Goal: Task Accomplishment & Management: Use online tool/utility

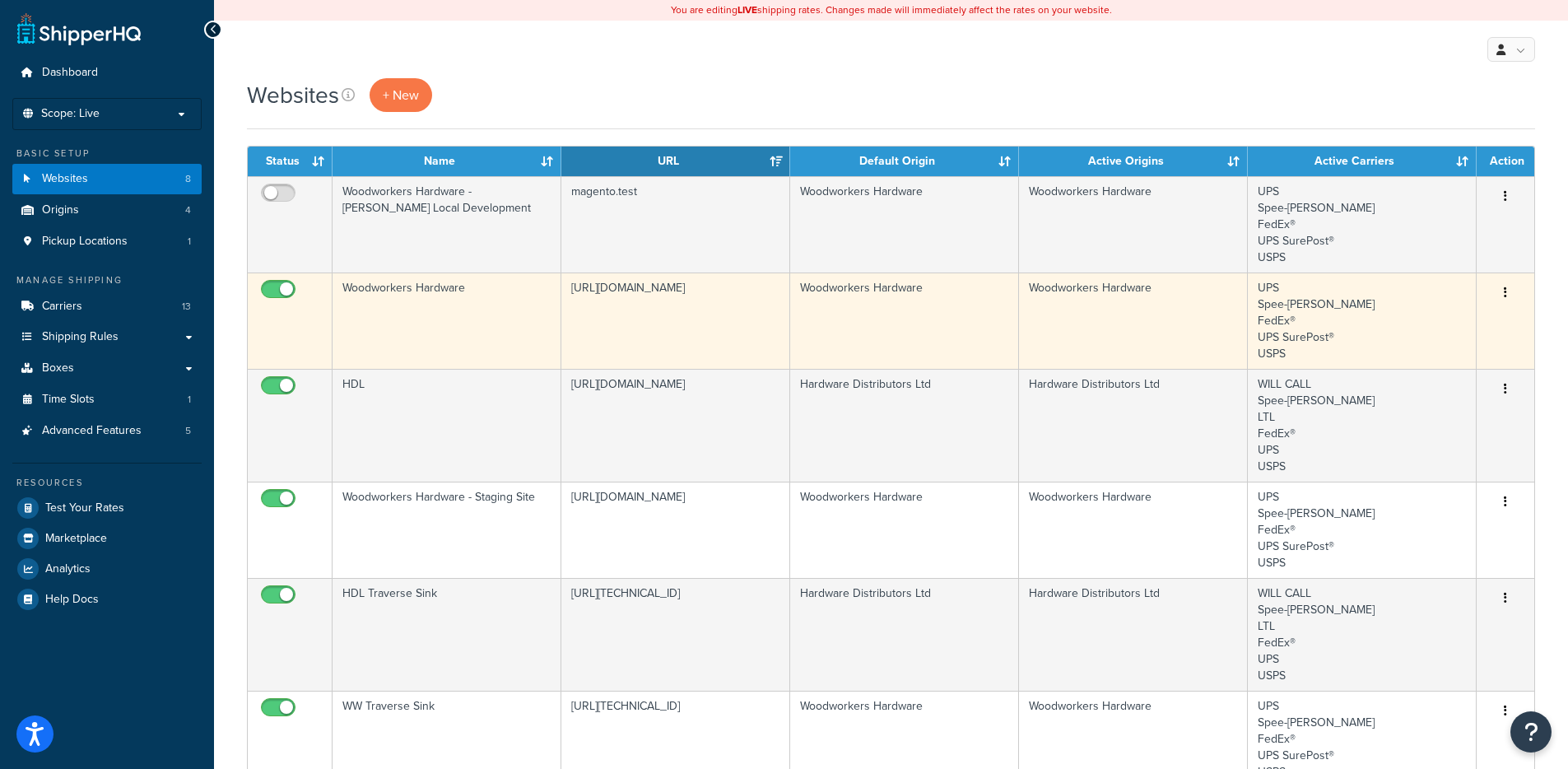
click at [431, 342] on td "Woodworkers Hardware" at bounding box center [446, 321] width 229 height 96
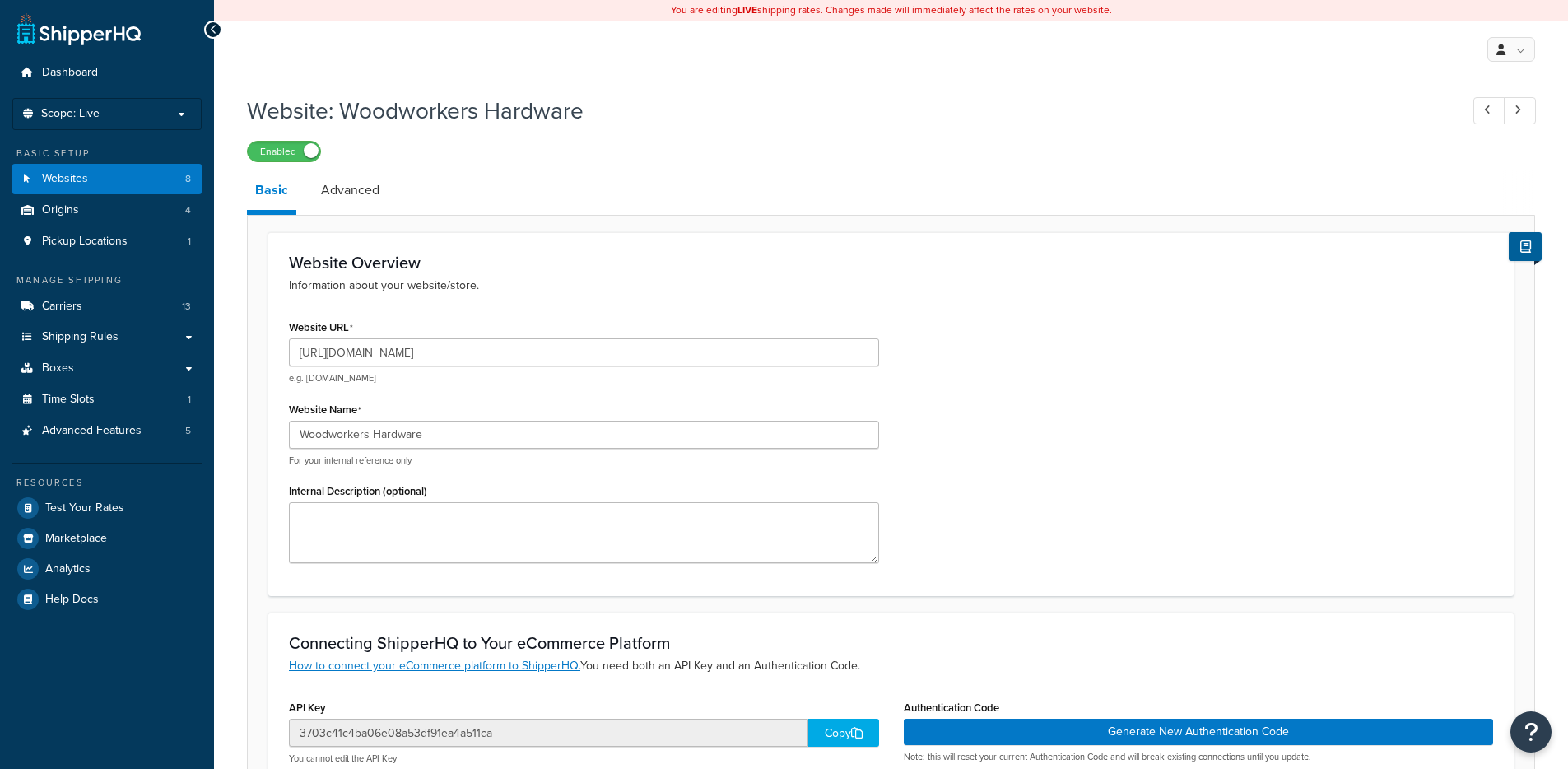
select select "75378"
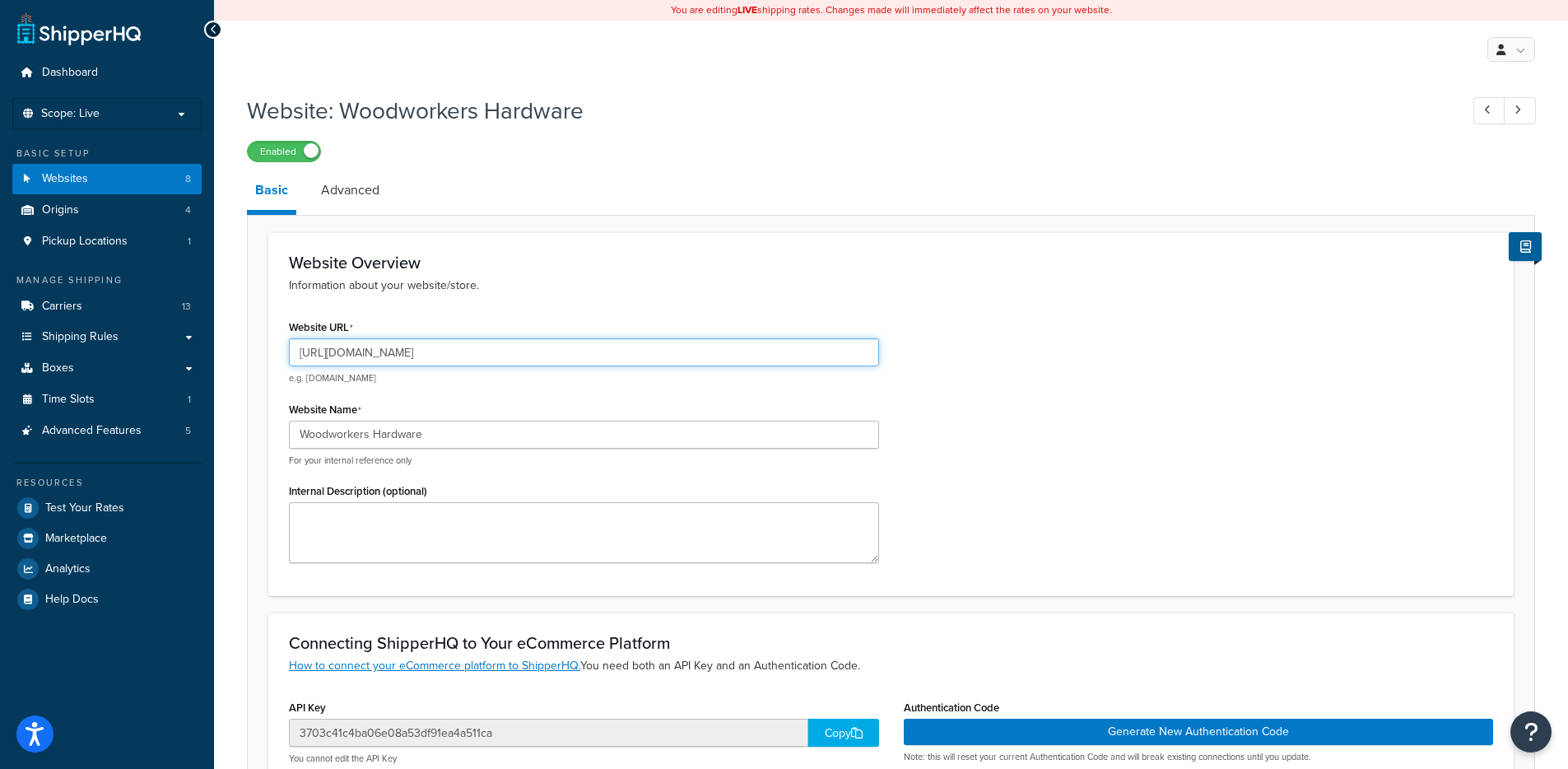
drag, startPoint x: 363, startPoint y: 353, endPoint x: 447, endPoint y: 351, distance: 84.0
click at [447, 351] on input "[URL][DOMAIN_NAME]" at bounding box center [583, 353] width 590 height 28
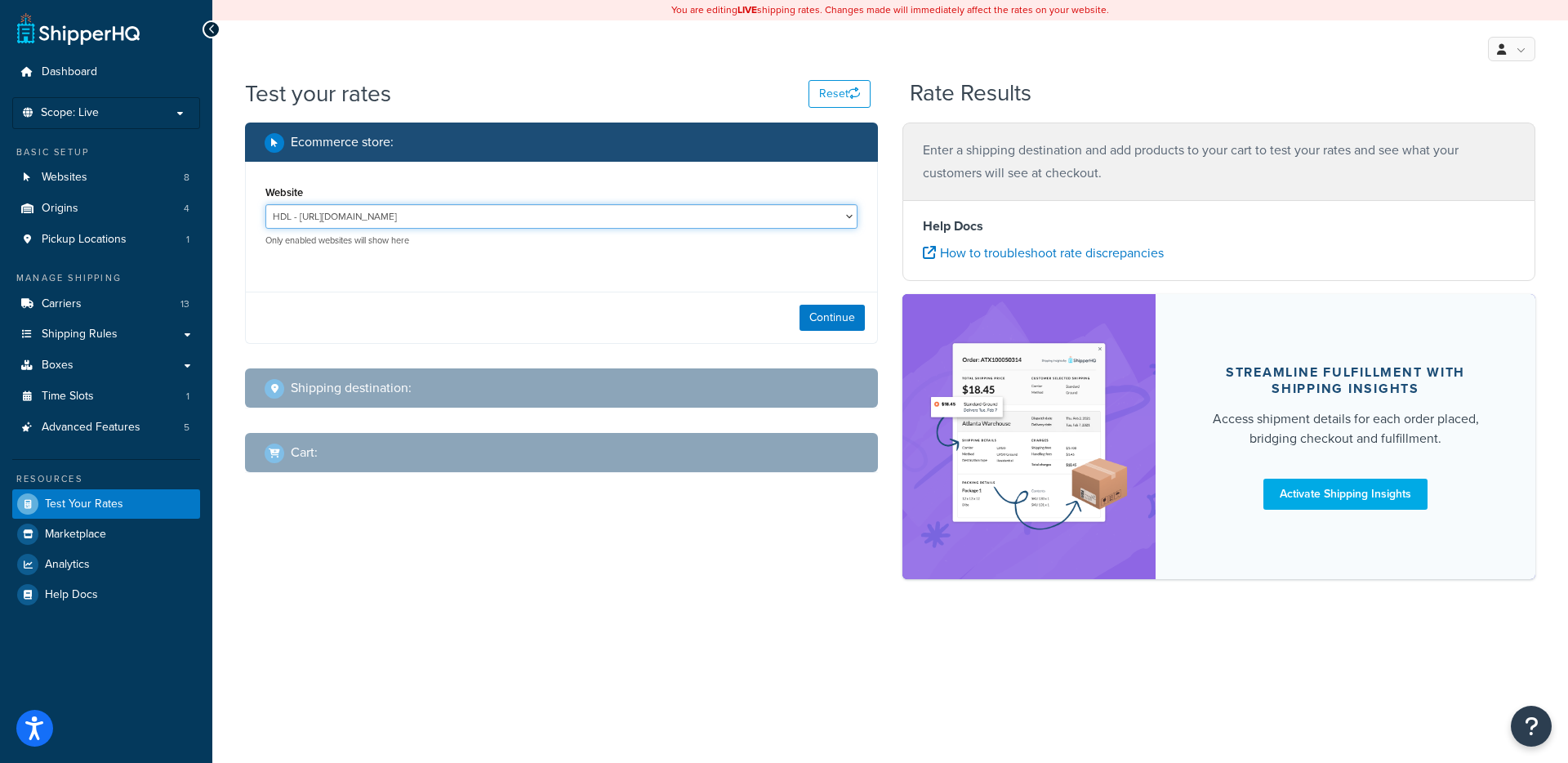
click at [506, 216] on select "HDL - [URL][DOMAIN_NAME] HDL Quote Tool - HDL Quotes HDL Traverse Sink - [URL][…" at bounding box center [561, 216] width 592 height 25
select select "3703c41c4ba06e08a53df91ea4a511ca"
click at [266, 204] on select "HDL - [URL][DOMAIN_NAME] HDL Quote Tool - HDL Quotes HDL Traverse Sink - [URL][…" at bounding box center [561, 216] width 592 height 25
click at [820, 318] on button "Continue" at bounding box center [833, 317] width 65 height 26
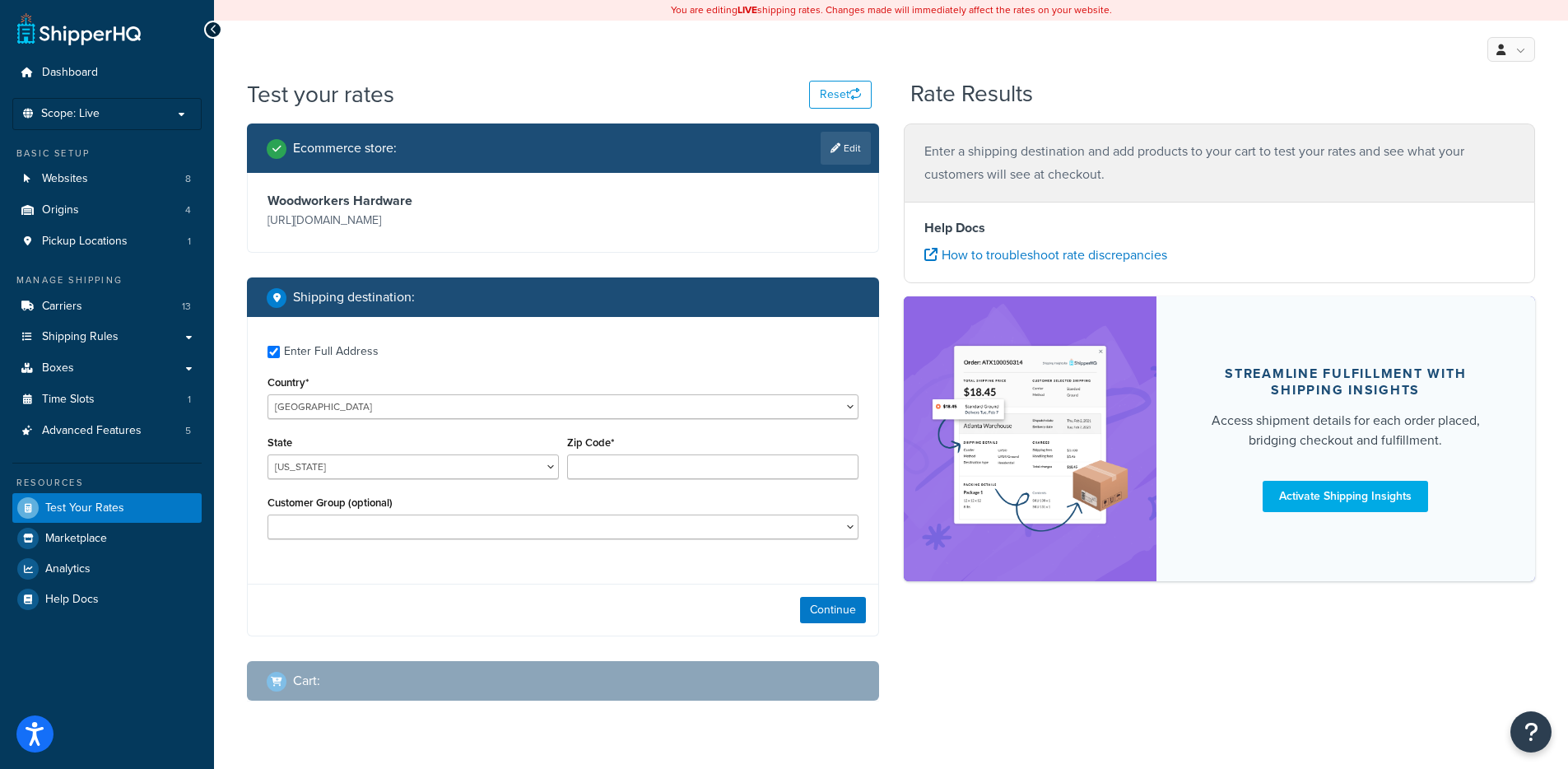
checkbox input "true"
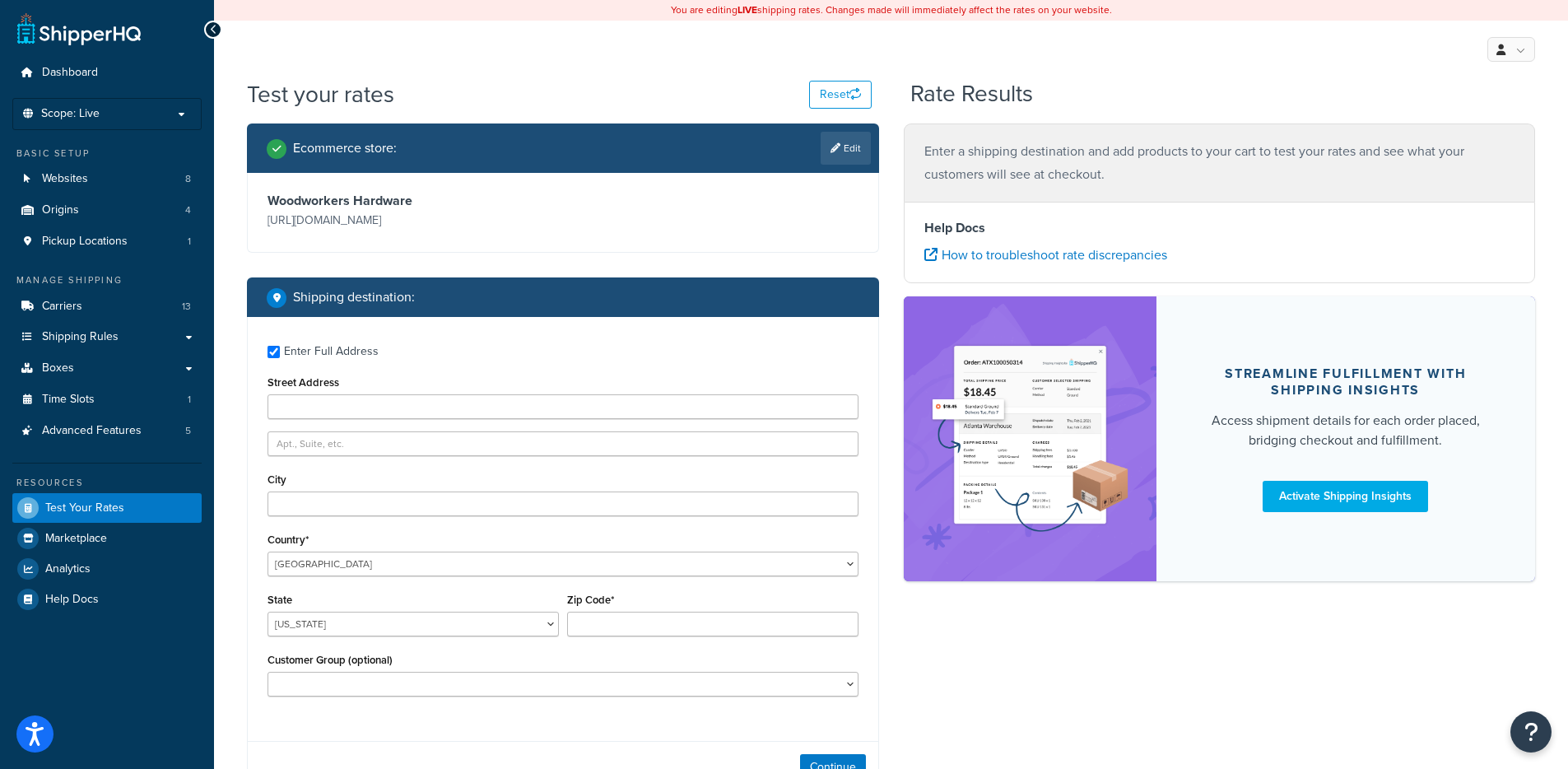
type input "41 ERMER RD"
type input "SALEM"
type input "03079"
select select "NH"
select select "General"
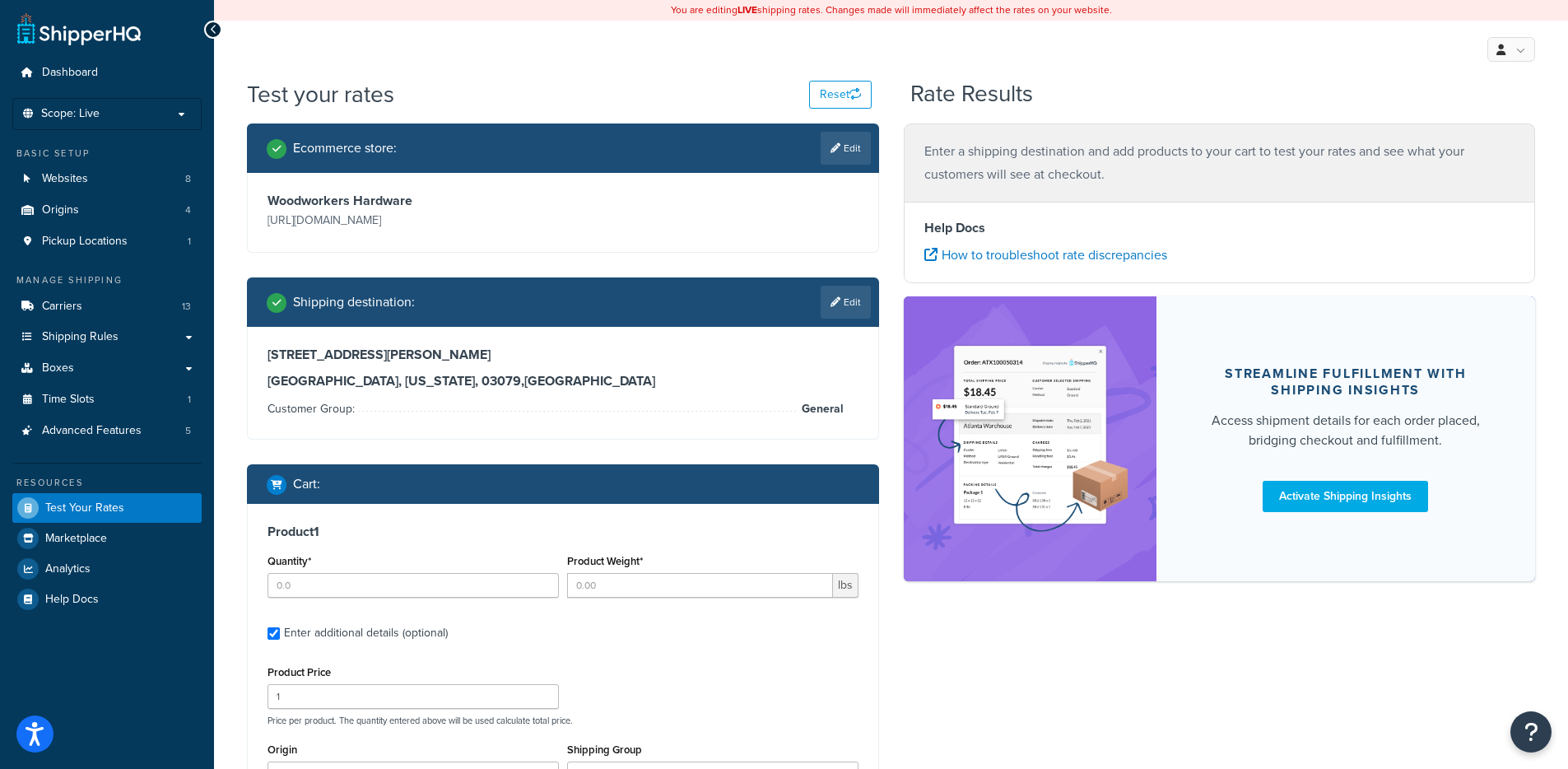
type input "18"
type input "0.300000"
type input "6.76"
type input "1.000000"
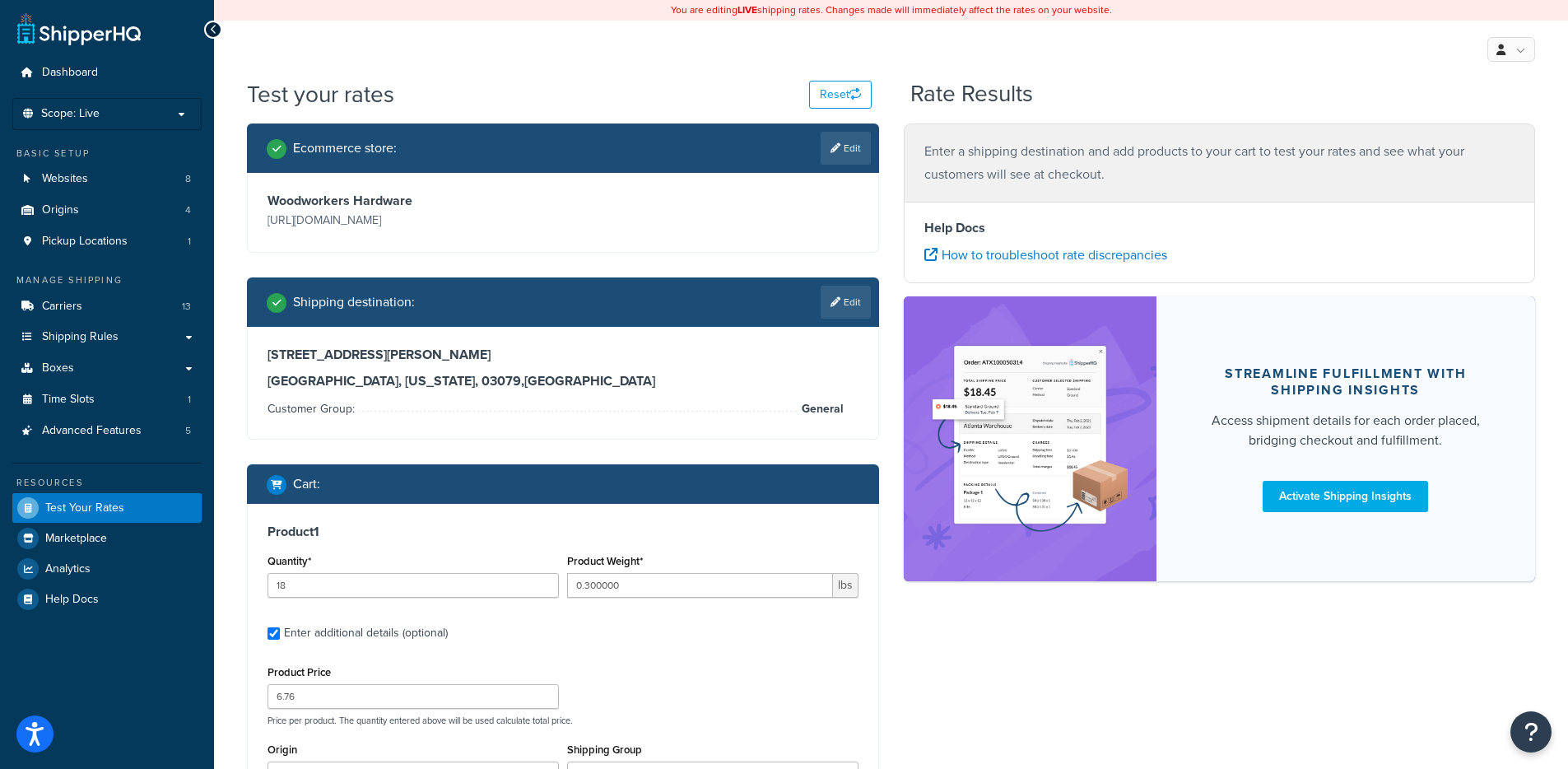
type input "1.000000"
type input "50"
type input "0.210000"
type input "5.13"
type input "0.280000"
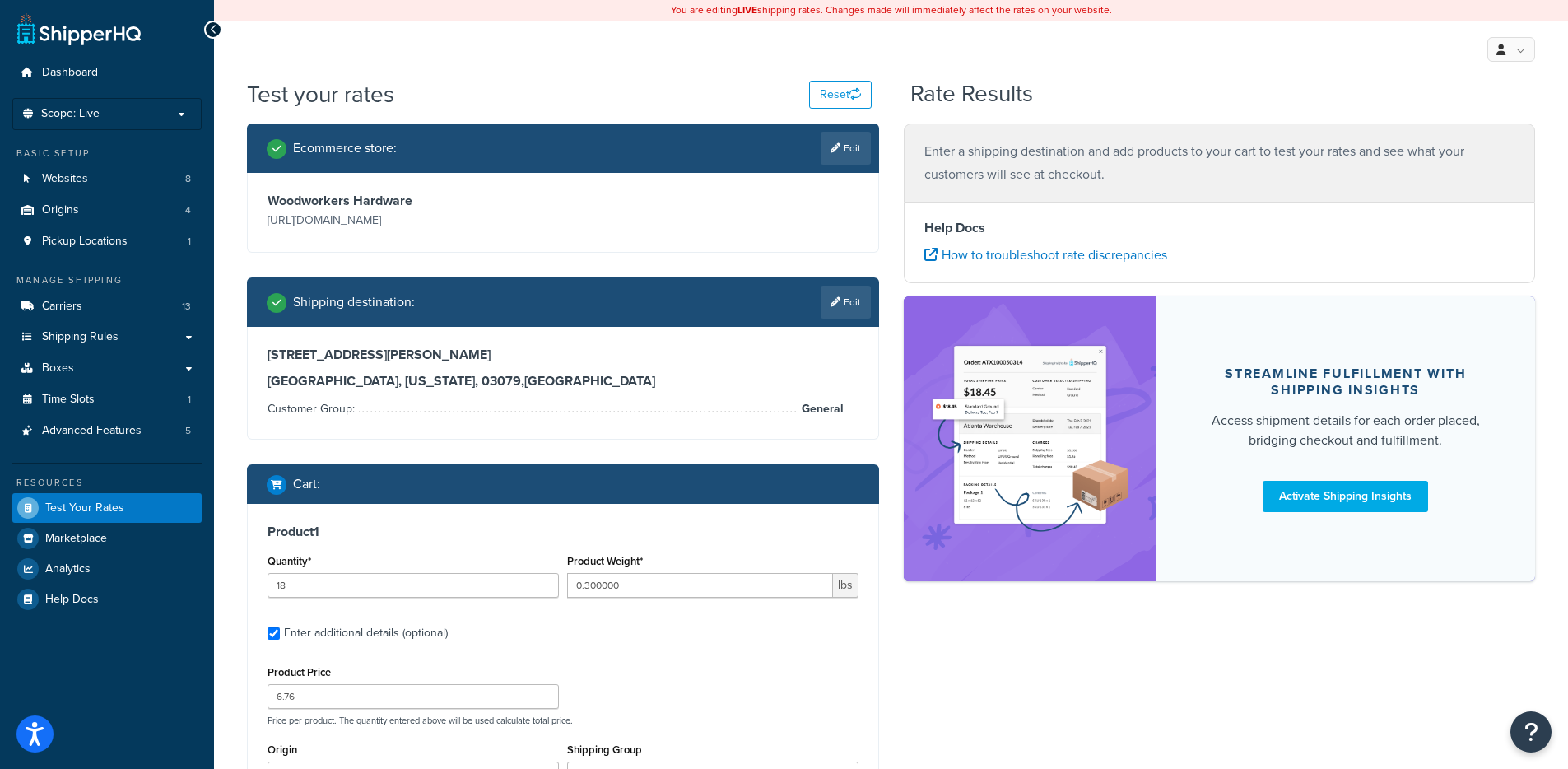
type input "0.170000"
type input "0.090000"
type input "2"
type input "0.220000"
type input "6.54"
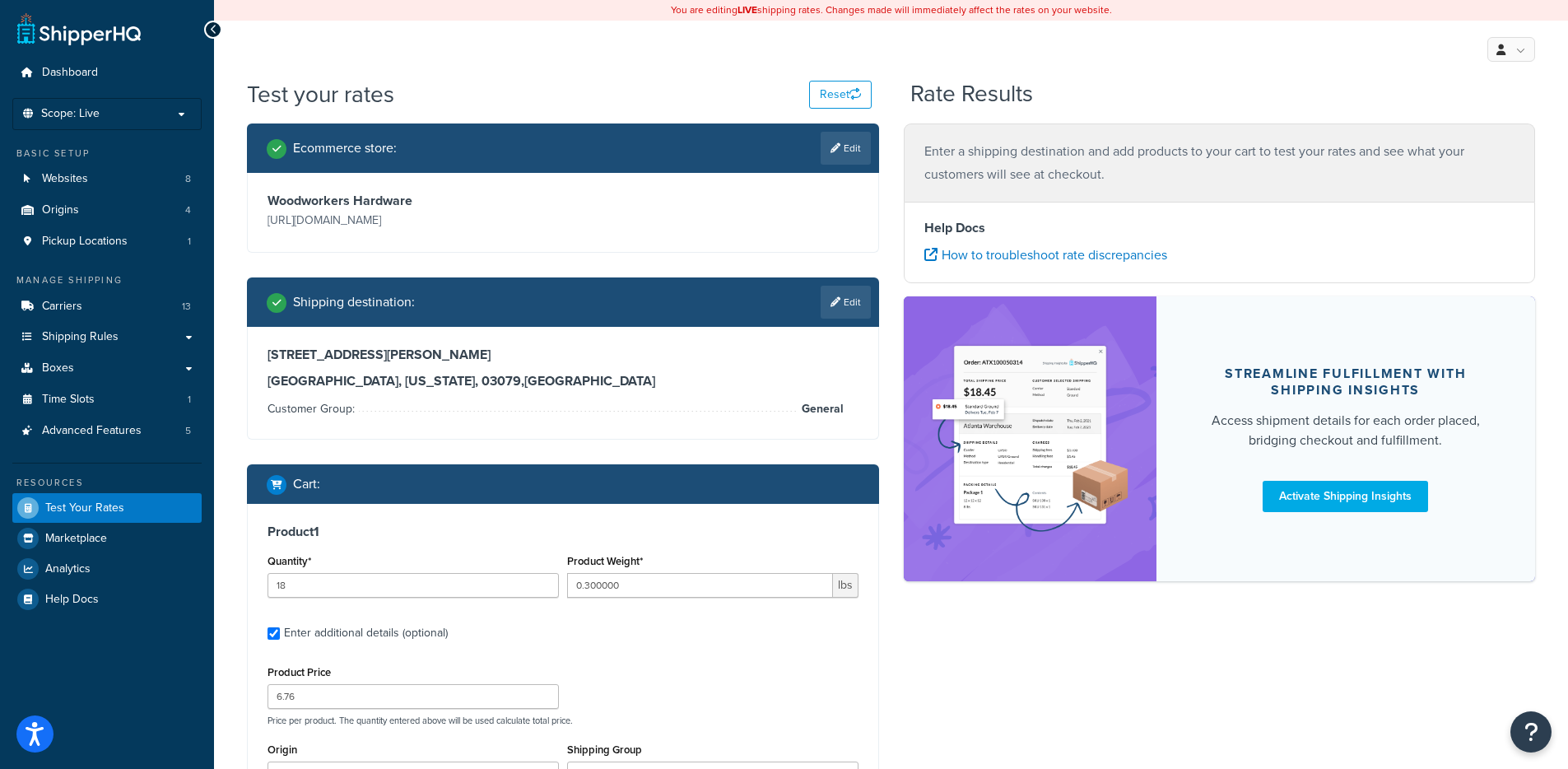
type input "0.280000"
type input "0.170000"
type input "0.090000"
type input "6"
type input "5.170000"
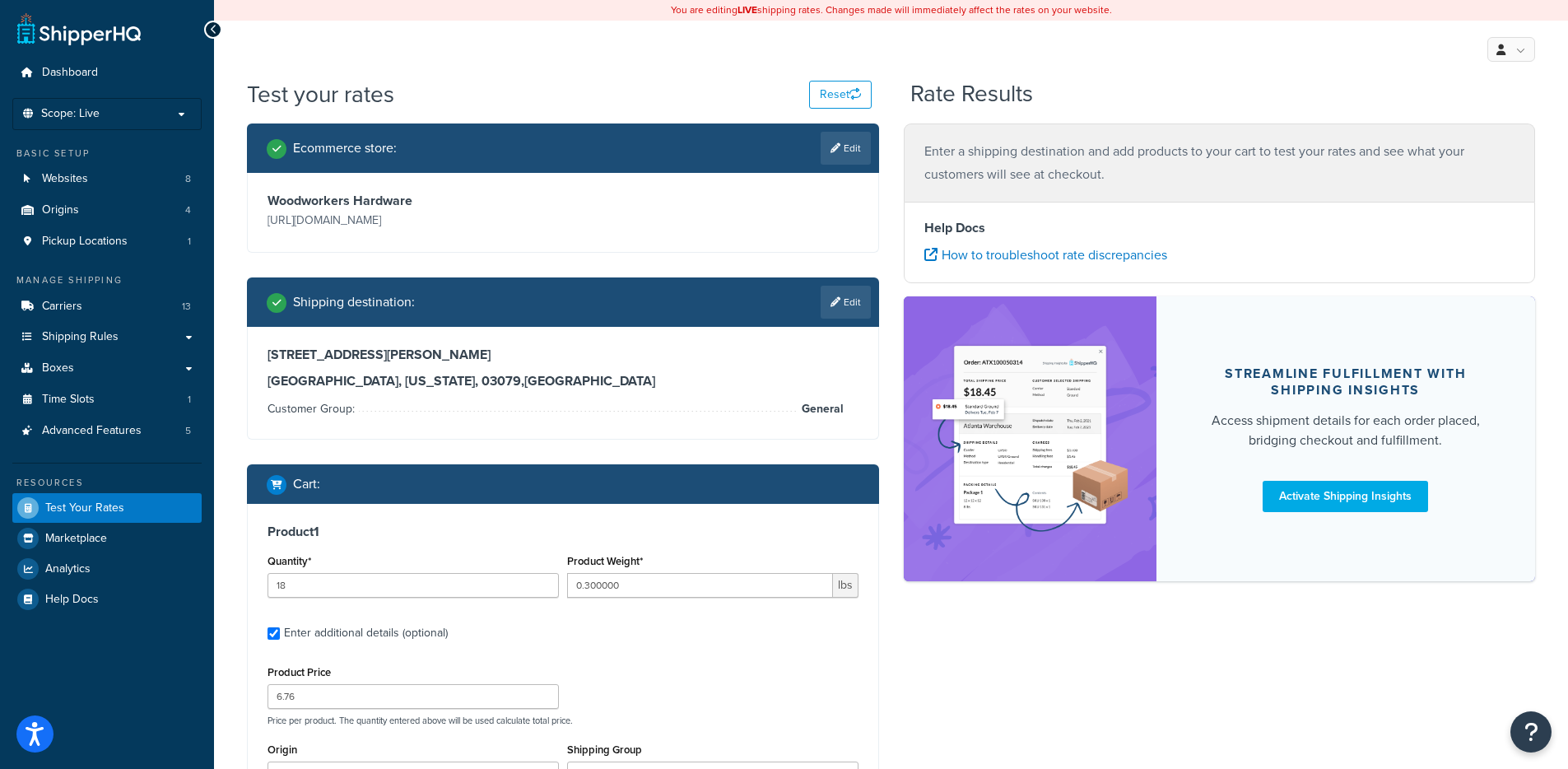
type input "17.7"
type input "12"
type input "4.830000"
type input "17.29"
type input "50"
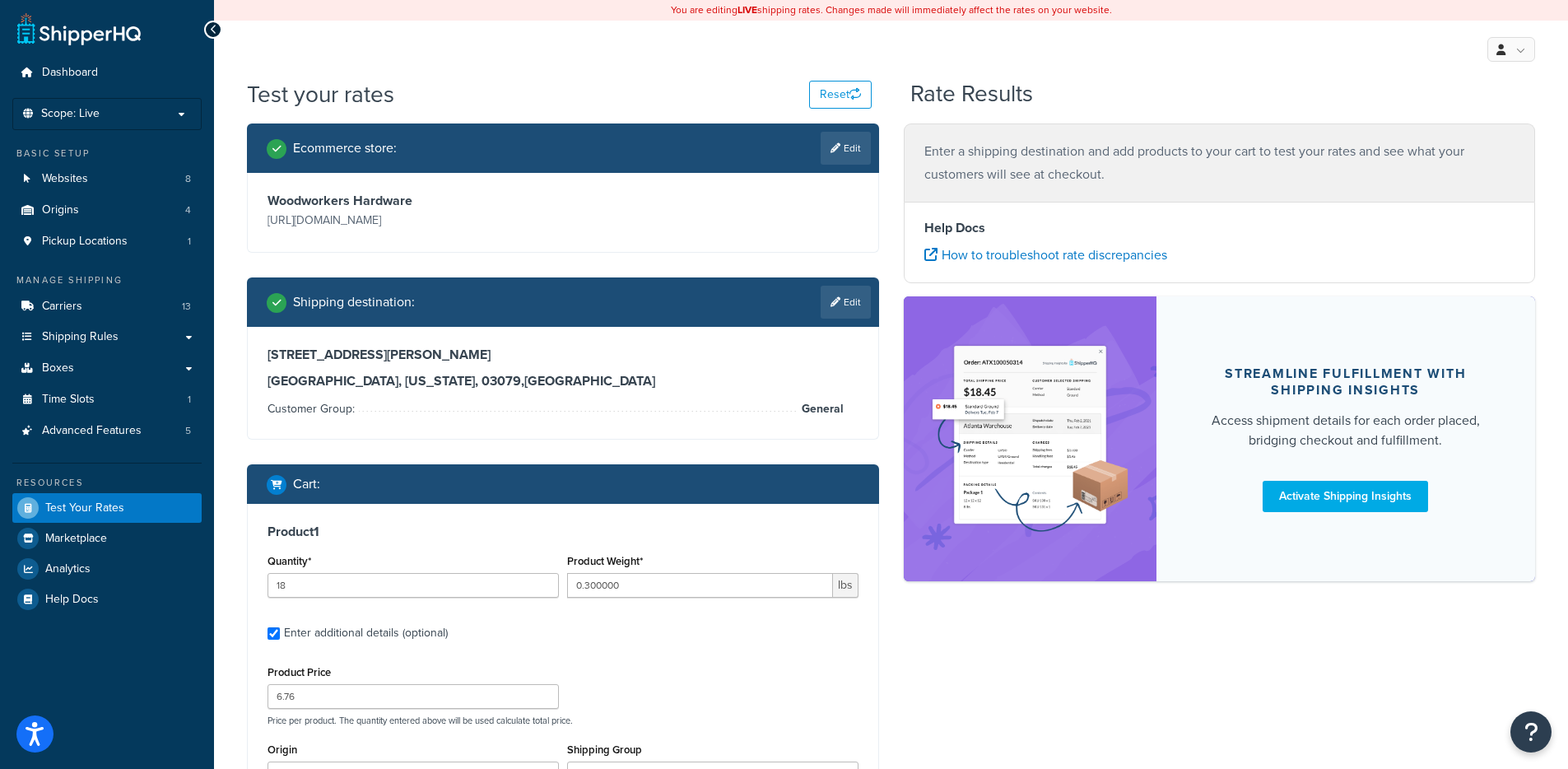
type input "0.090000"
type input "1.06"
type input "0.058000"
type input "0.046000"
type input "0.030000"
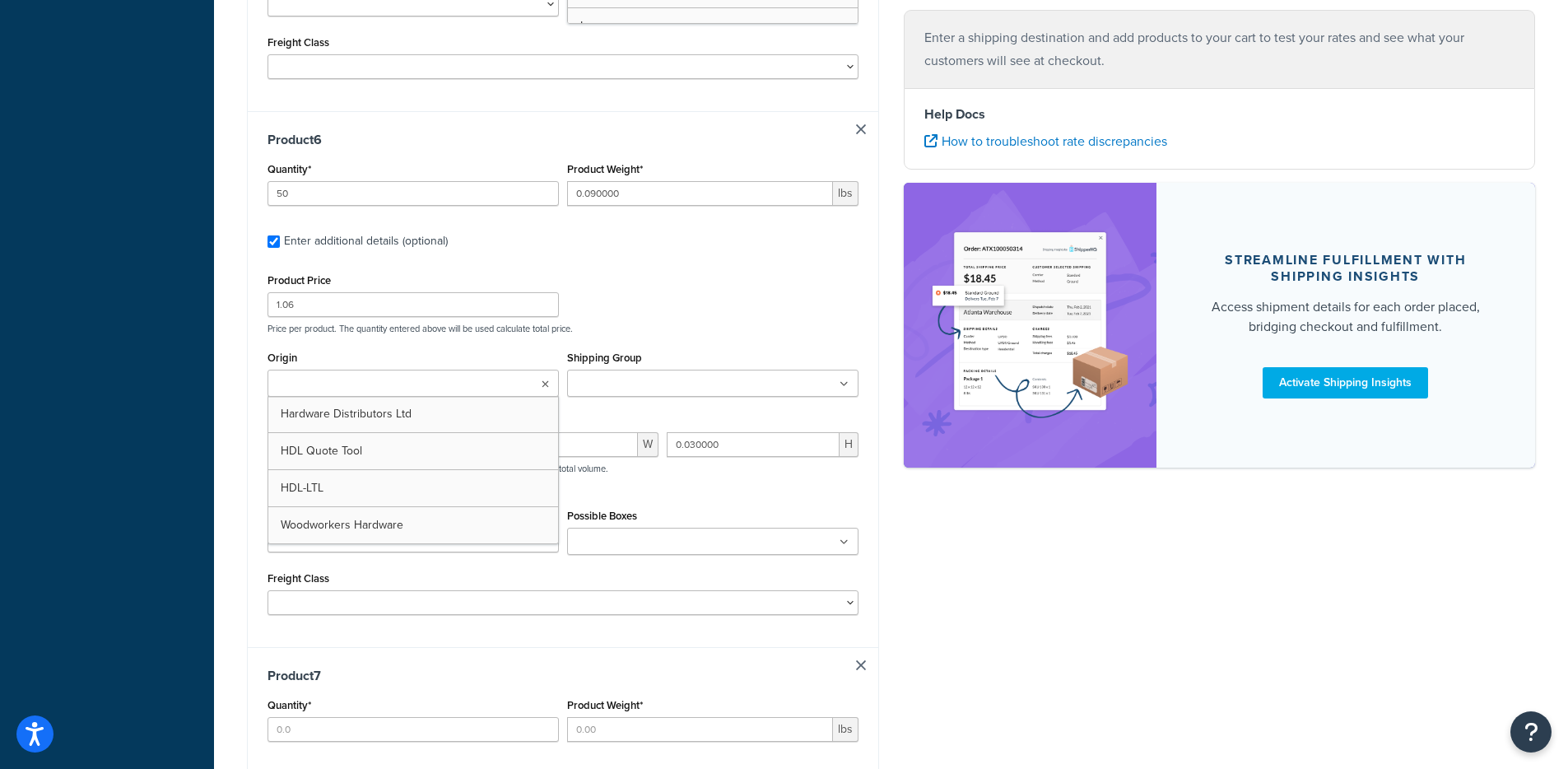
type input "1"
type input "23.000000"
type input "260.52"
type input "15.000000"
type input "25.000000"
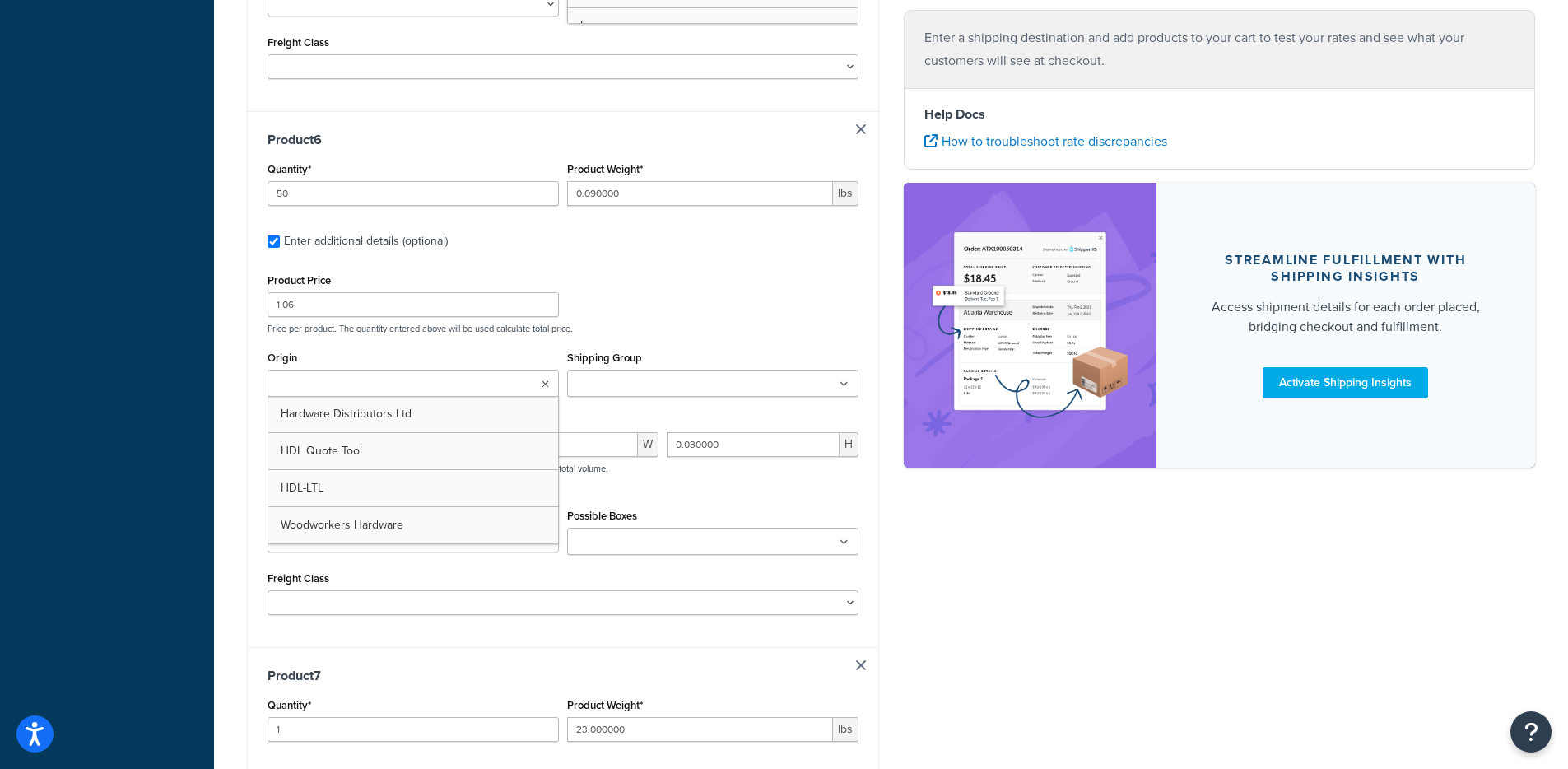
type input "23.500000"
type input "1"
type input "62.000000"
type input "626.4"
type input "12.000000"
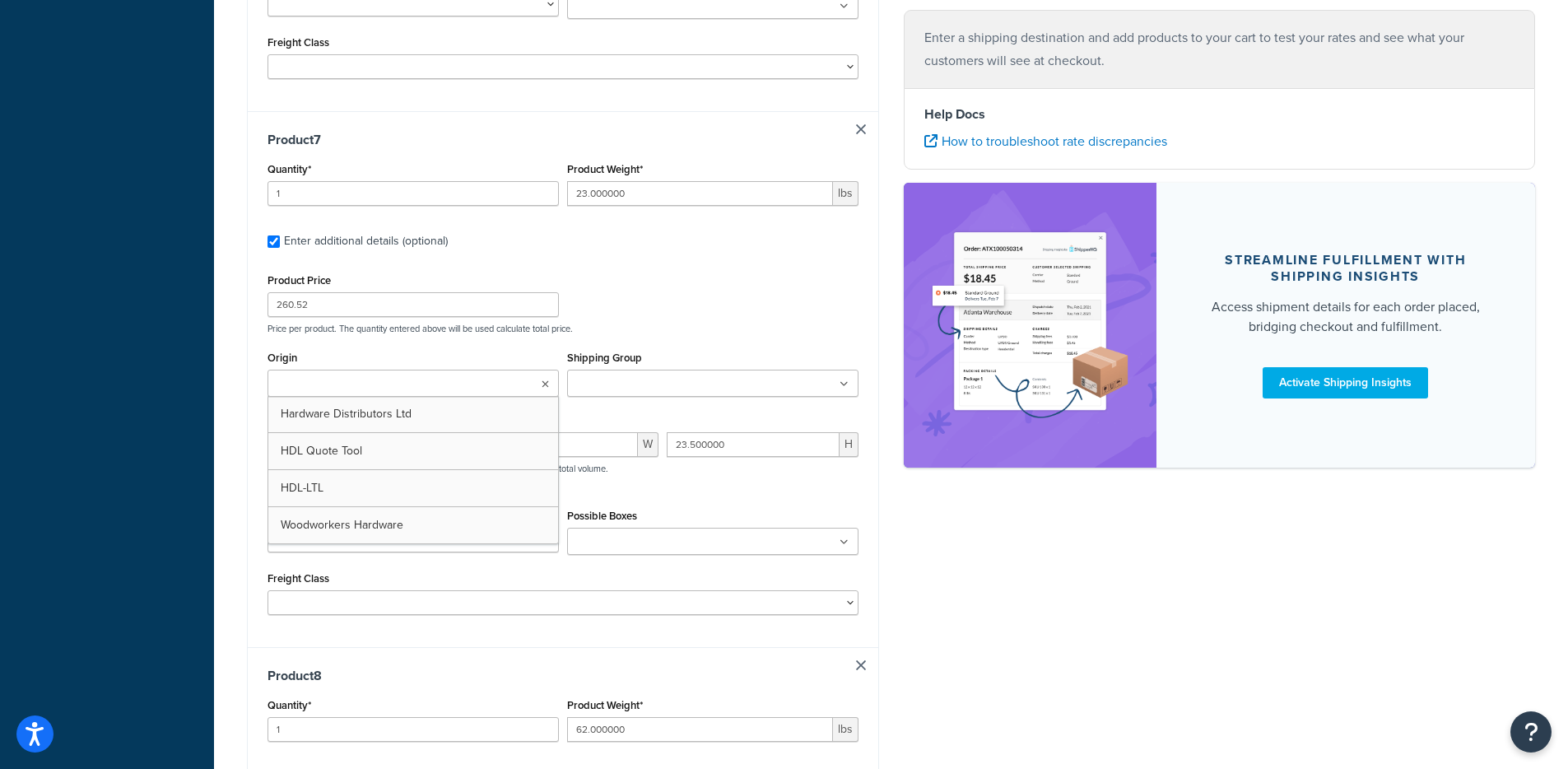
type input "37.310000"
type input "20.000000"
type input "1"
type input "52.000000"
type input "475.5"
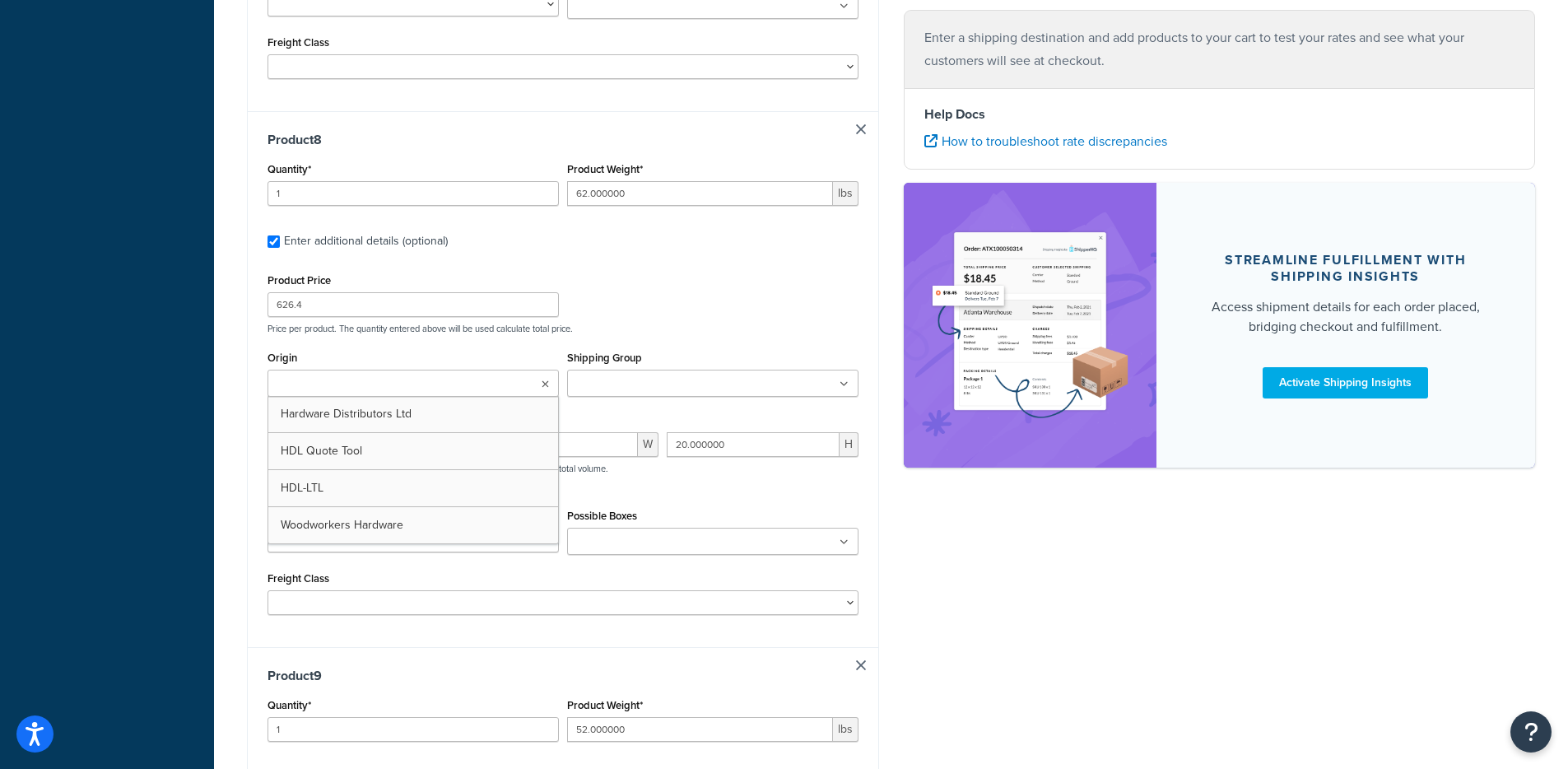
type input "12.000000"
type input "26.000000"
type input "23.000000"
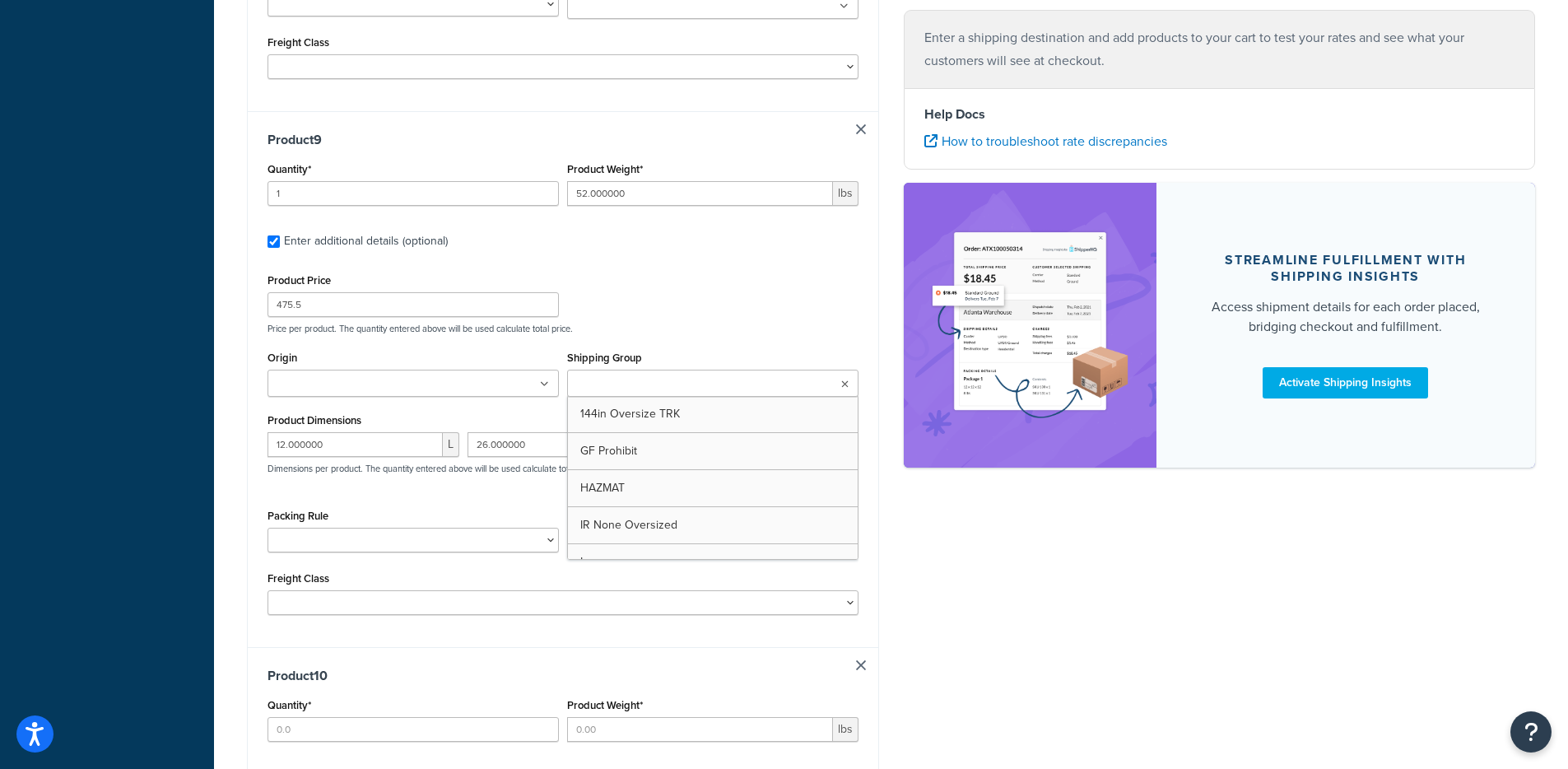
type input "100"
type input "0.001000"
type input "0.06"
type input "0.030000"
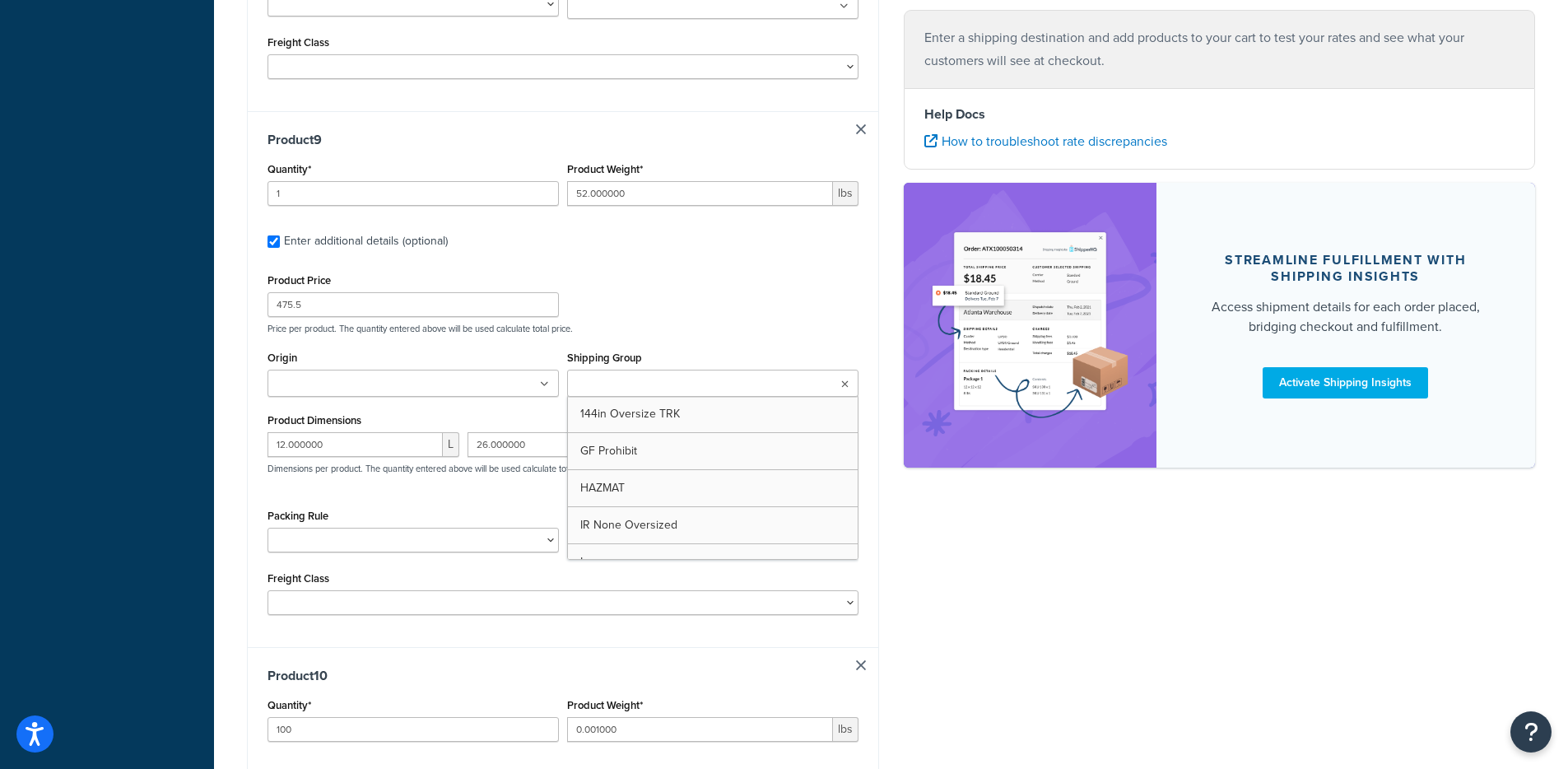
type input "0.010000"
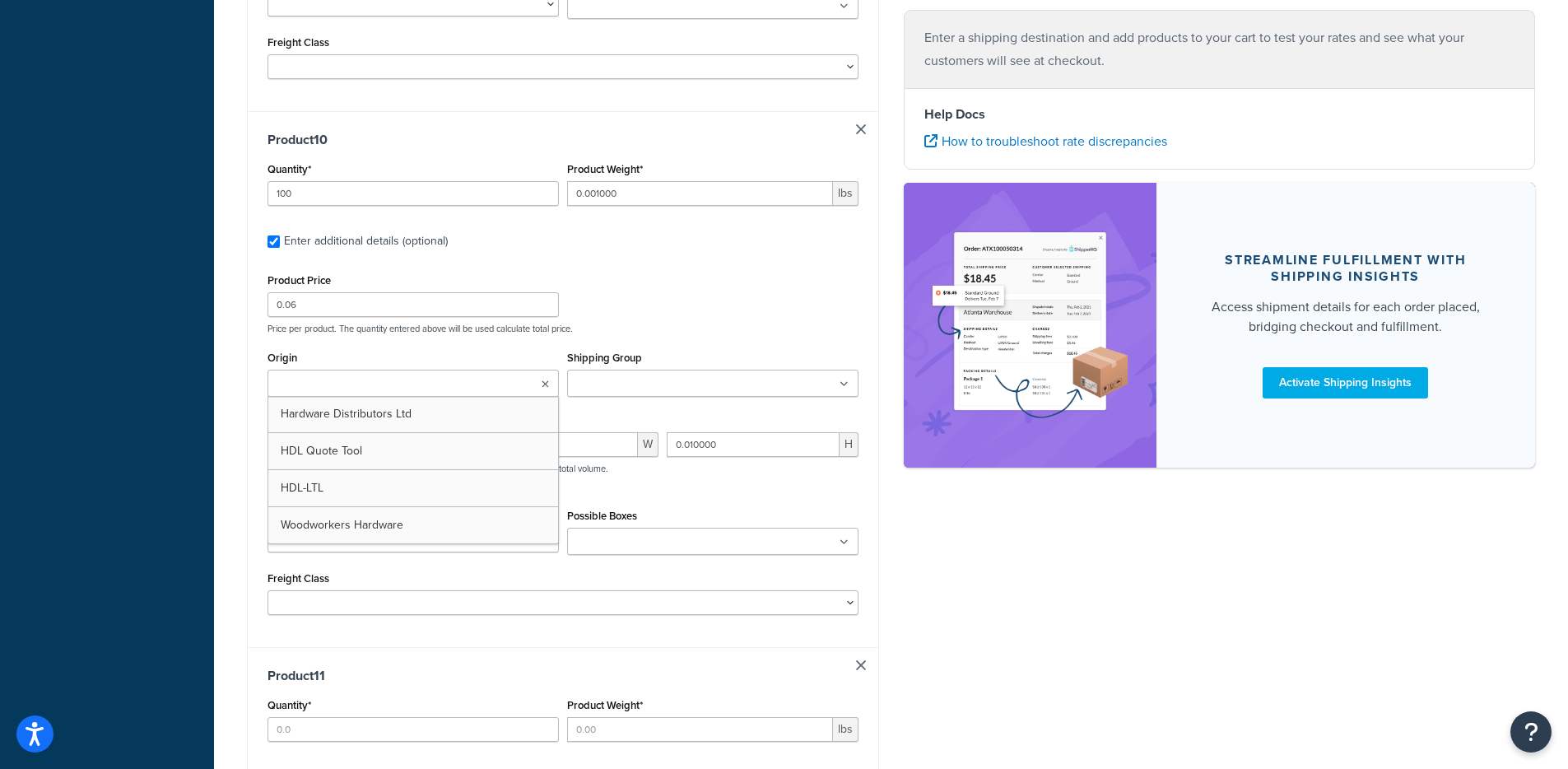
type input "20"
type input "0.050000"
type input "1.75"
type input "13.000000"
type input "3.000000"
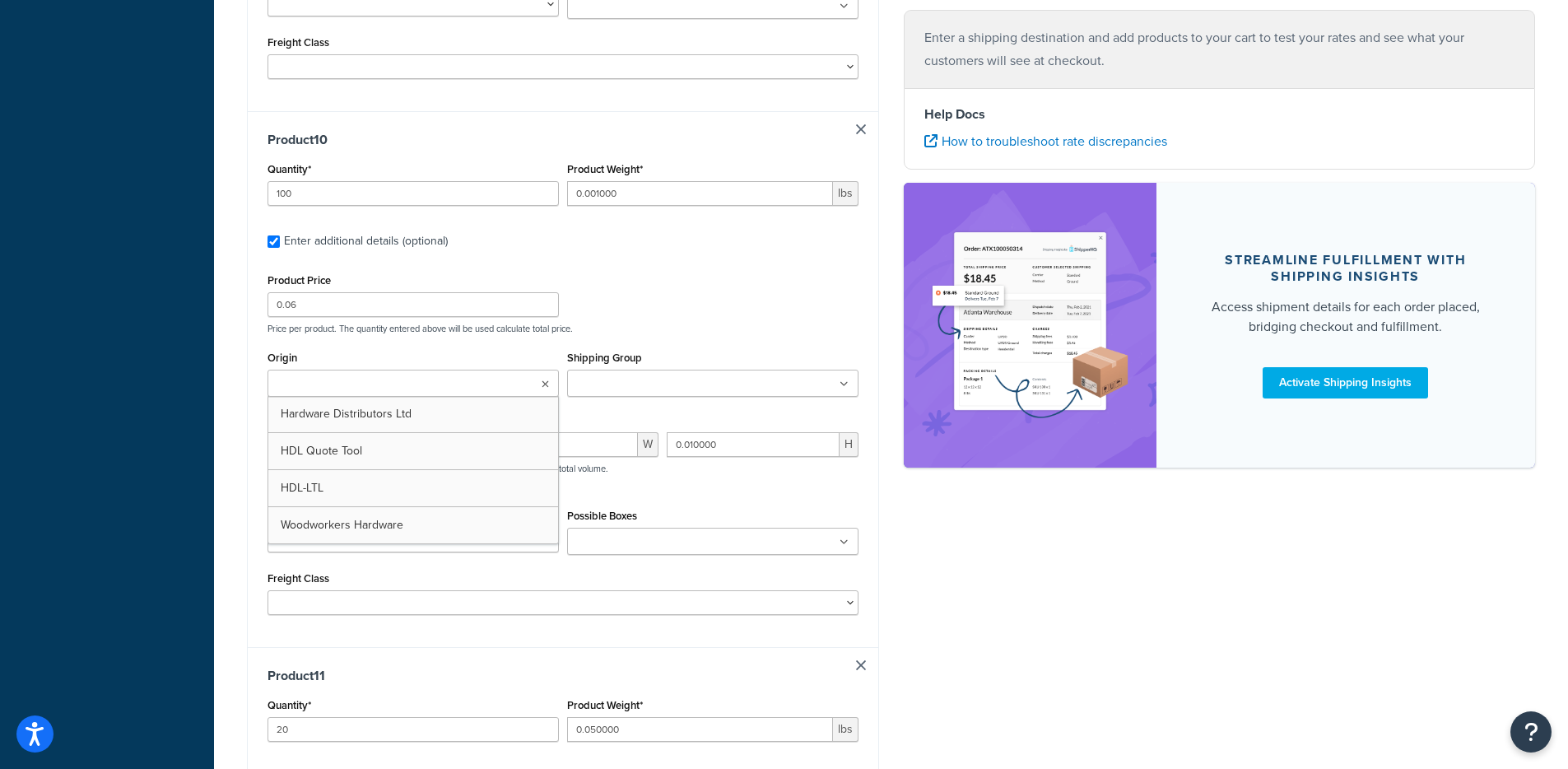
type input "2.000000"
type input "10"
type input "0.100000"
type input "1.45"
type input "0.220000"
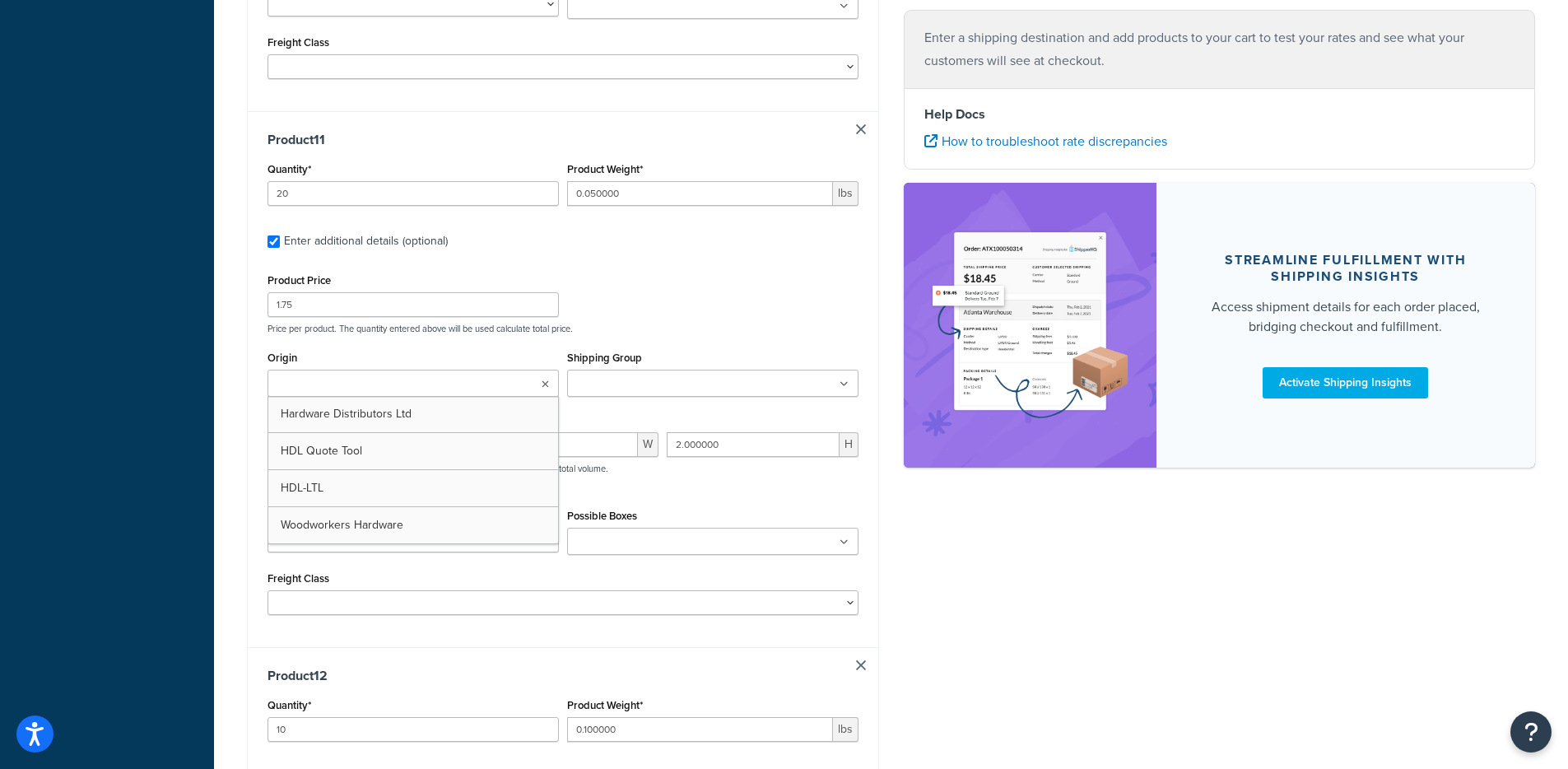
type input "0.120000"
type input "0.070000"
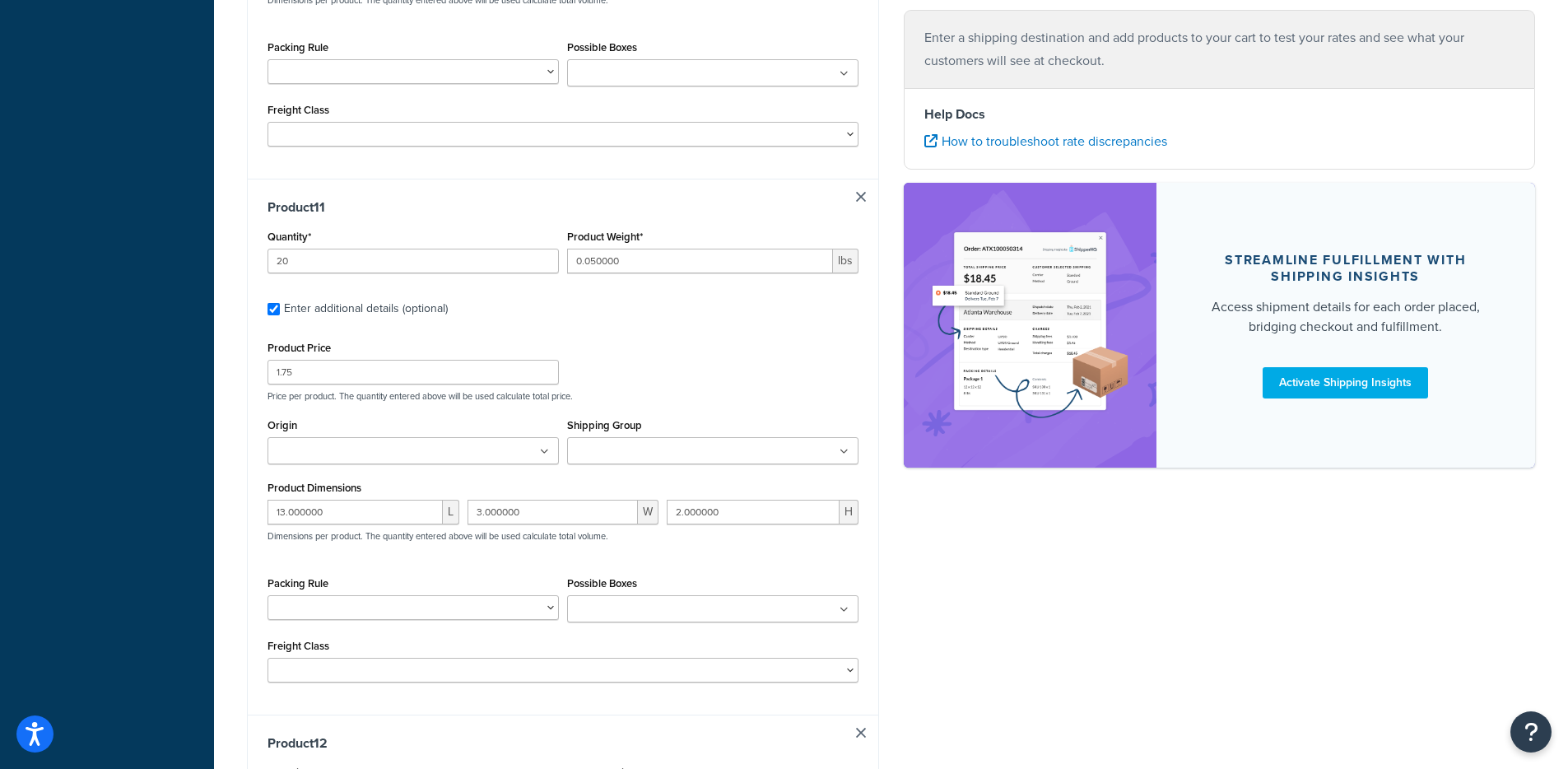
type input "1"
type input "0.170000"
type input "11.14"
type input "13.000000"
type input "3.000000"
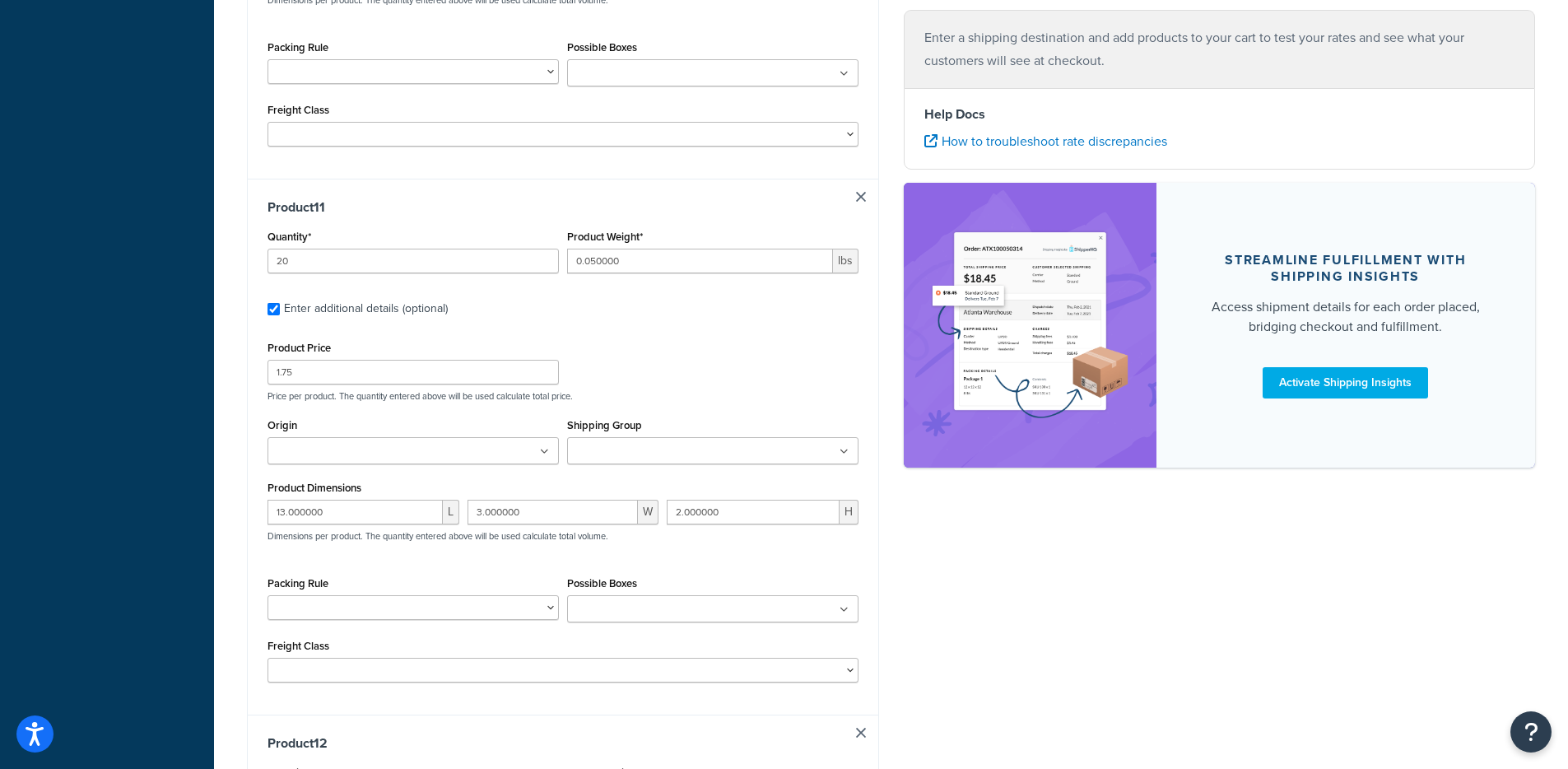
type input "9.000000"
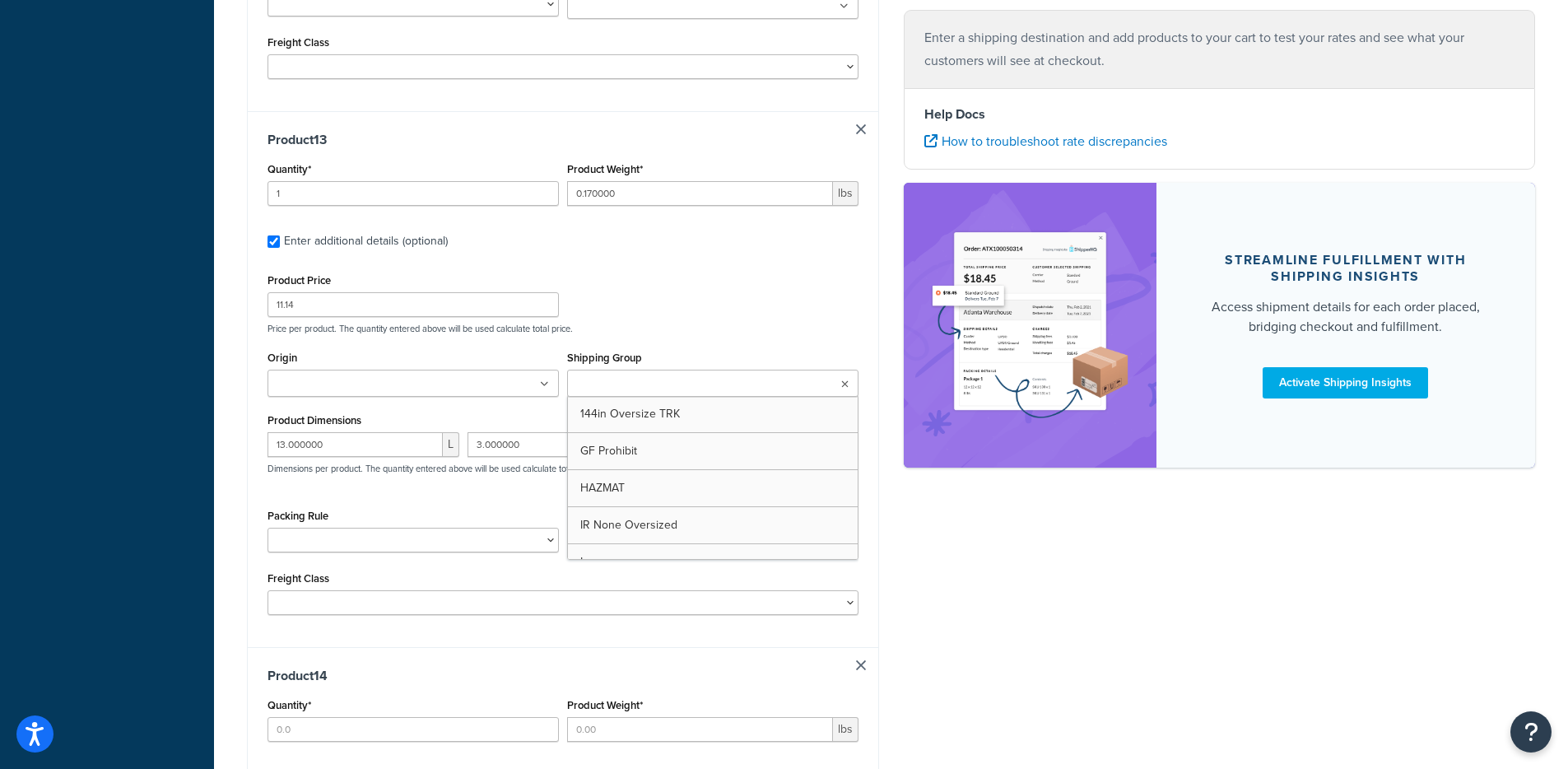
type input "100"
type input "0.010000"
type input "0.14"
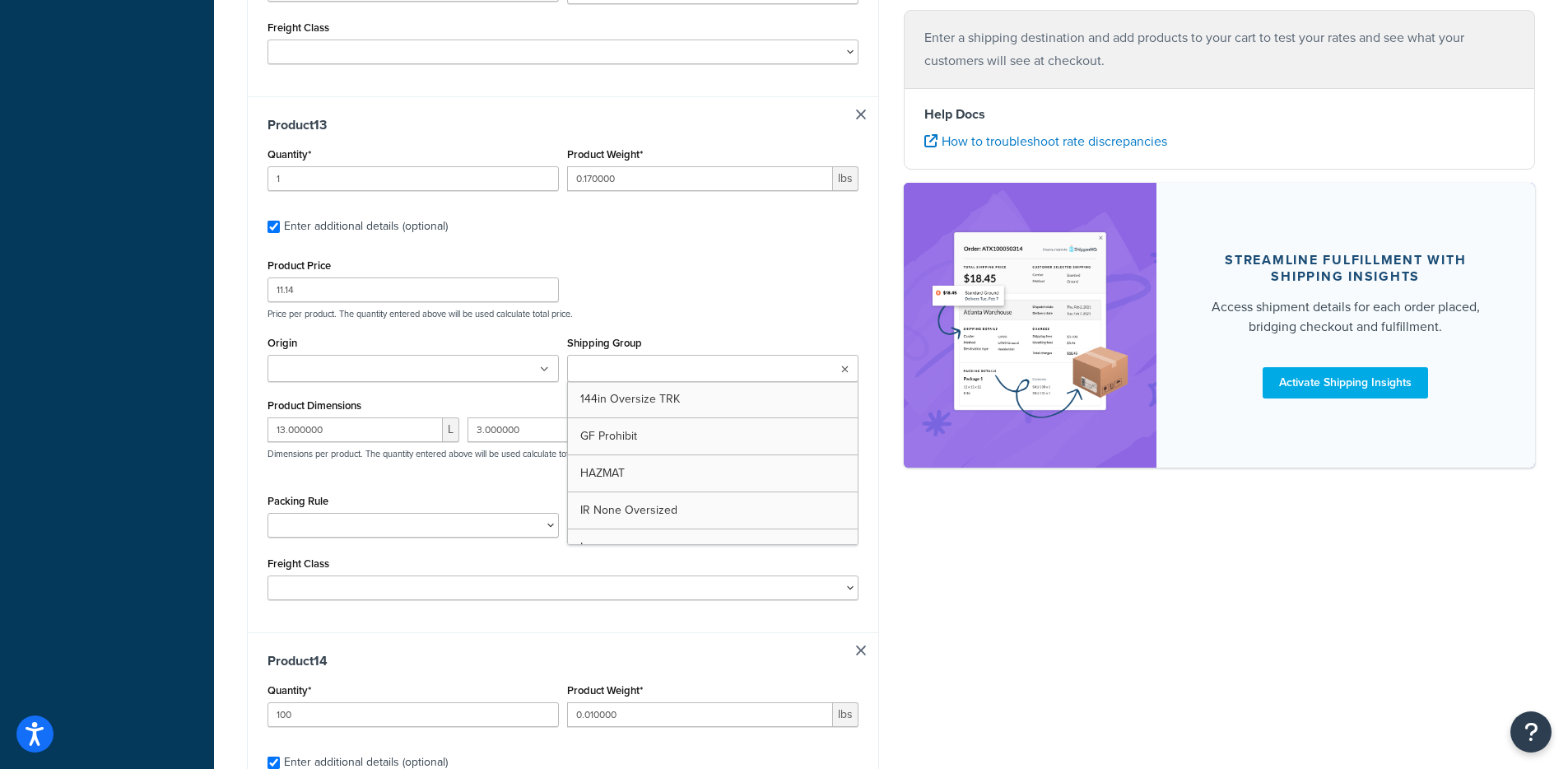
type input "6"
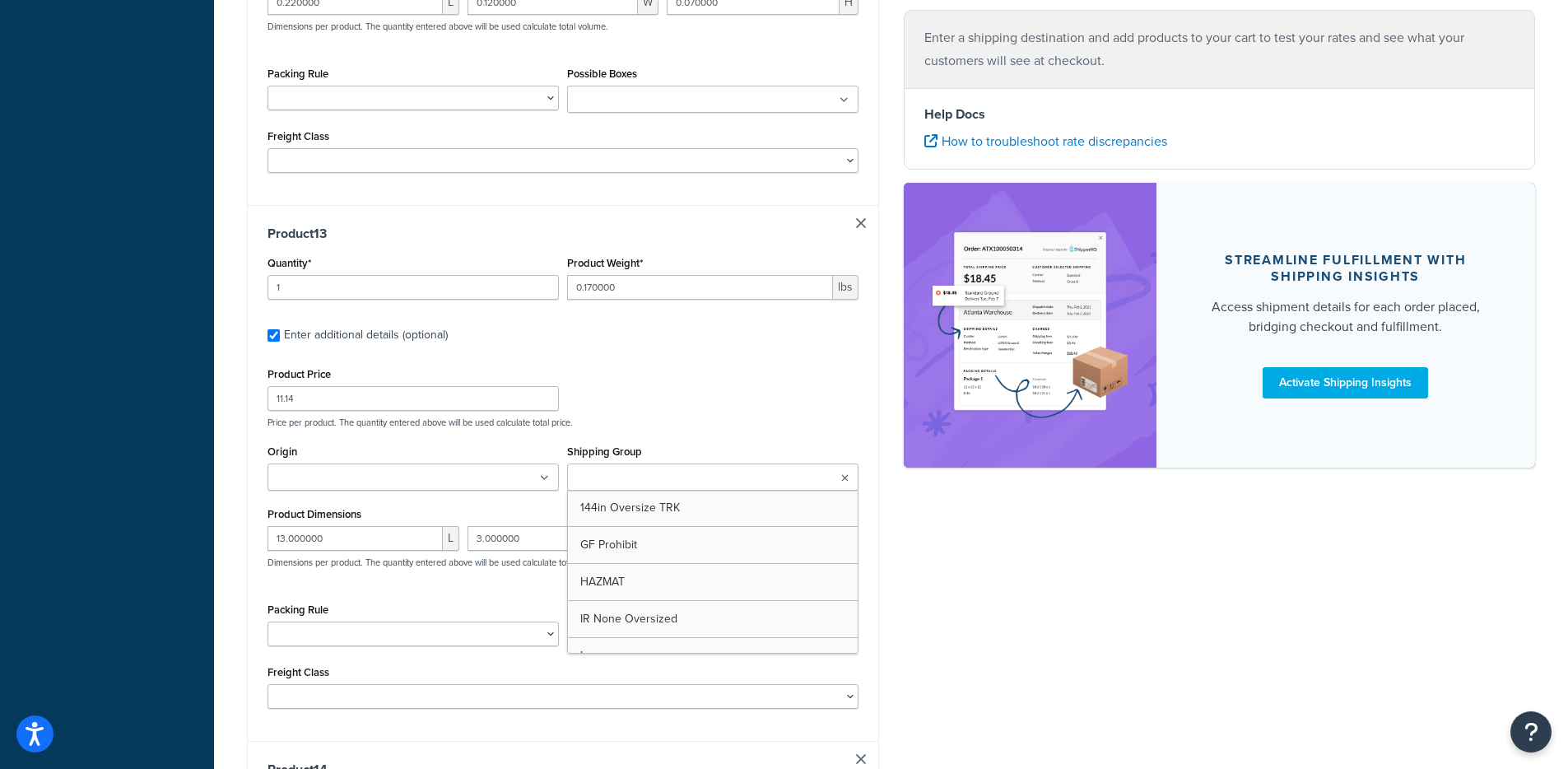
type input "0.030000"
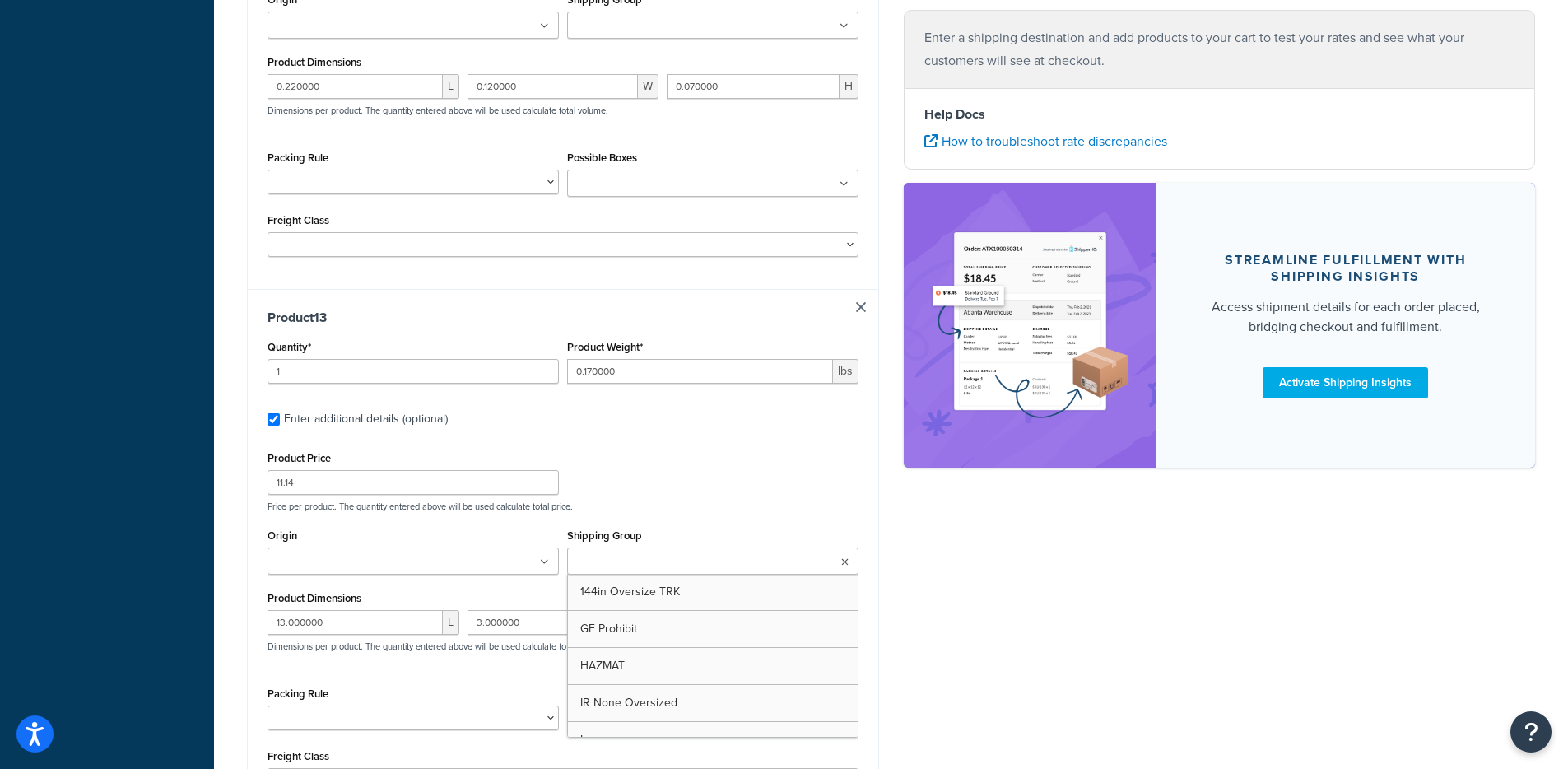
type input "3.11"
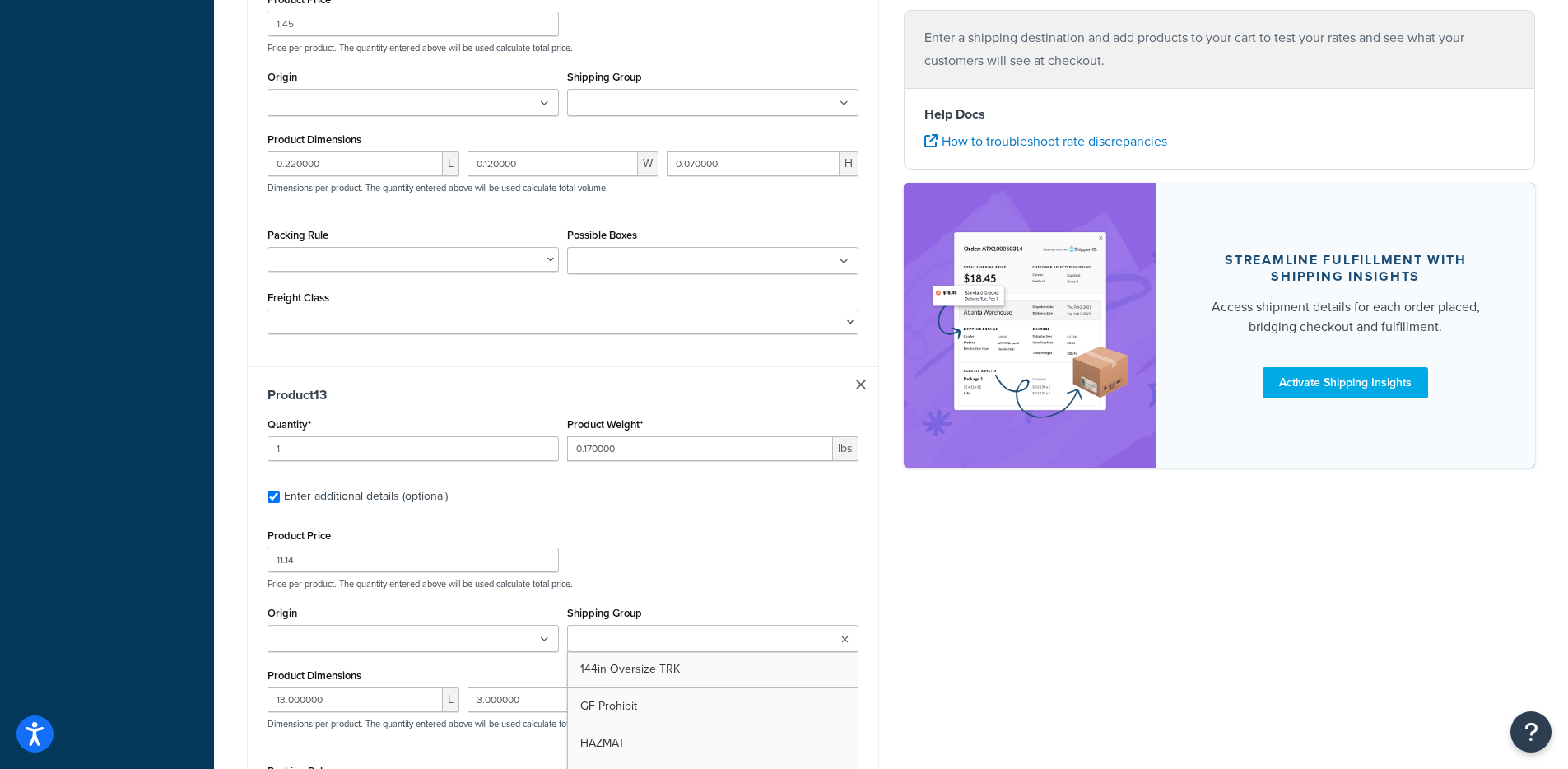
type input "2.500000"
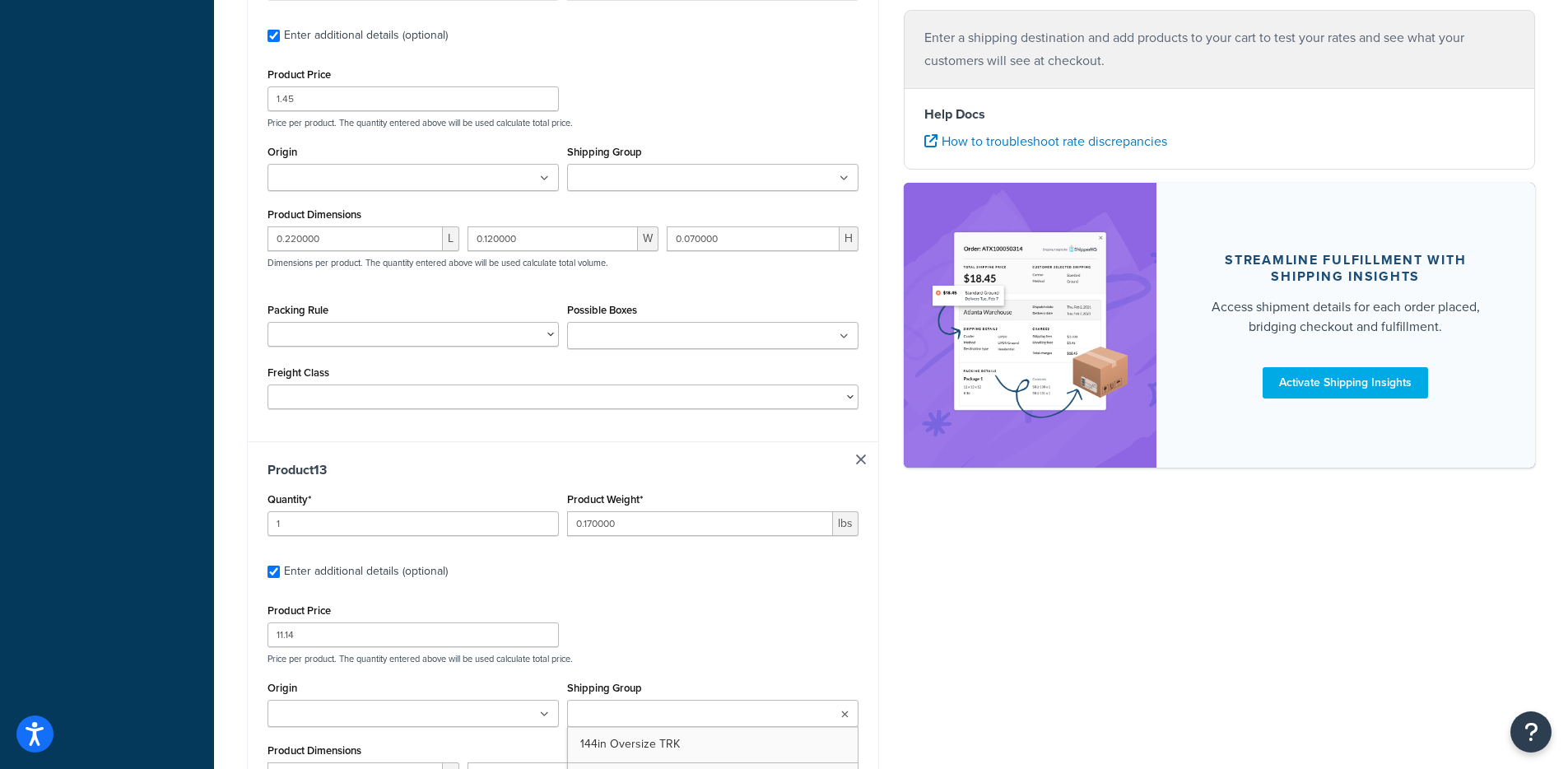
type input "2.500000"
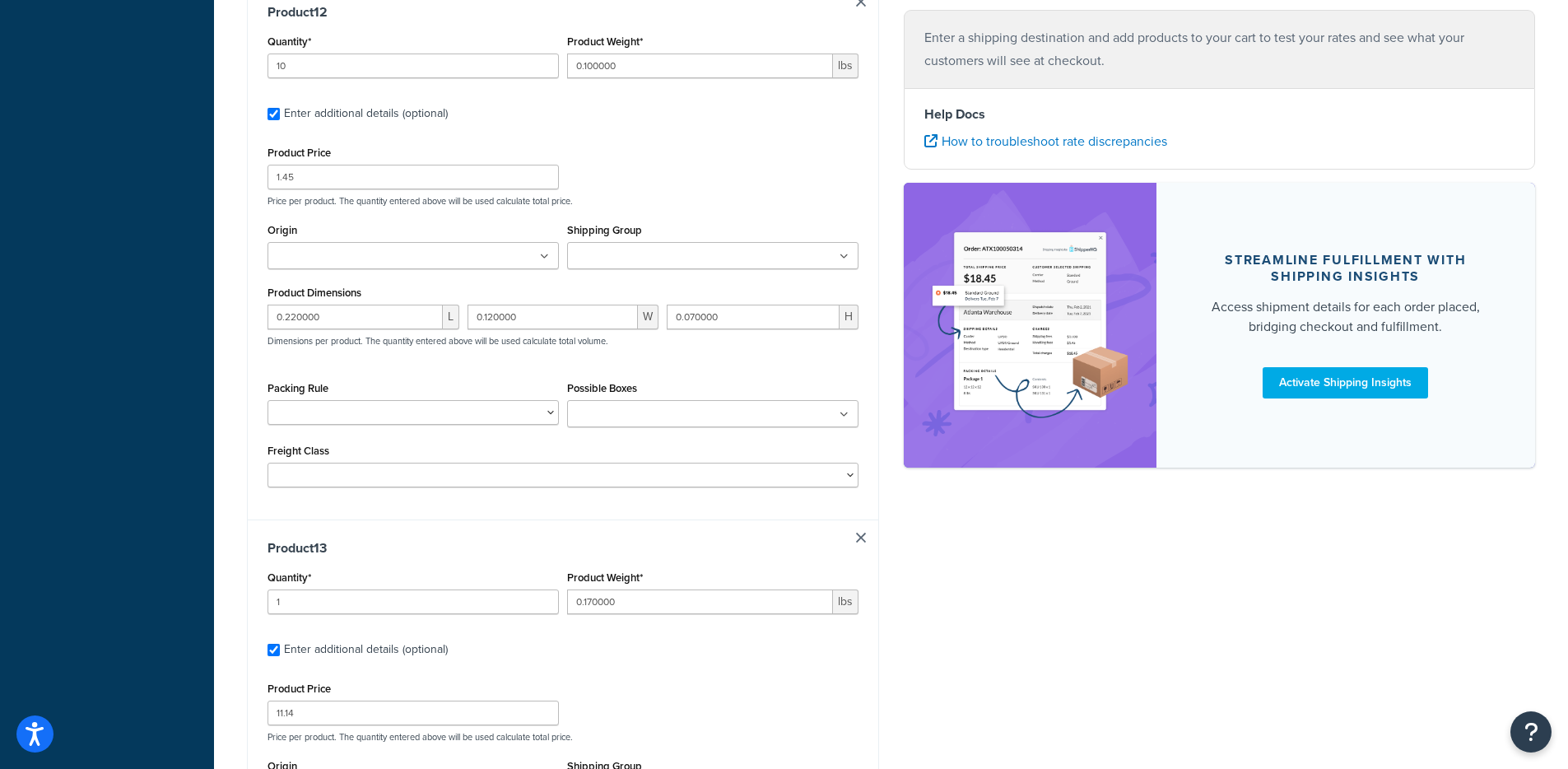
type input "0.250000"
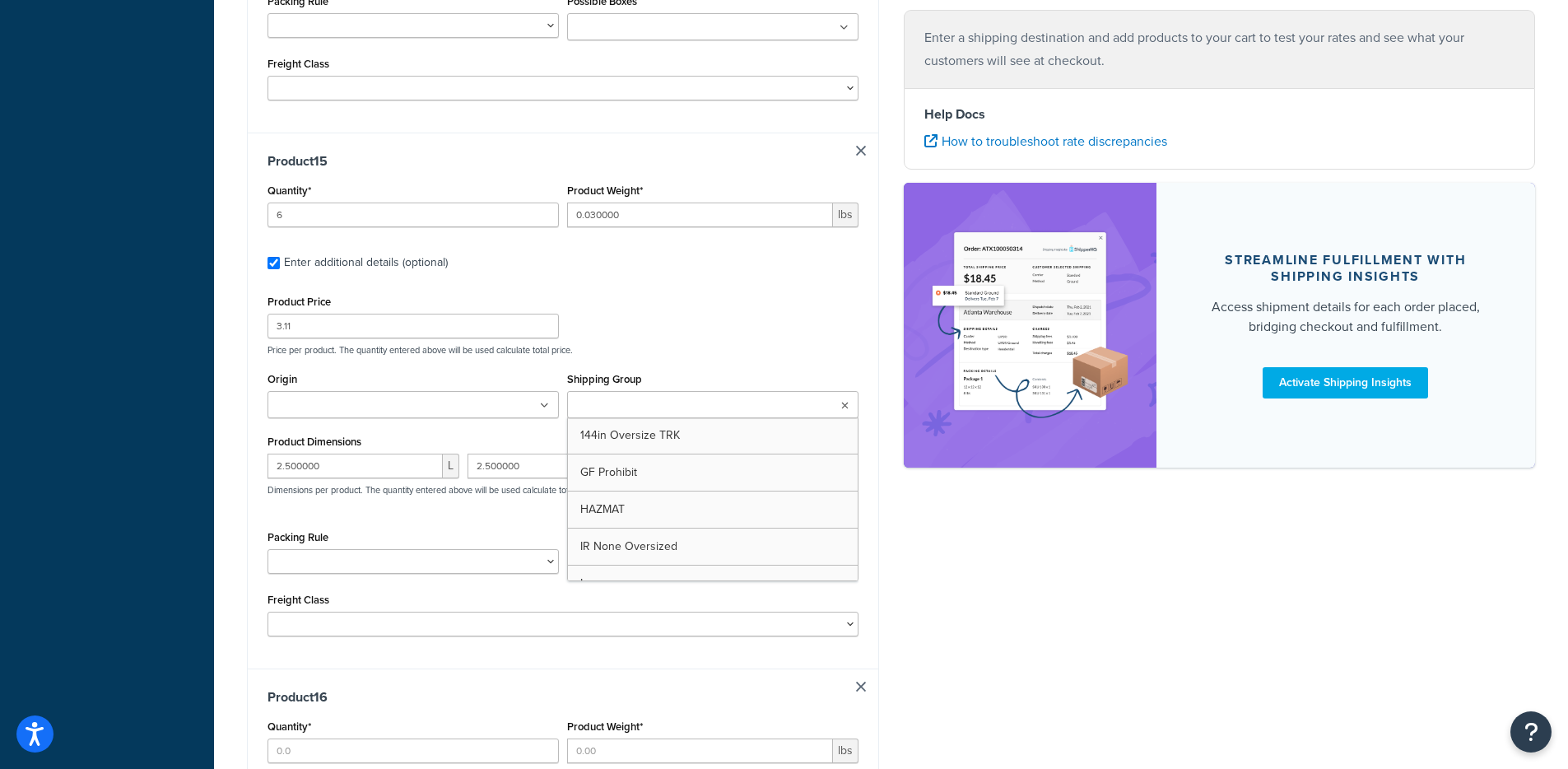
type input "2"
type input "3.830000"
type input "91.83"
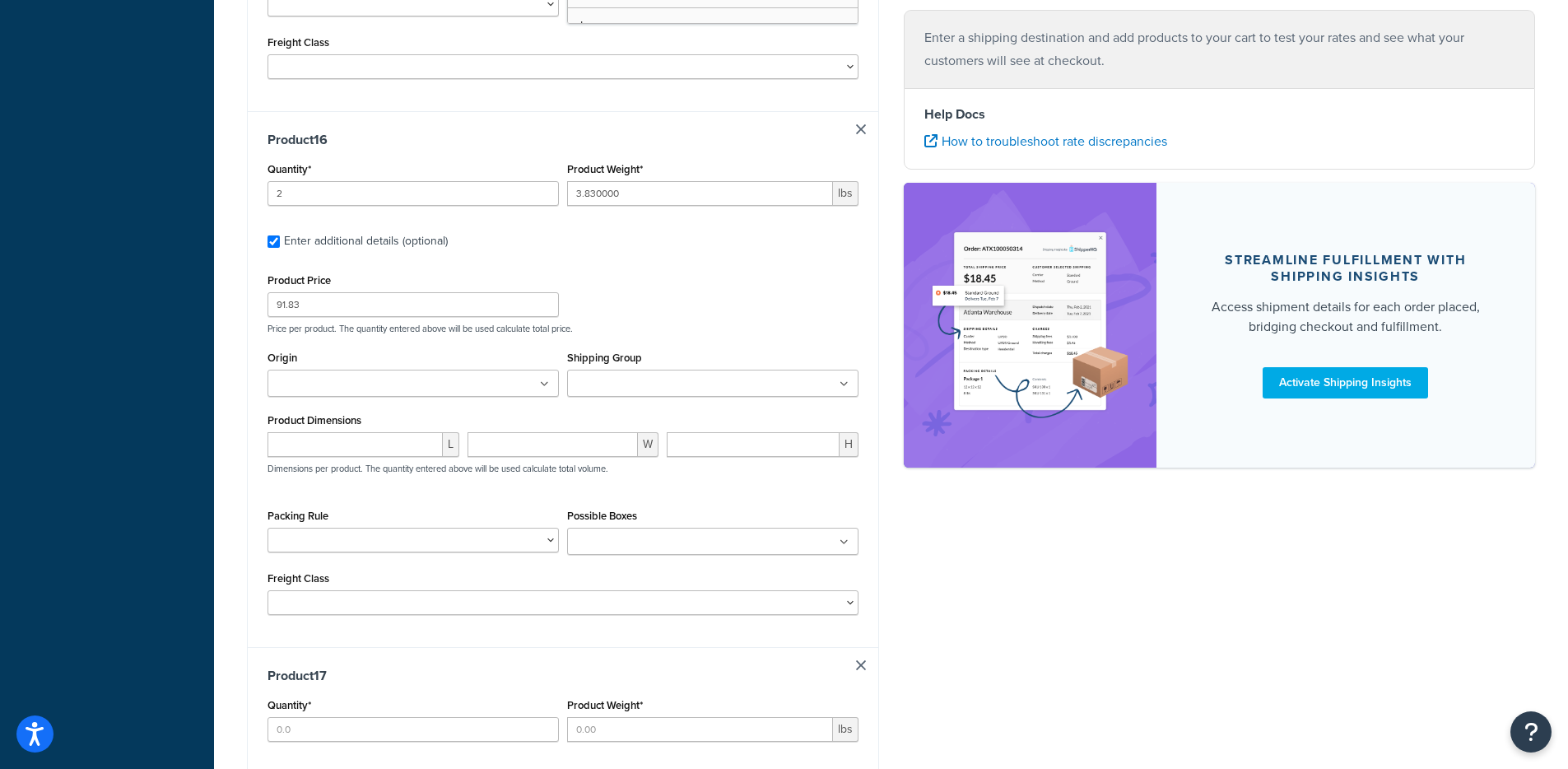
type input "4"
type input "0.344000"
type input "17.92"
type input "6.000000"
type input "1.000000"
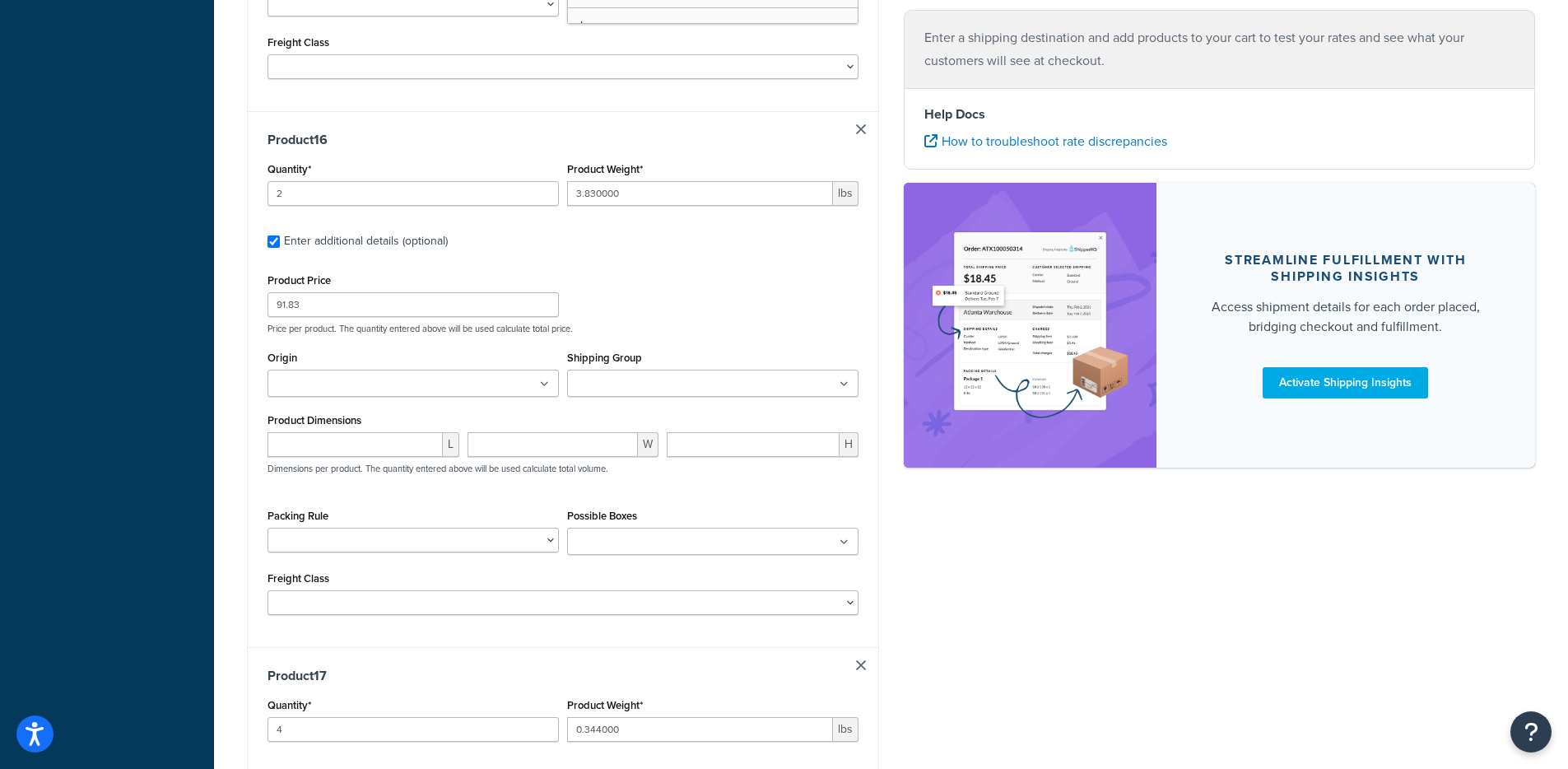
type input "1.000000"
type input "2"
type input "1.630000"
type input "16.95"
type input "3"
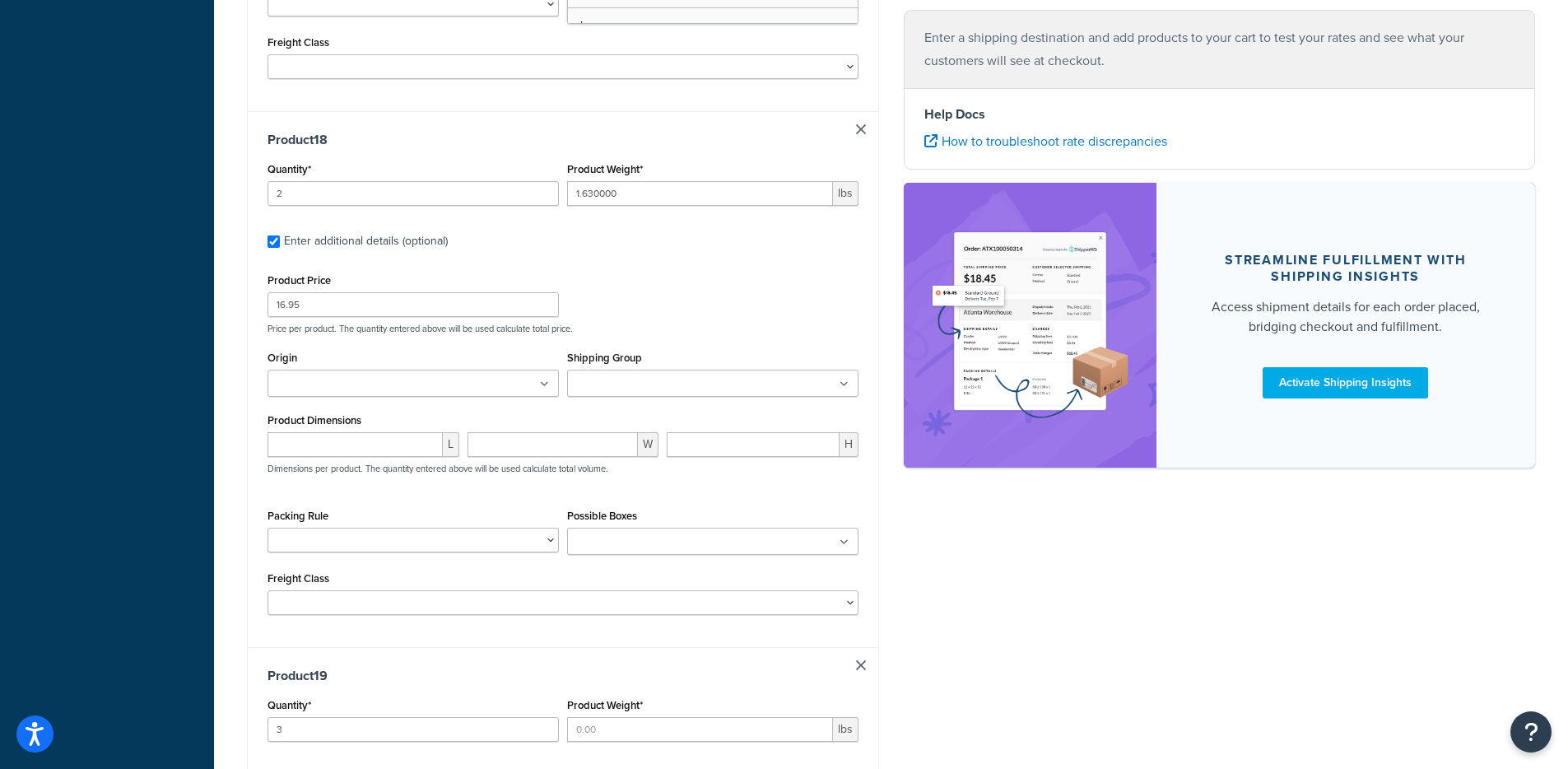
type input "2.040000"
type input "45.26"
type input "8.000000"
type input "4.000000"
type input "2.000000"
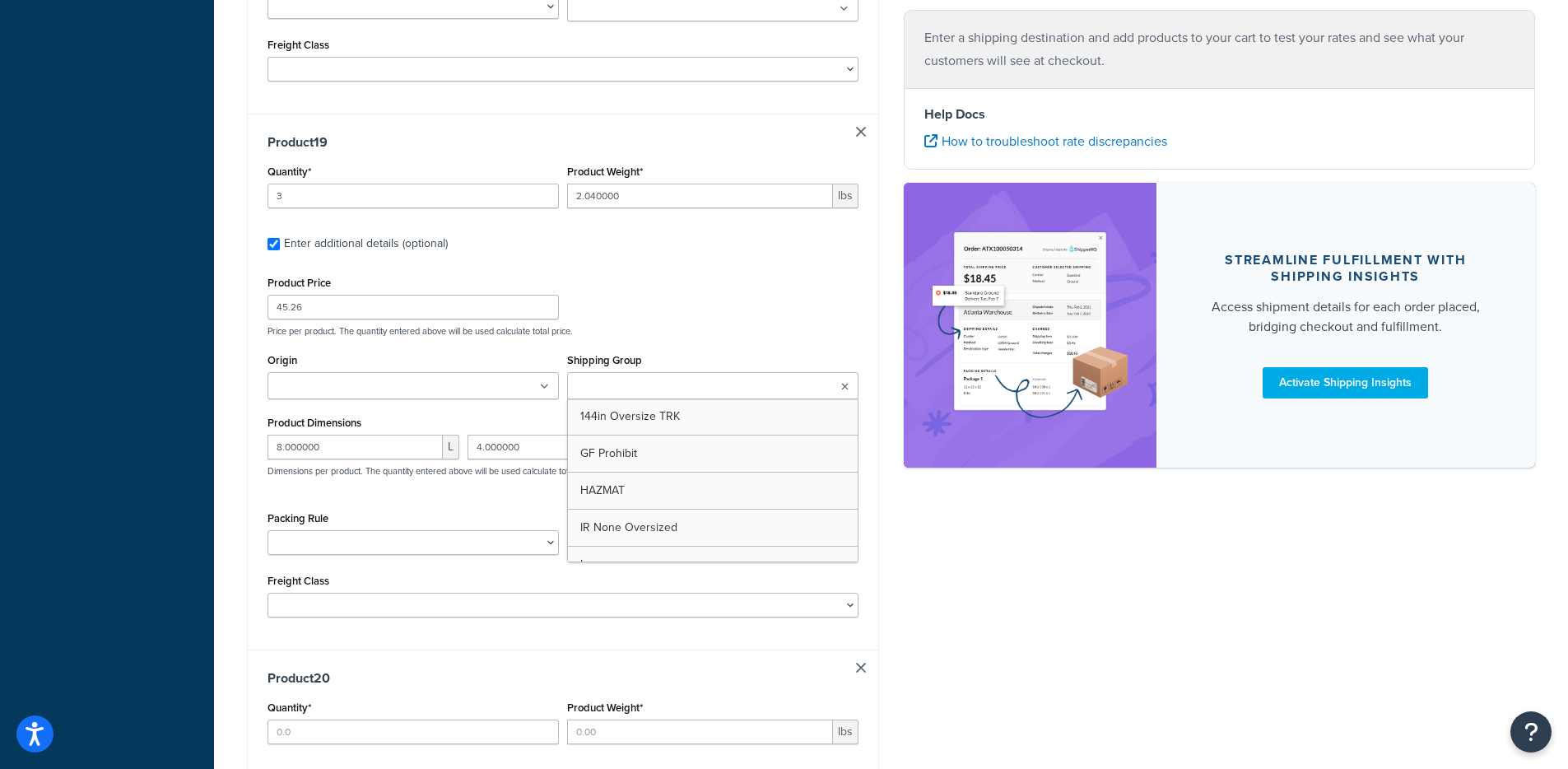
type input "8"
type input "0.050000"
type input "1.44"
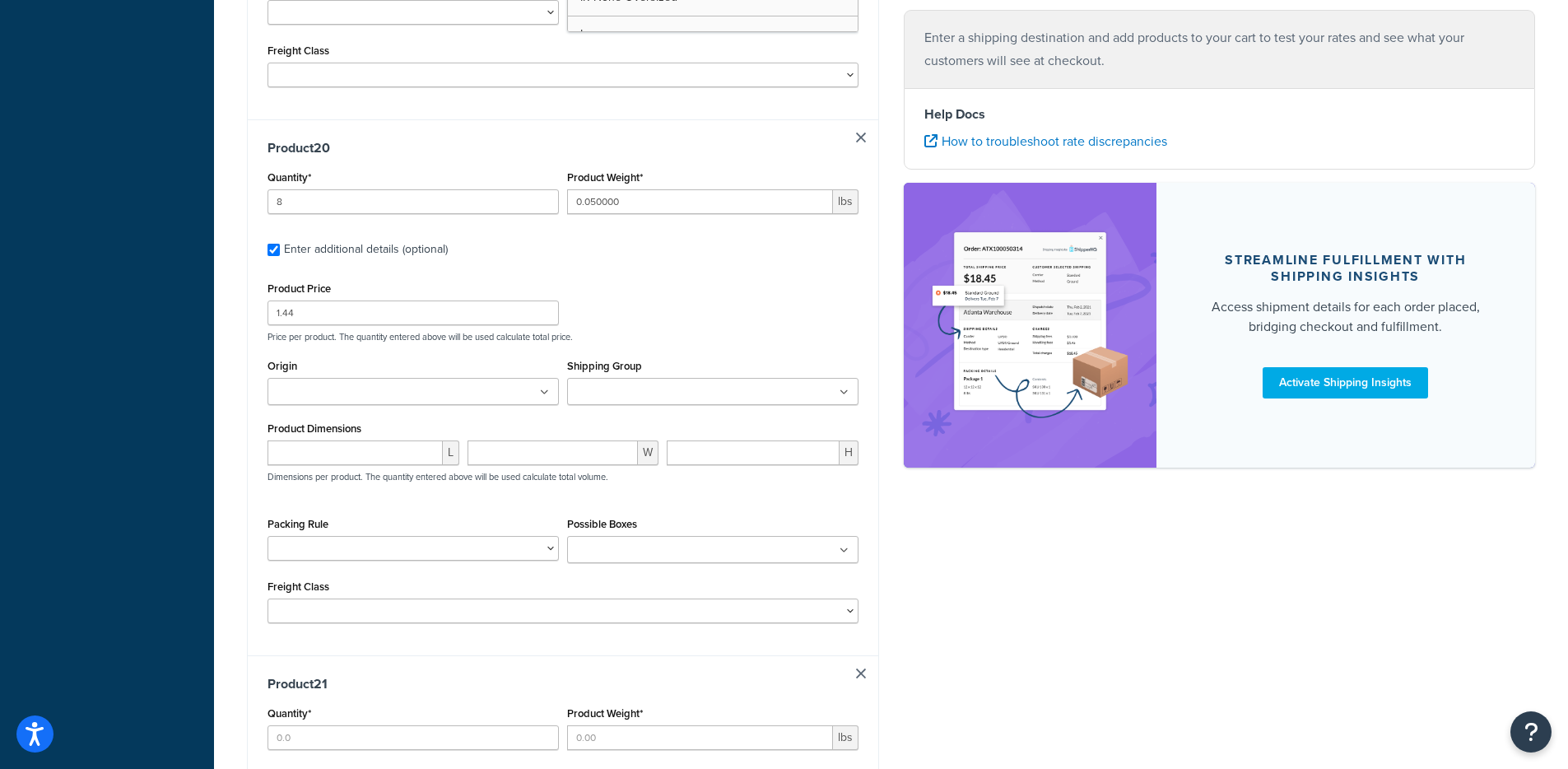
type input "2"
type input "0.050000"
type input "1.44"
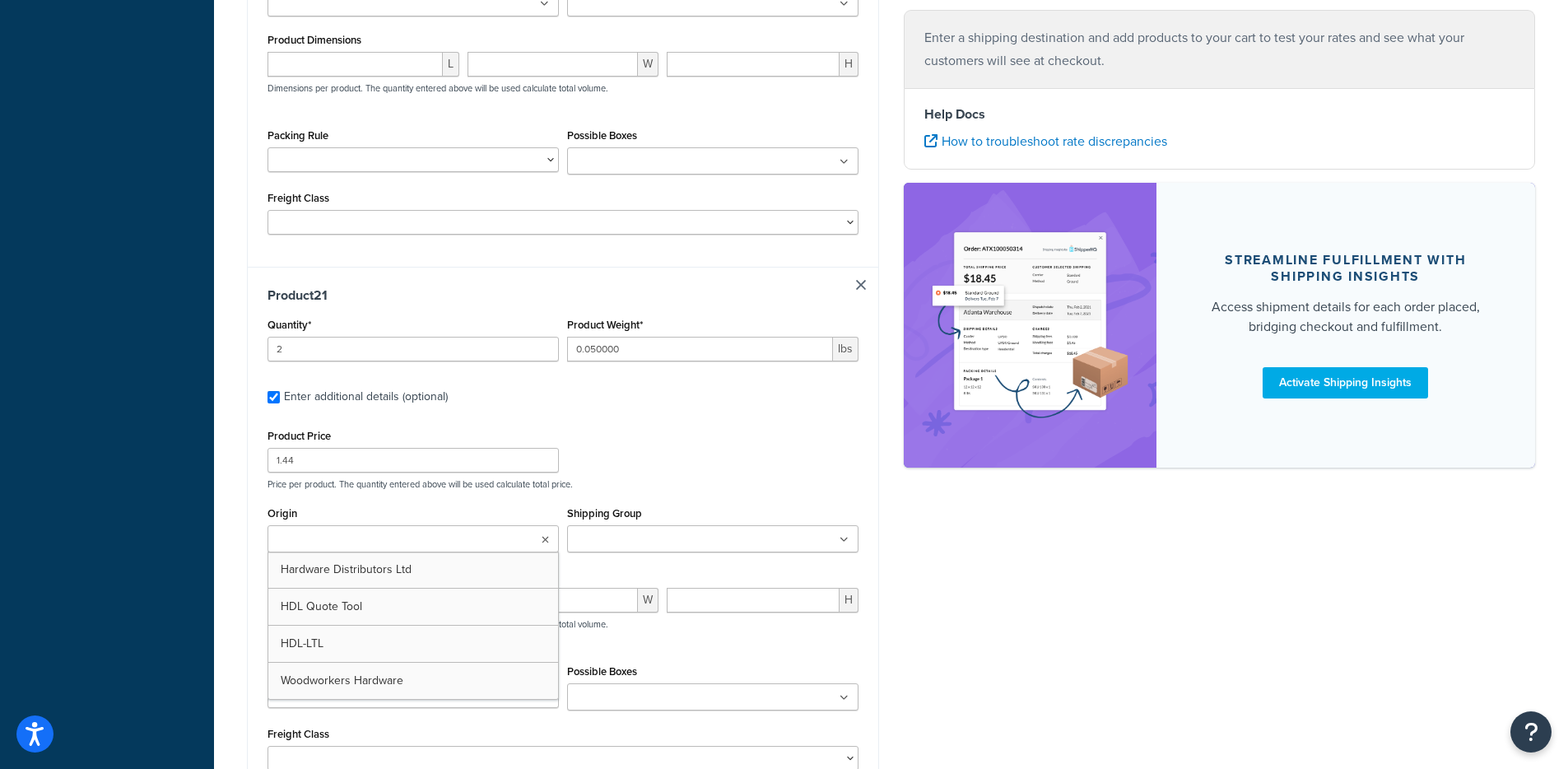
type input "2"
type input "0.070000"
type input "6.82"
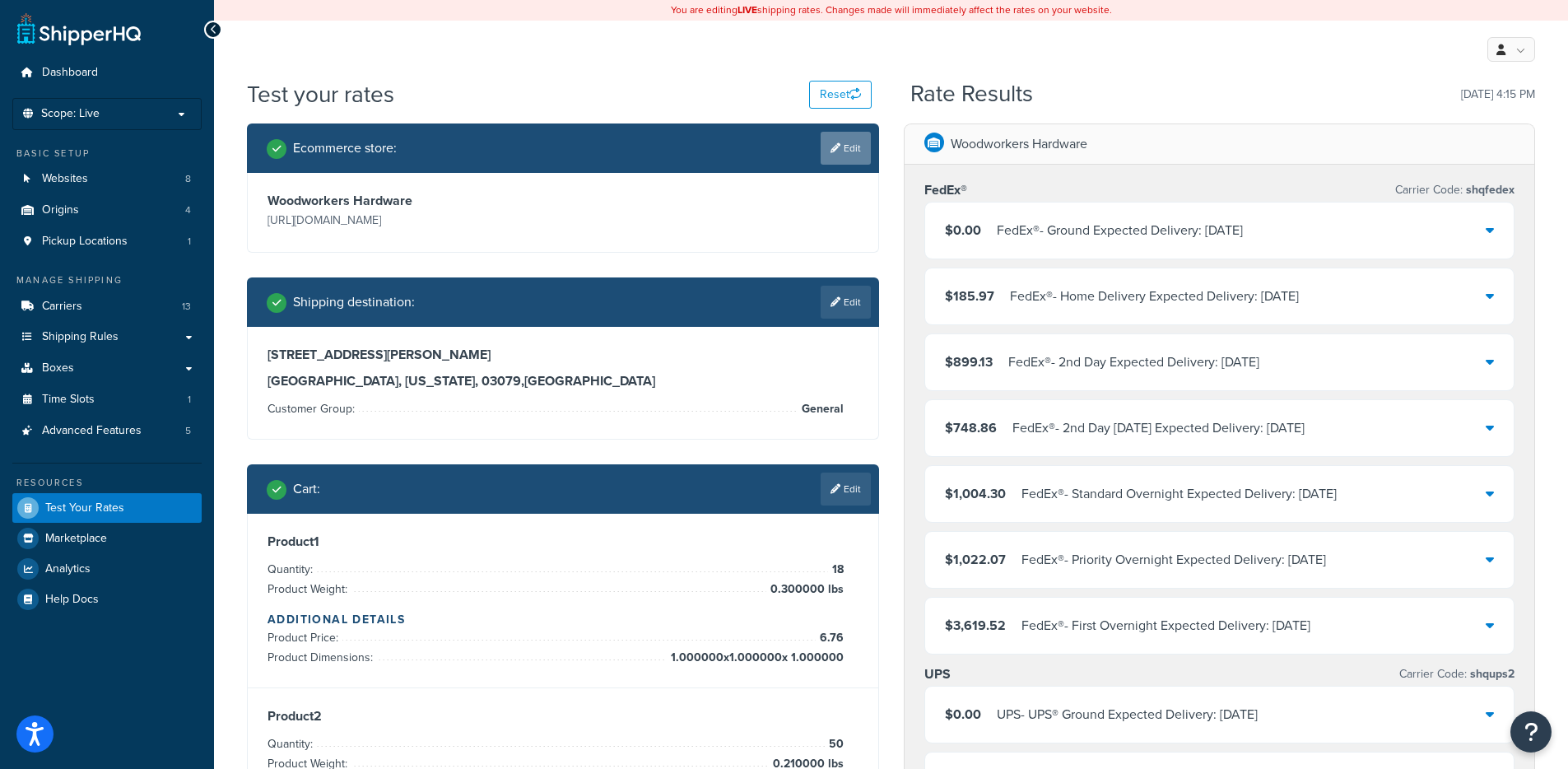
click at [848, 152] on link "Edit" at bounding box center [845, 148] width 50 height 33
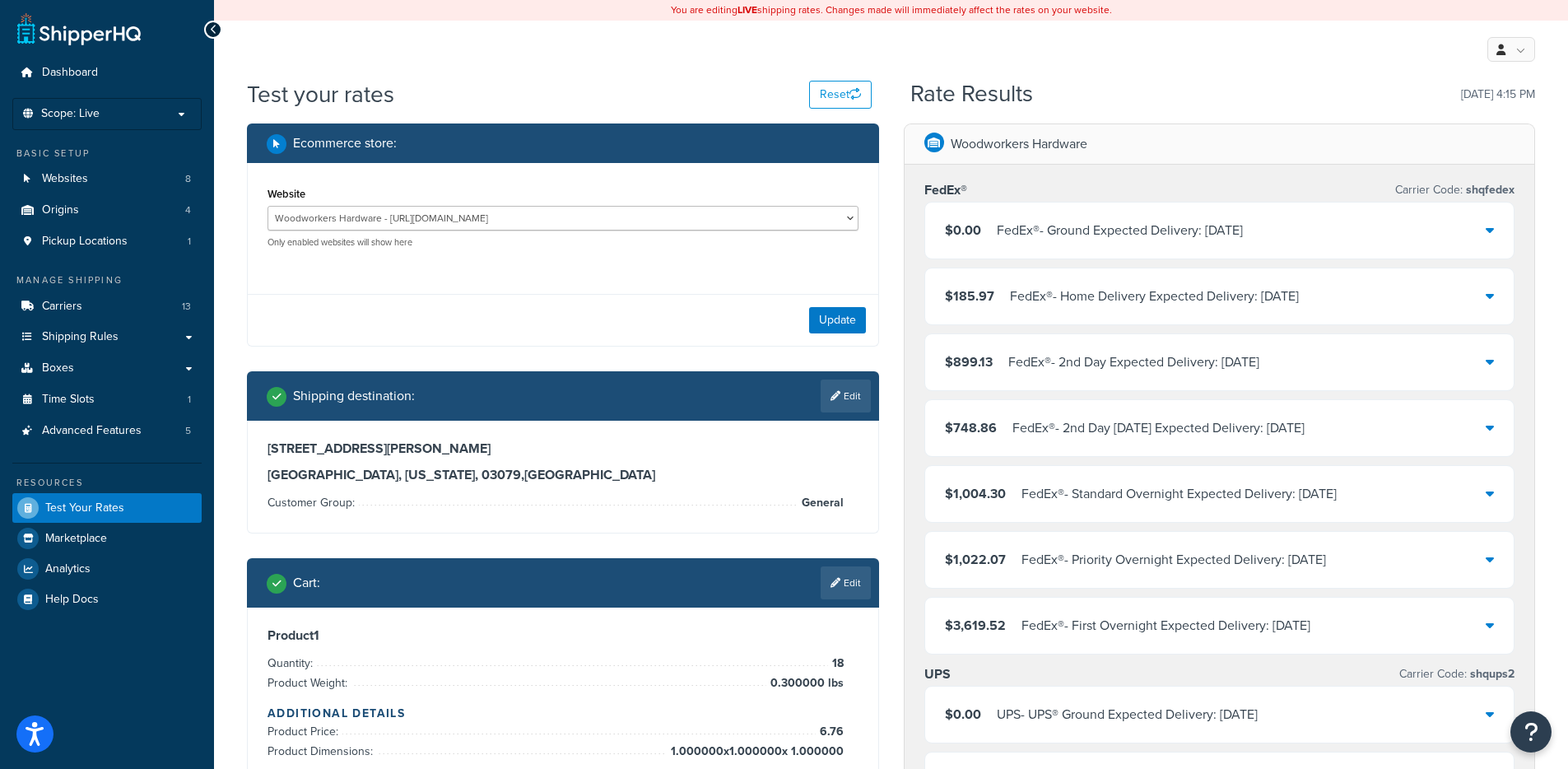
click at [423, 231] on div "HDL - https://www.hdlusa.com HDL Quote Tool - HDL Quotes HDL Traverse Sink - ht…" at bounding box center [563, 227] width 591 height 43
click at [431, 219] on select "HDL - [URL][DOMAIN_NAME] HDL Quote Tool - HDL Quotes HDL Traverse Sink - [URL][…" at bounding box center [563, 218] width 591 height 25
select select "2f4f102b29ea5e28129a7abdc664d5cd"
click at [268, 206] on select "HDL - [URL][DOMAIN_NAME] HDL Quote Tool - HDL Quotes HDL Traverse Sink - [URL][…" at bounding box center [563, 218] width 591 height 25
click at [832, 325] on button "Update" at bounding box center [837, 320] width 57 height 26
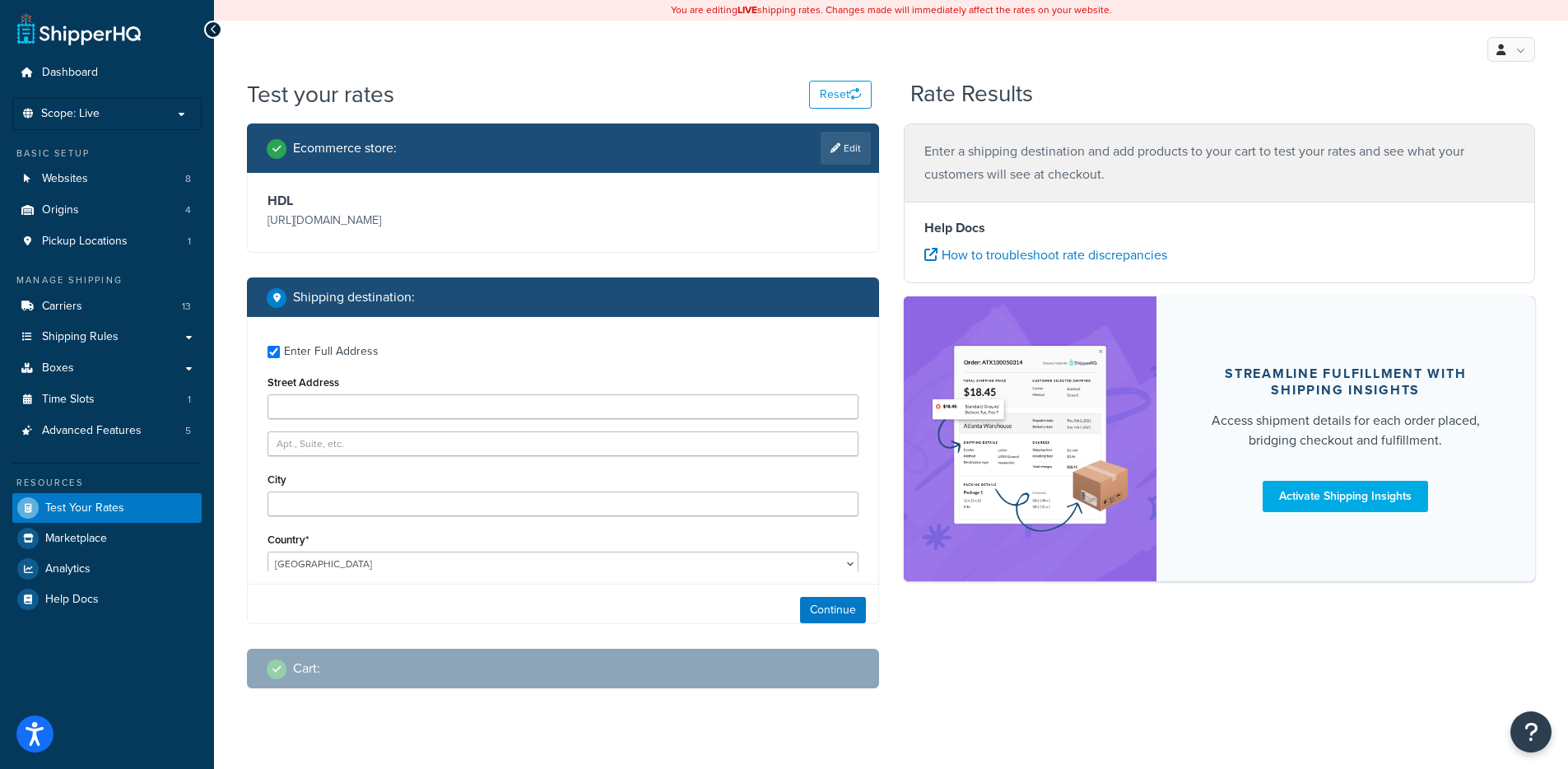
type input "41 ERMER RD"
type input "SALEM"
type input "03079"
select select "NH"
select select "General"
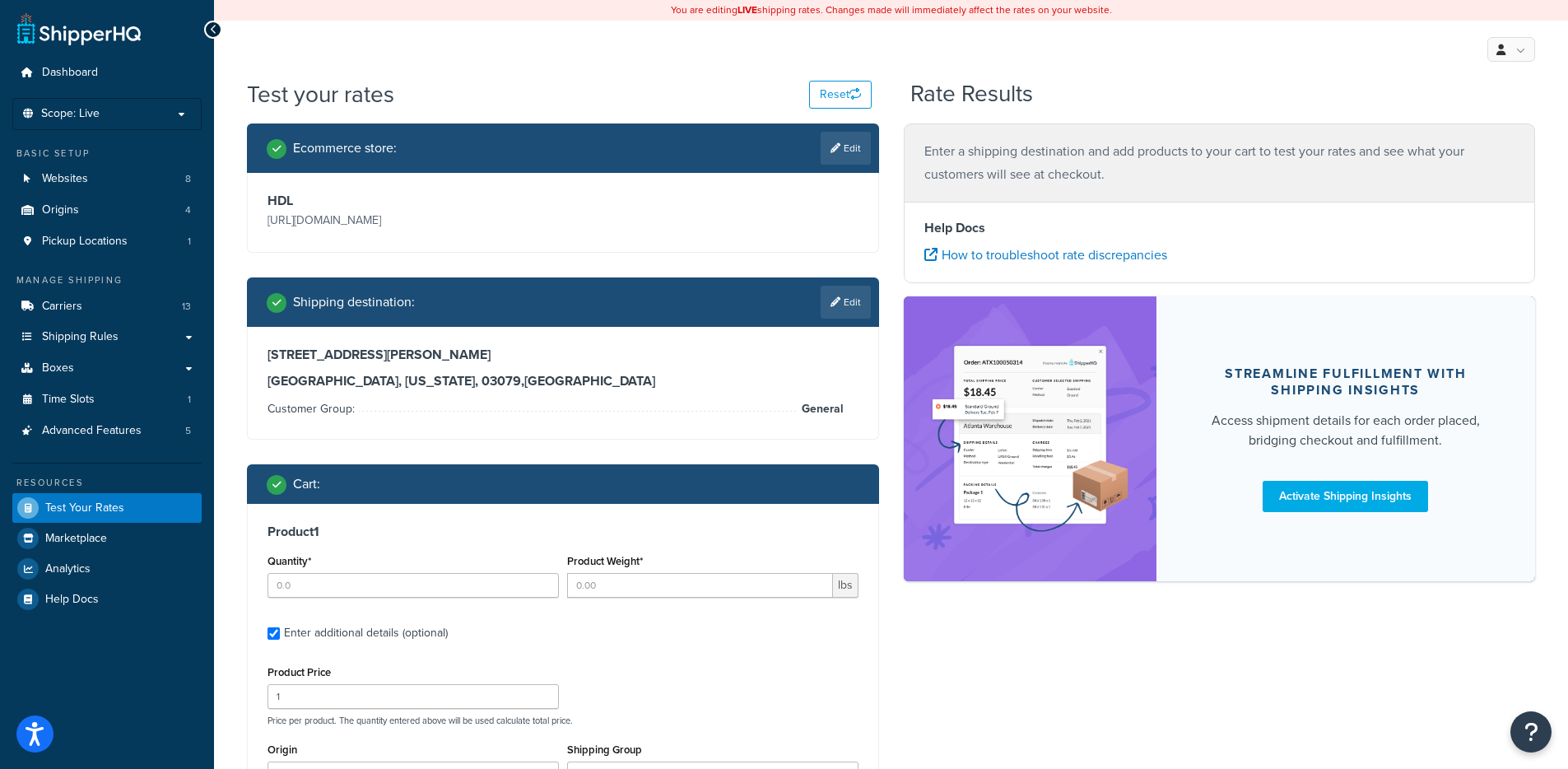
type input "18"
type input "0.300000"
type input "6.76"
type input "1.000000"
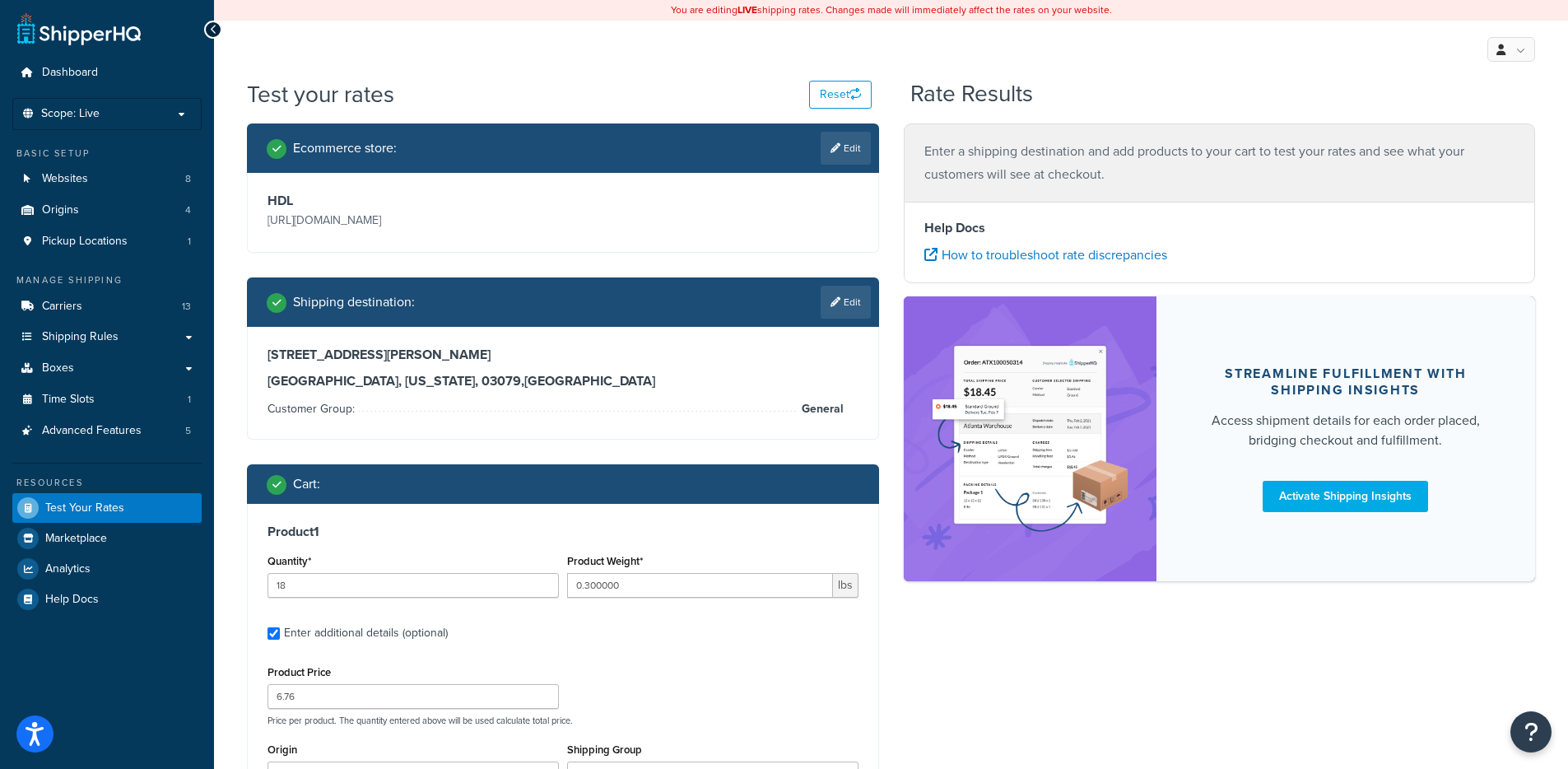
type input "1.000000"
type input "50"
type input "0.210000"
type input "5.13"
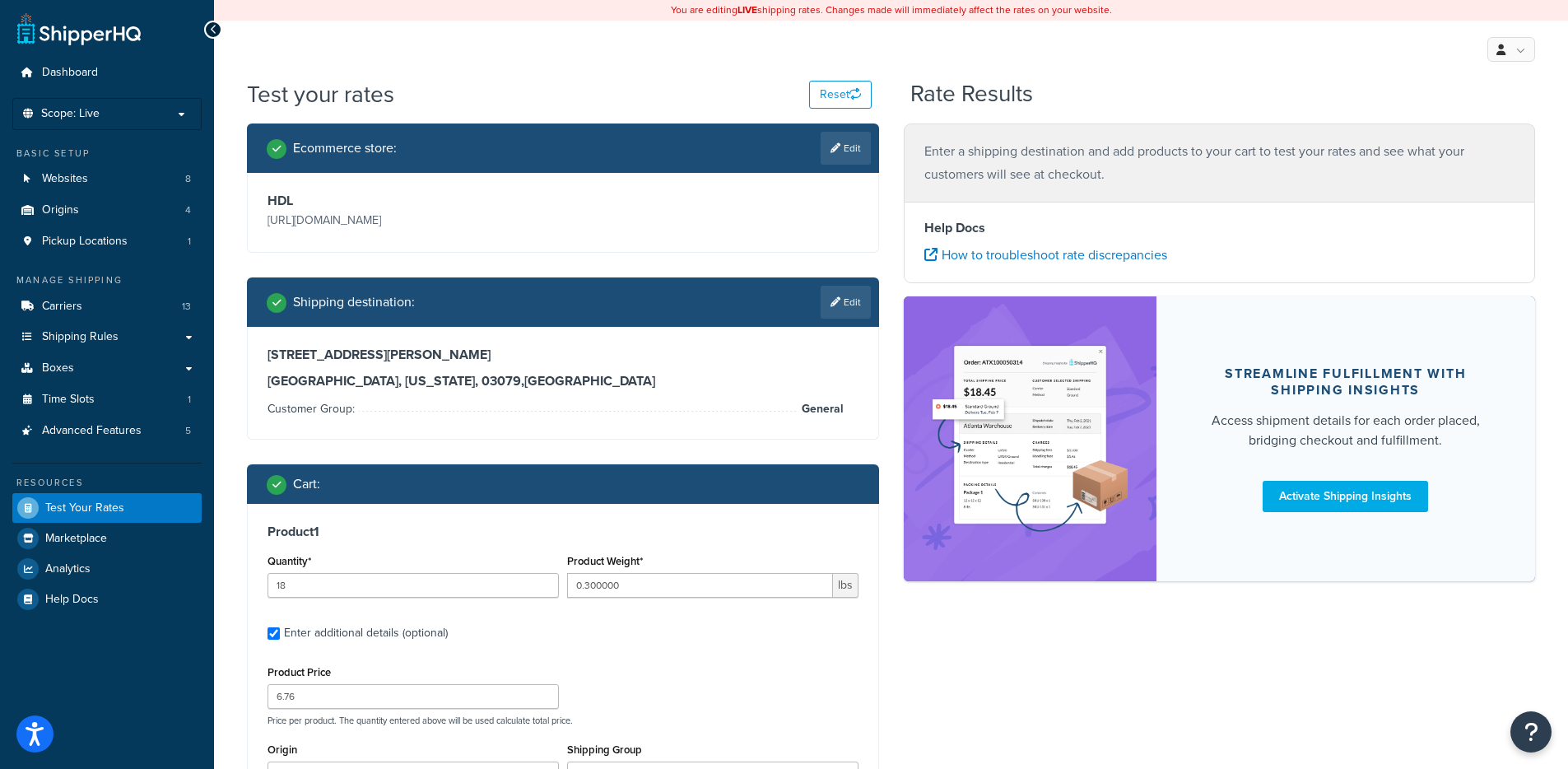
type input "0.280000"
type input "0.170000"
type input "0.090000"
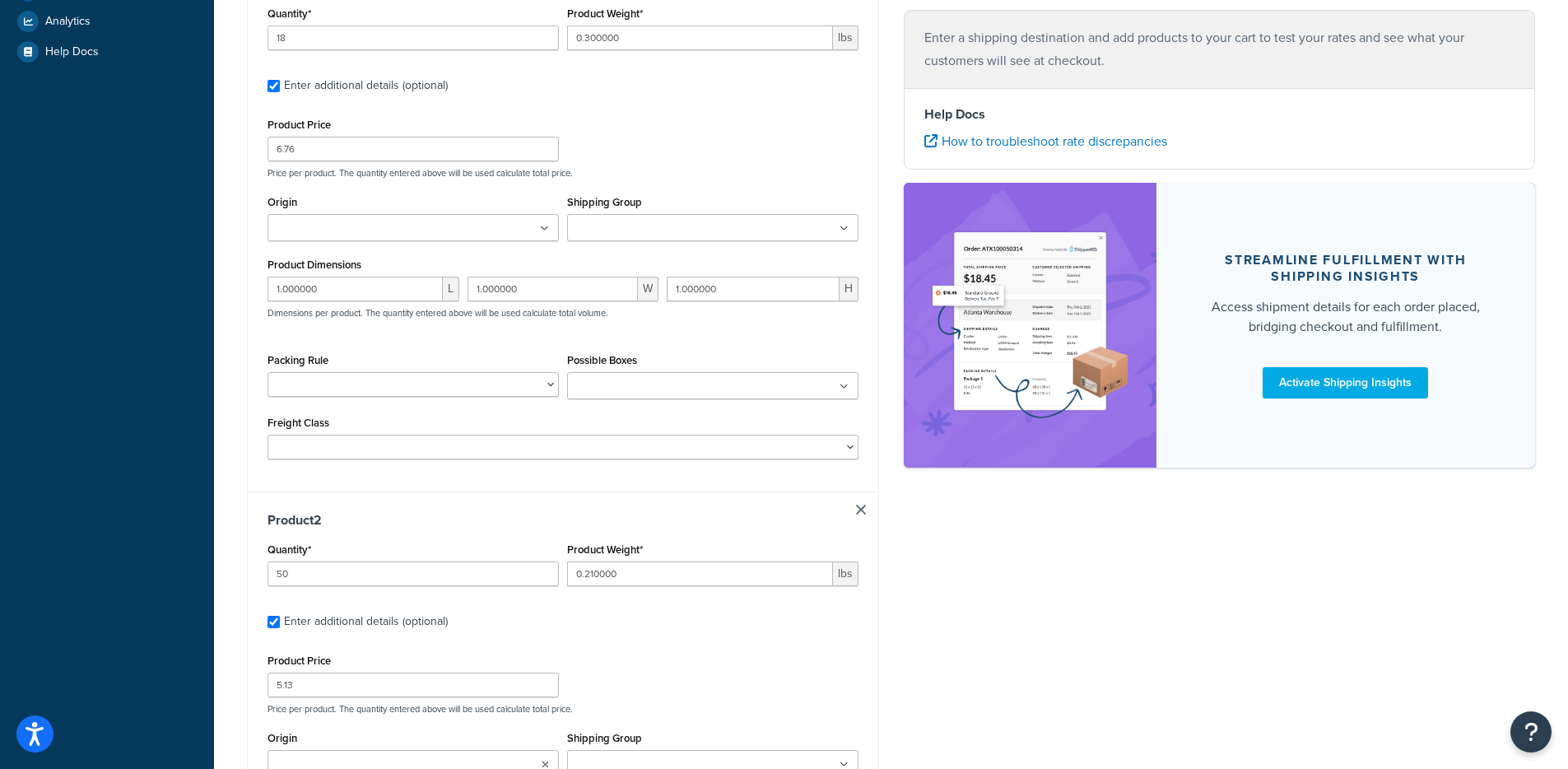
type input "2"
type input "0.220000"
type input "6.54"
type input "0.280000"
type input "0.170000"
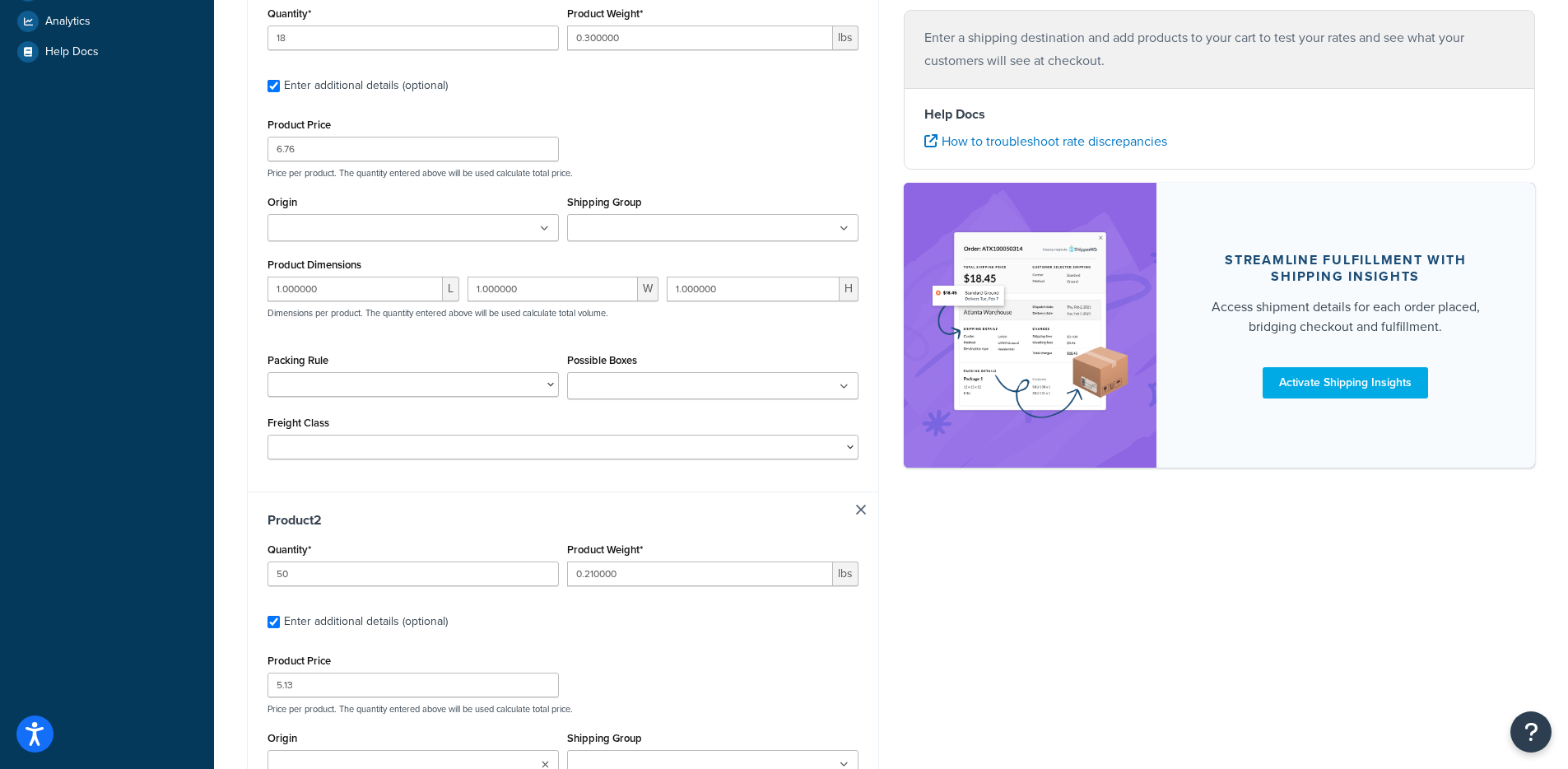
type input "0.090000"
type input "6"
type input "5.170000"
type input "17.7"
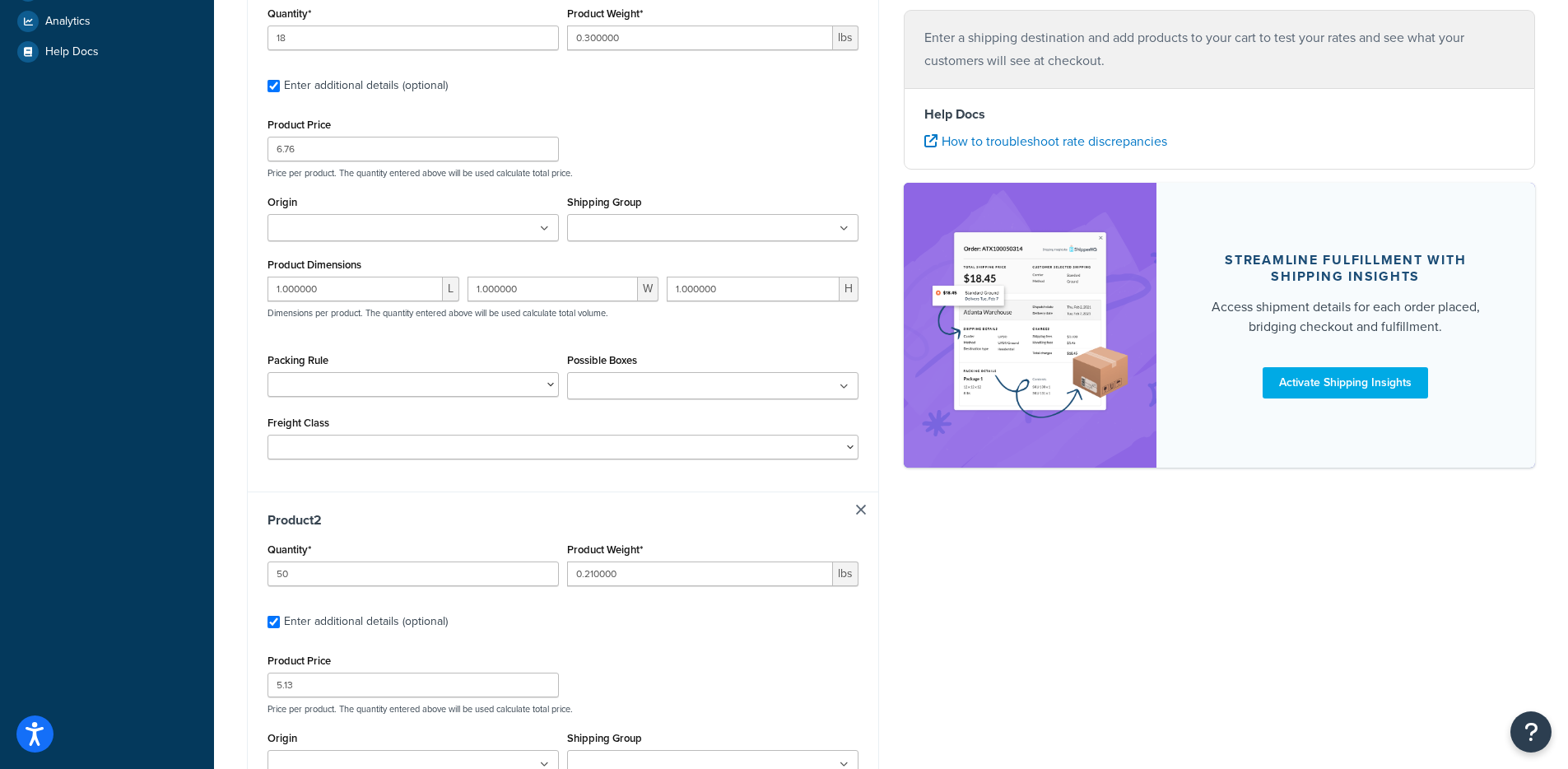
scroll to position [1117, 0]
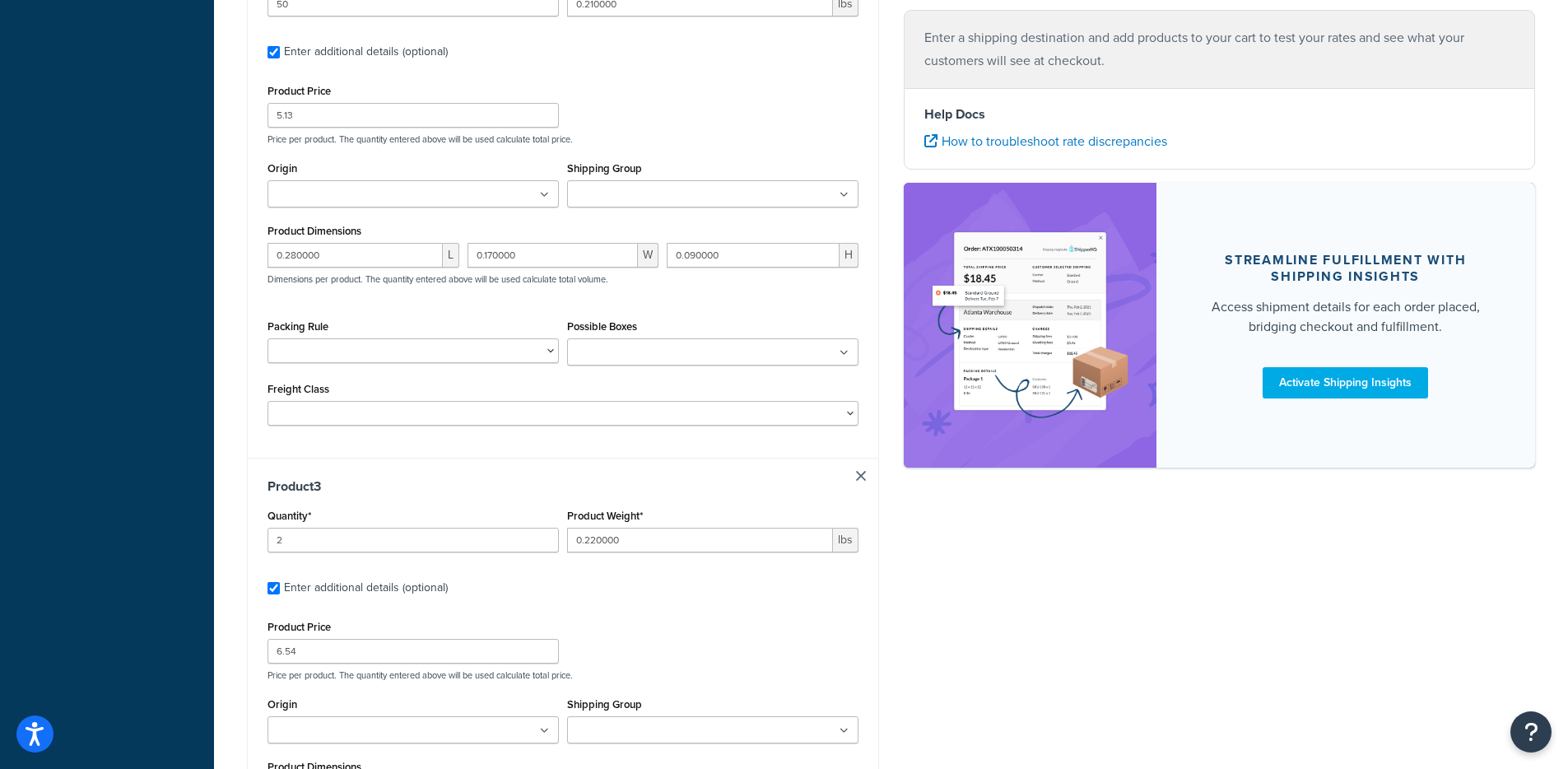
type input "12"
type input "4.830000"
type input "17.29"
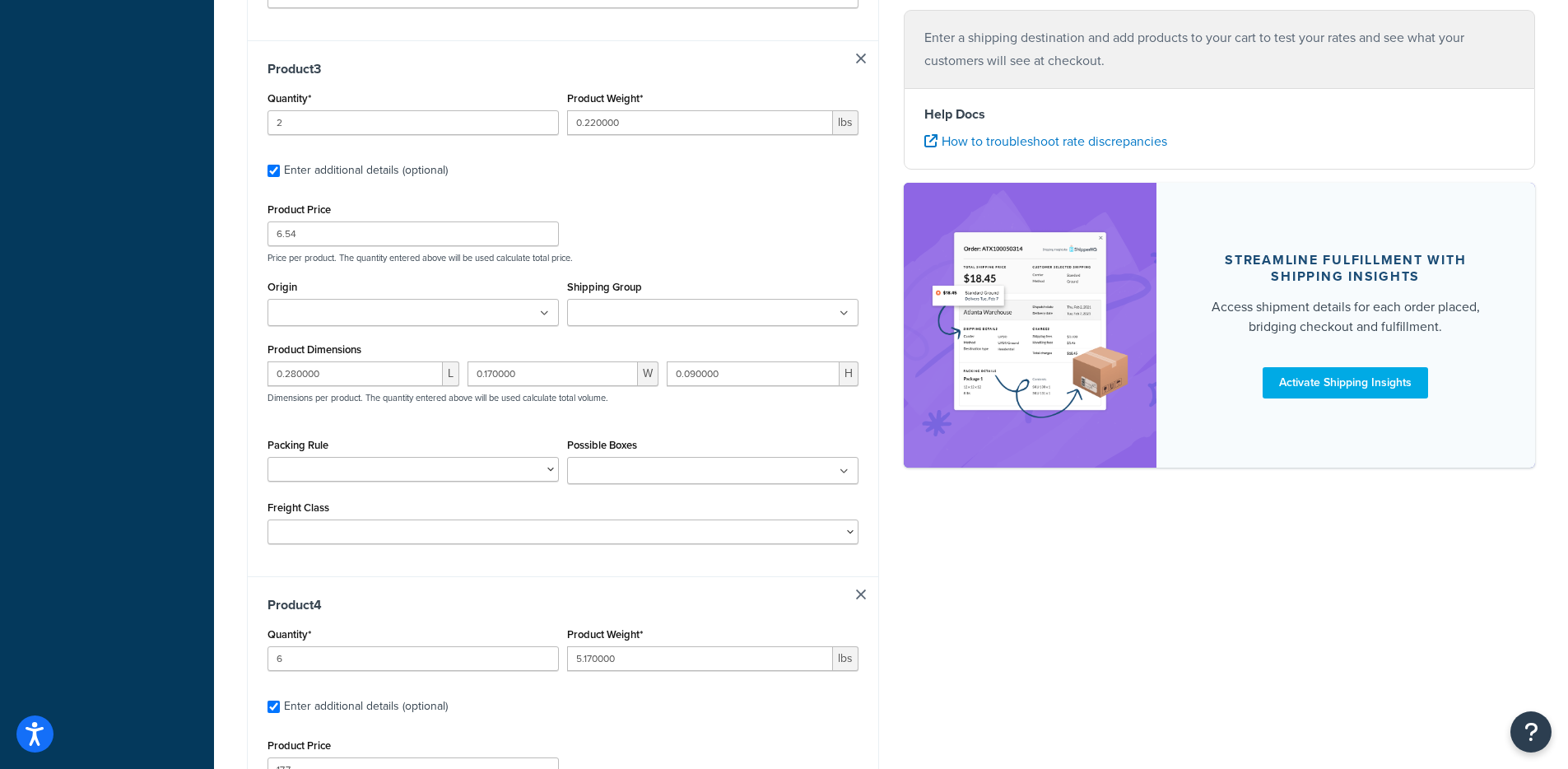
scroll to position [14, 0]
type input "50"
type input "0.090000"
type input "1.06"
type input "0.058000"
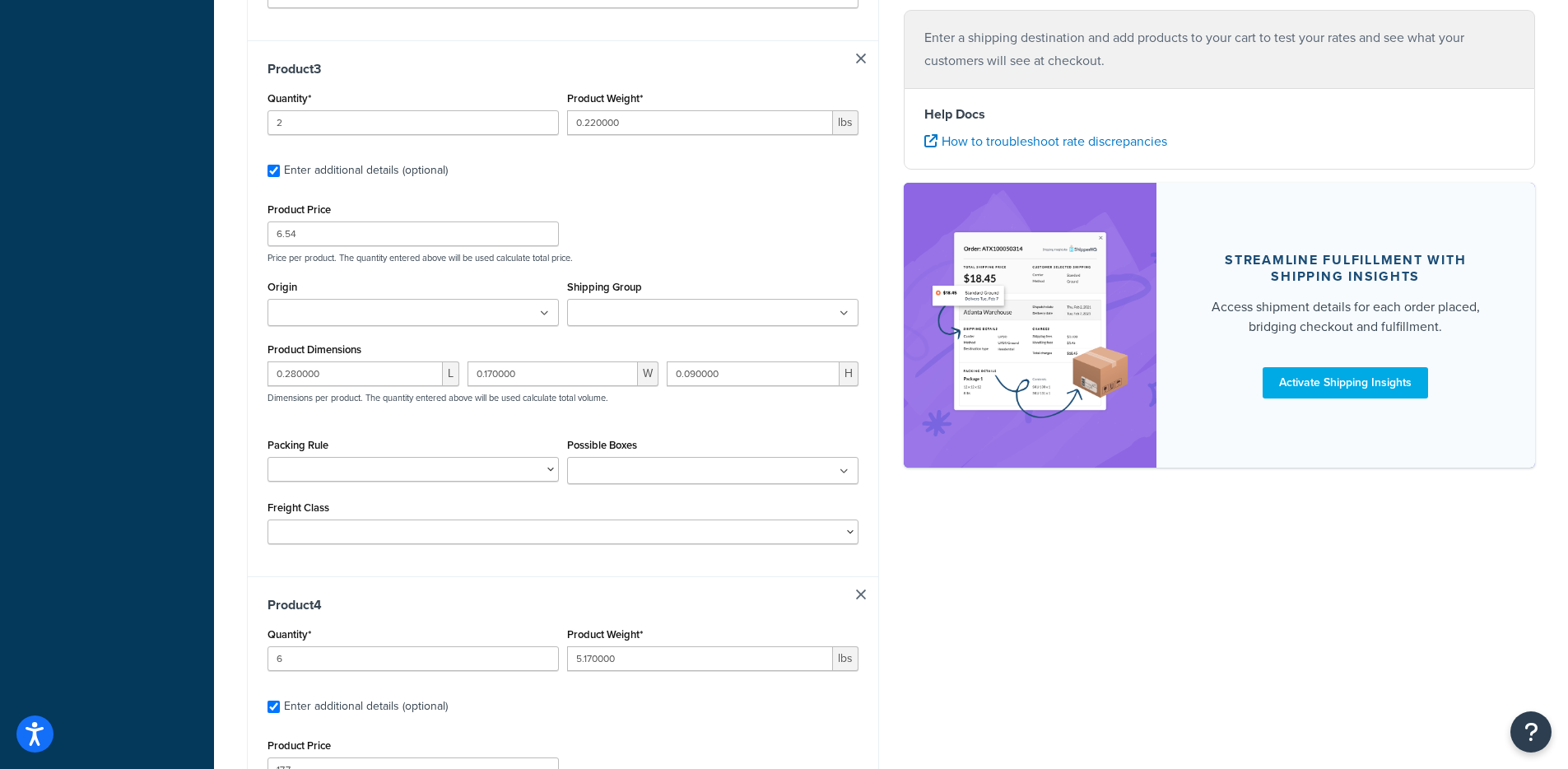
type input "0.046000"
type input "0.030000"
type input "1"
type input "23.000000"
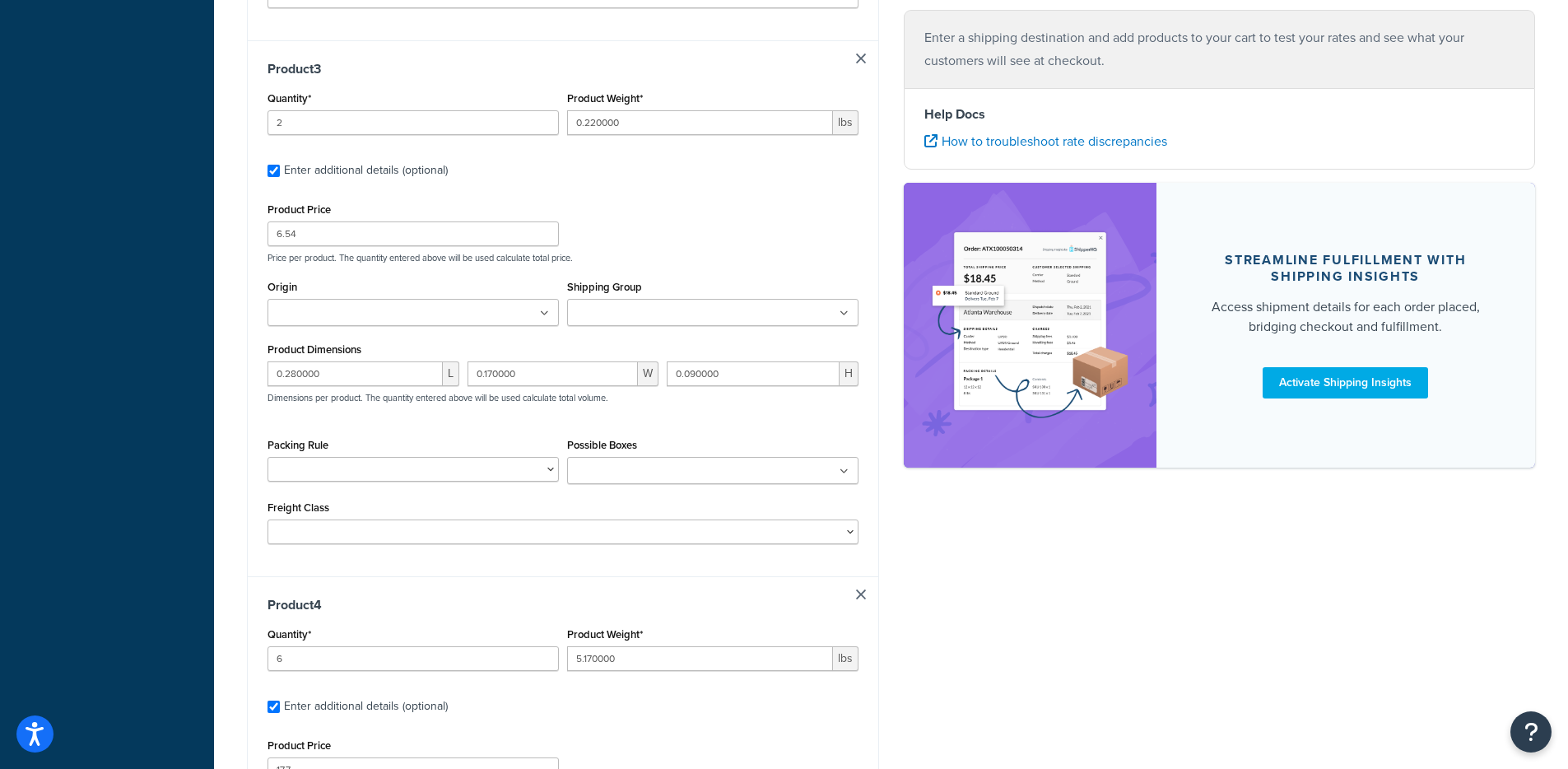
type input "260.52"
type input "15.000000"
type input "25.000000"
type input "23.500000"
type input "1"
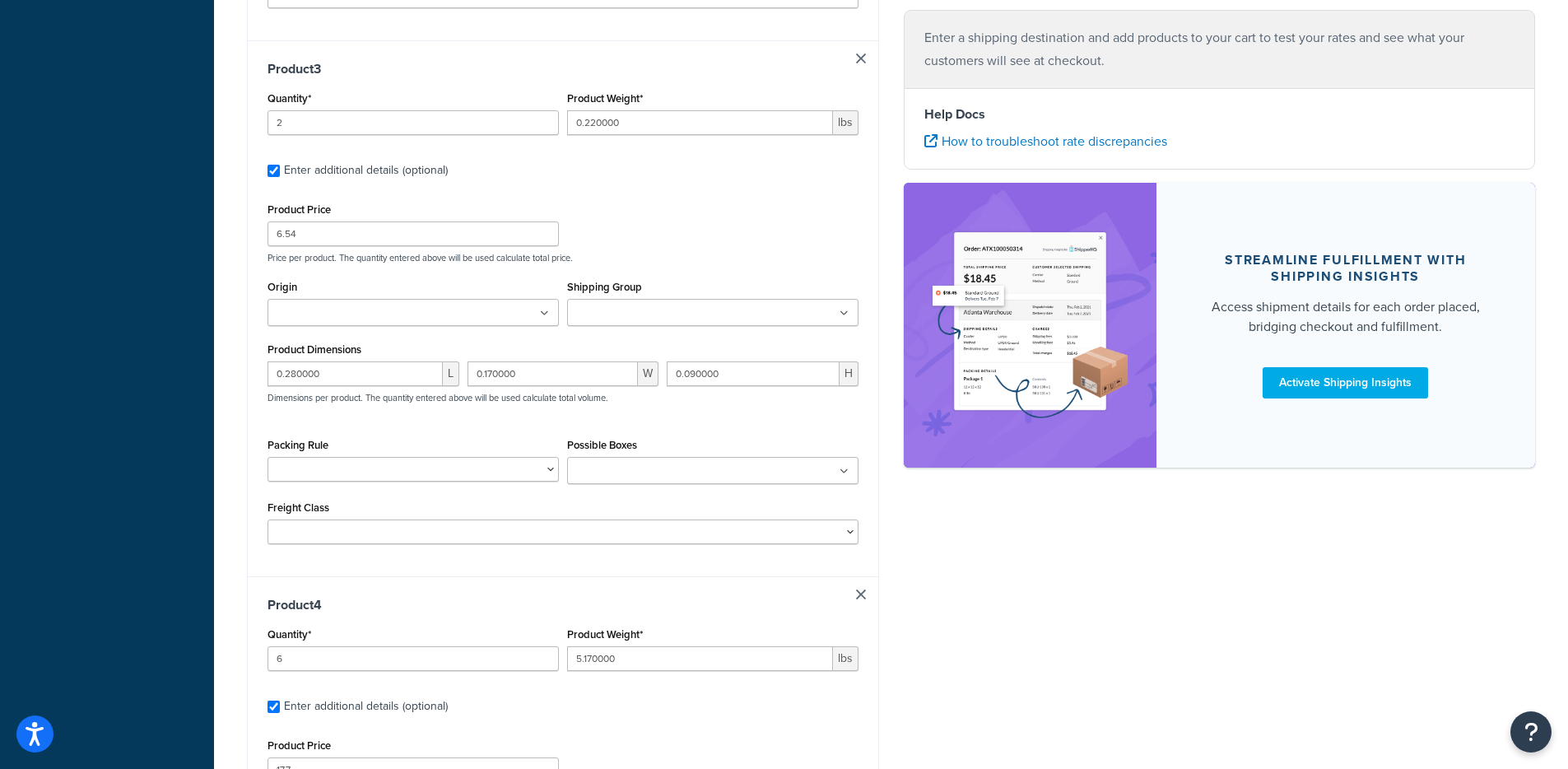
type input "62.000000"
type input "626.4"
type input "12.000000"
type input "37.310000"
type input "20.000000"
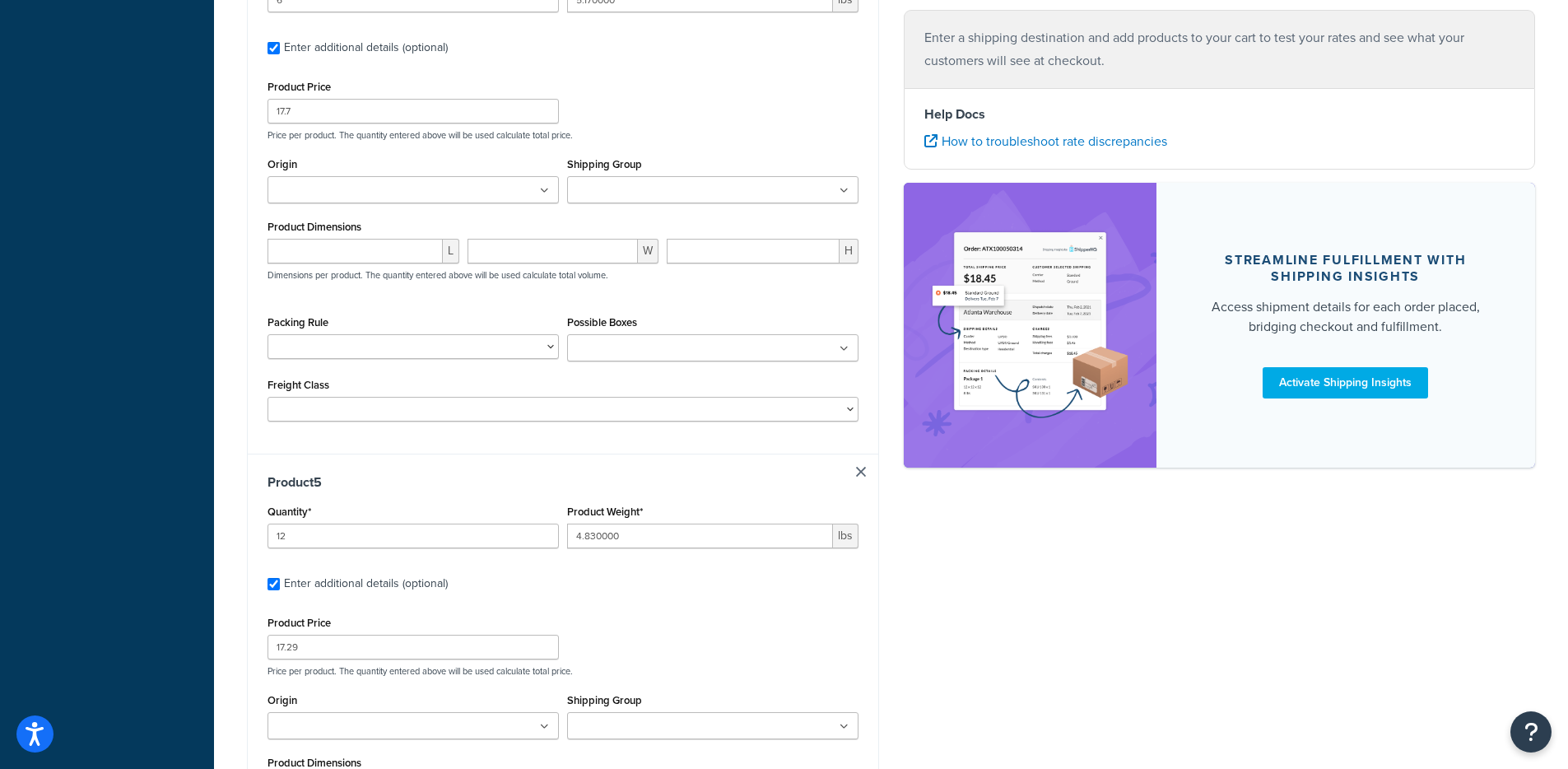
type input "1"
type input "52.000000"
type input "475.5"
type input "12.000000"
type input "26.000000"
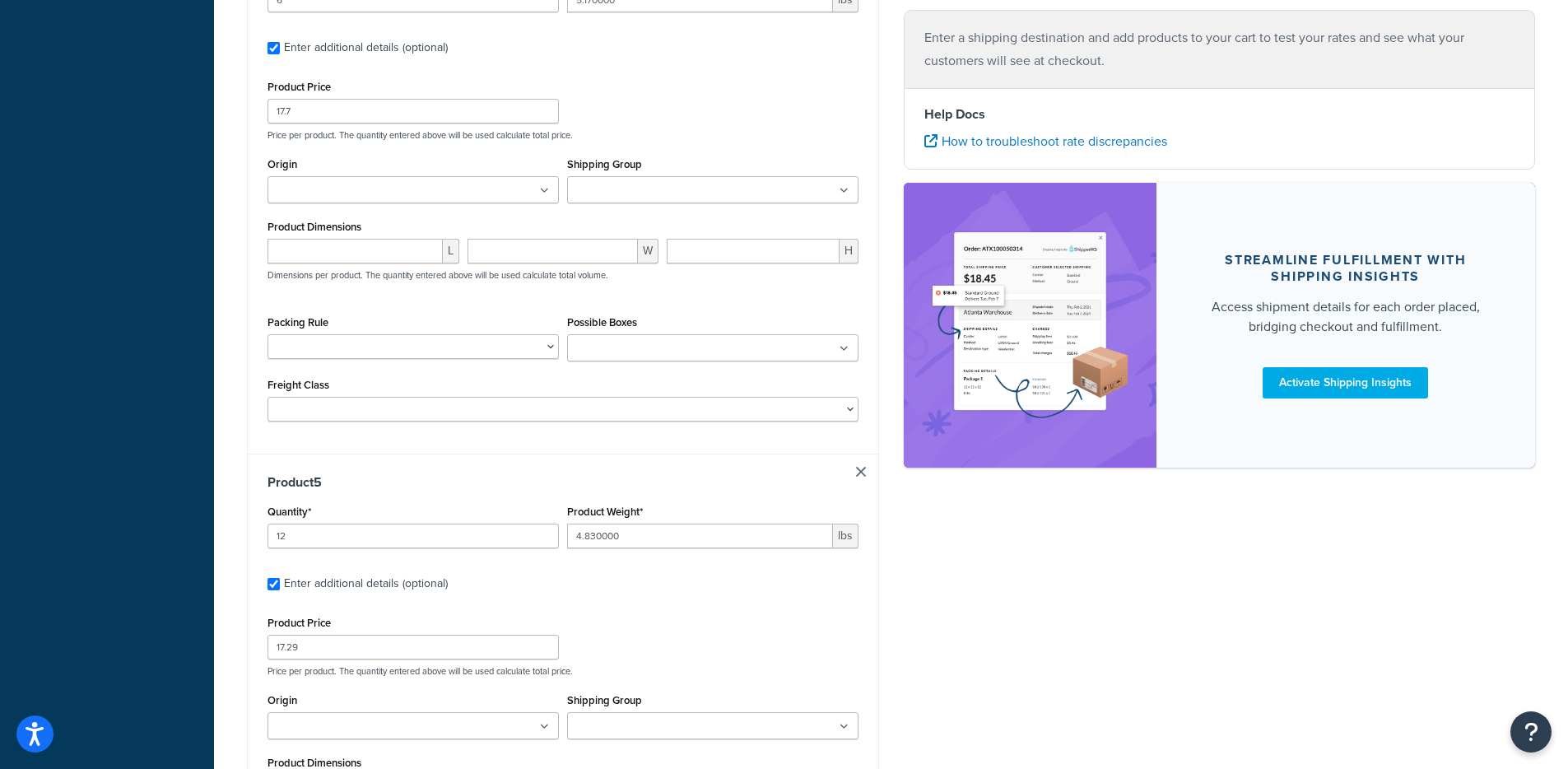
type input "23.000000"
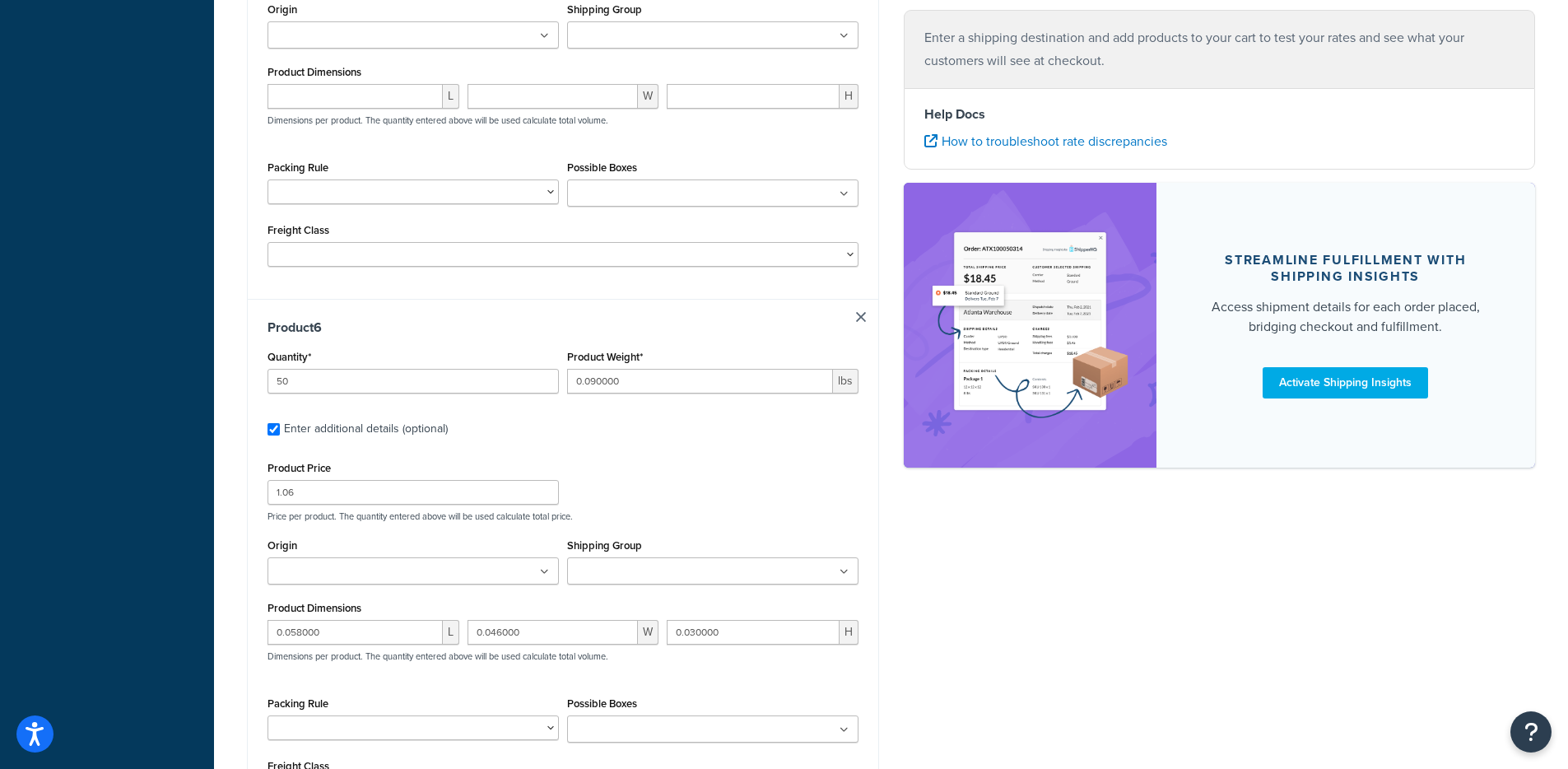
type input "100"
type input "0.001000"
type input "0.06"
type input "0.030000"
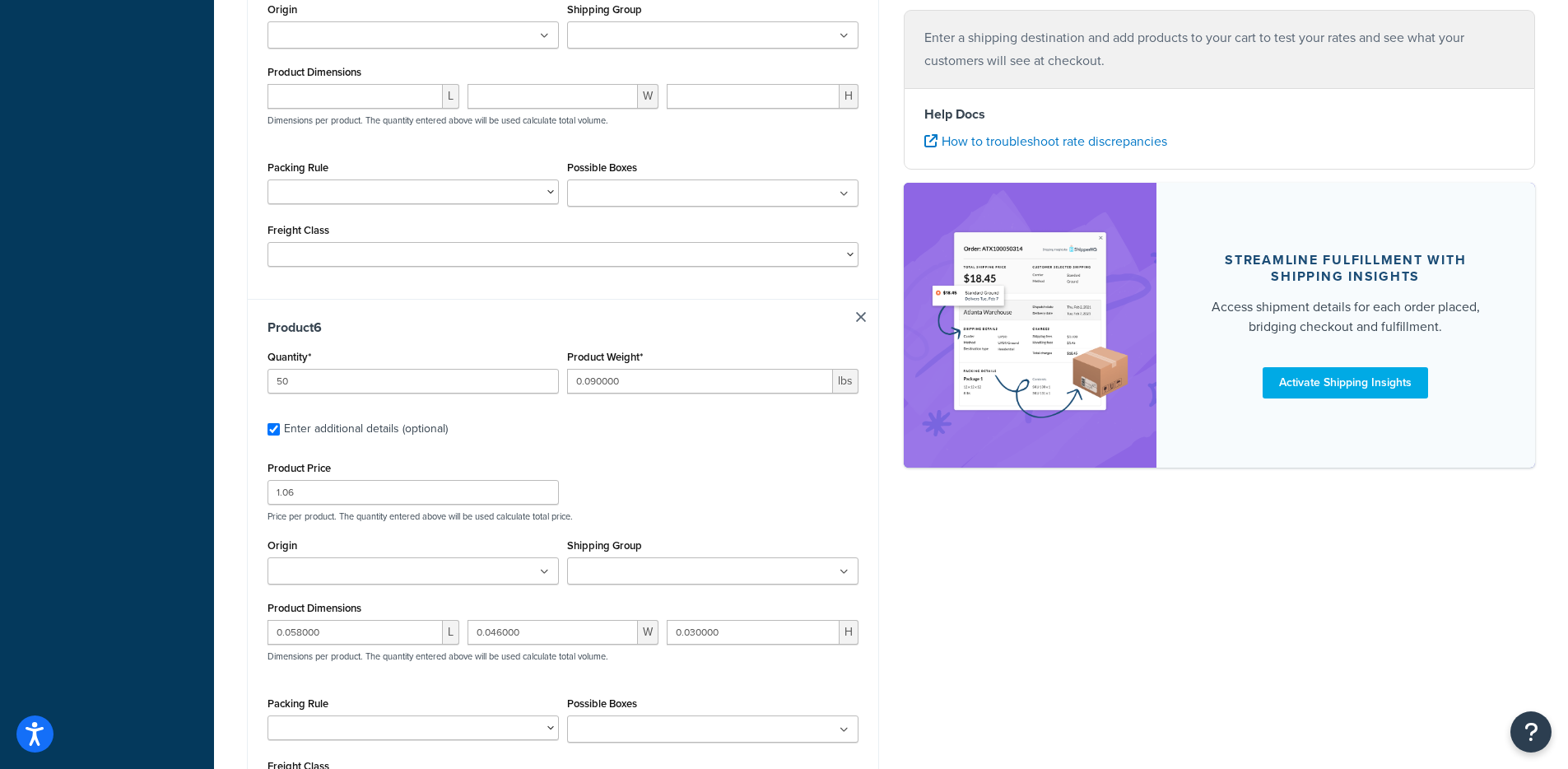
type input "0.010000"
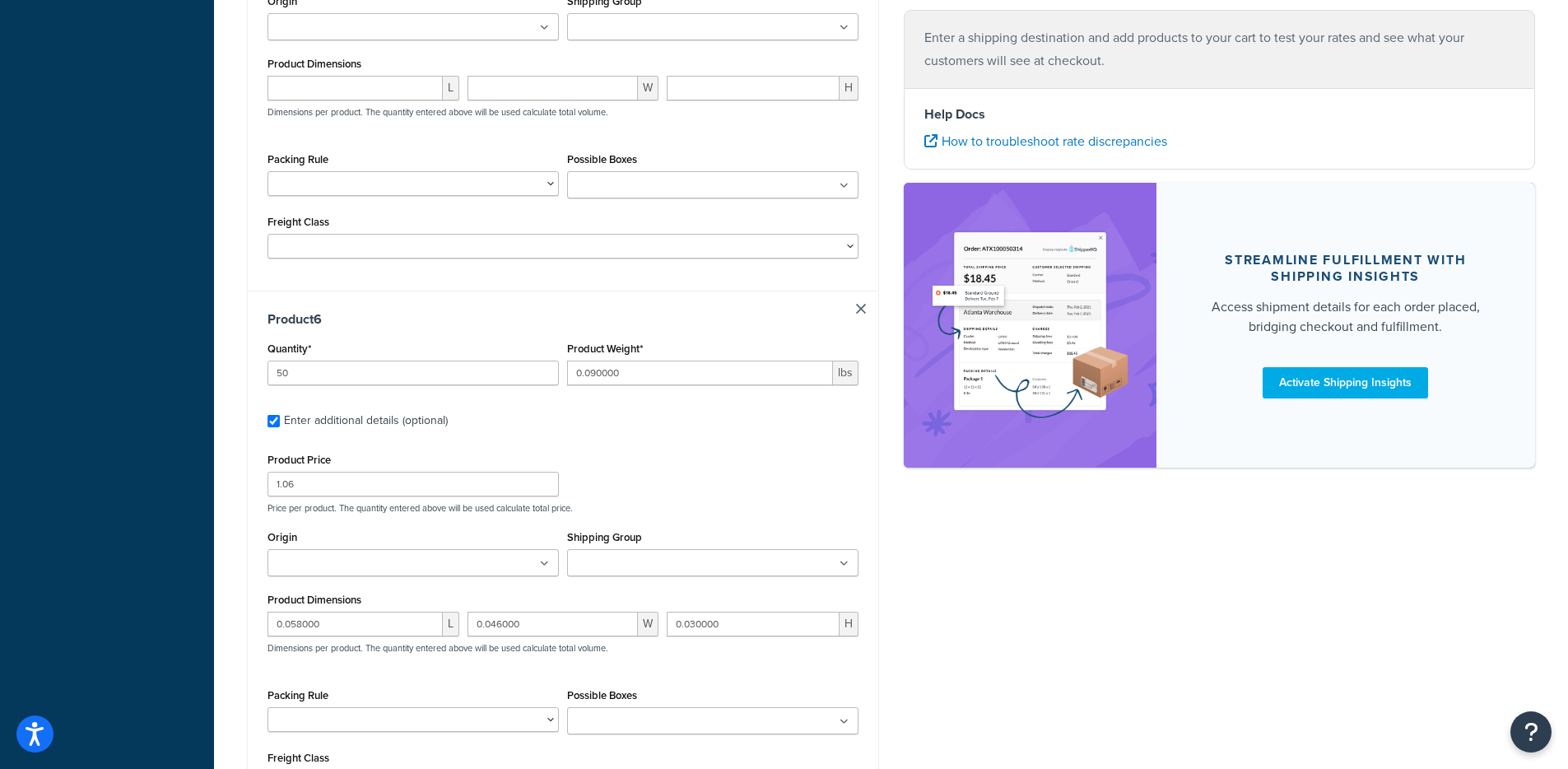
type input "20"
type input "0.050000"
type input "1.75"
type input "13.000000"
type input "3.000000"
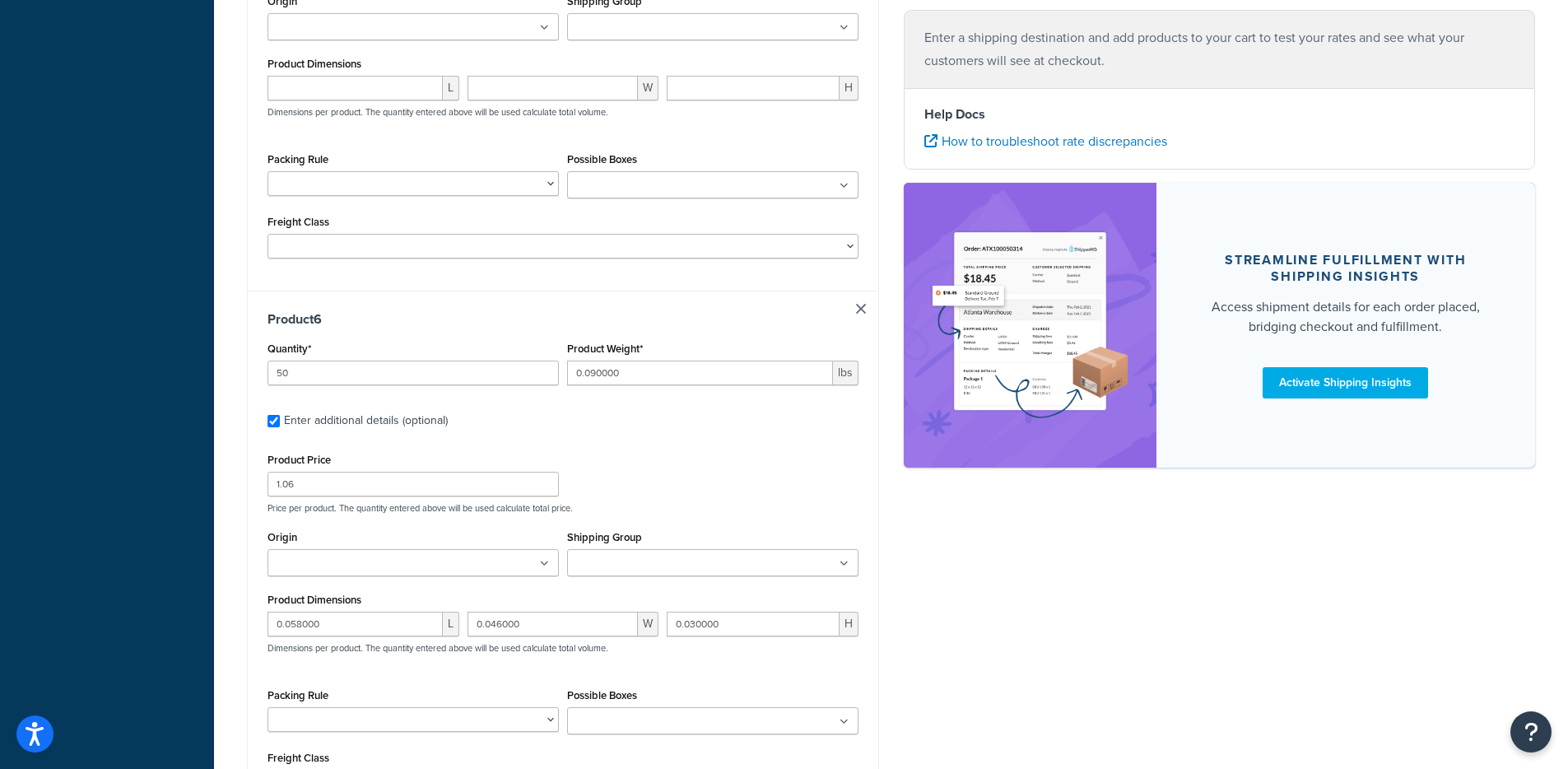
type input "2.000000"
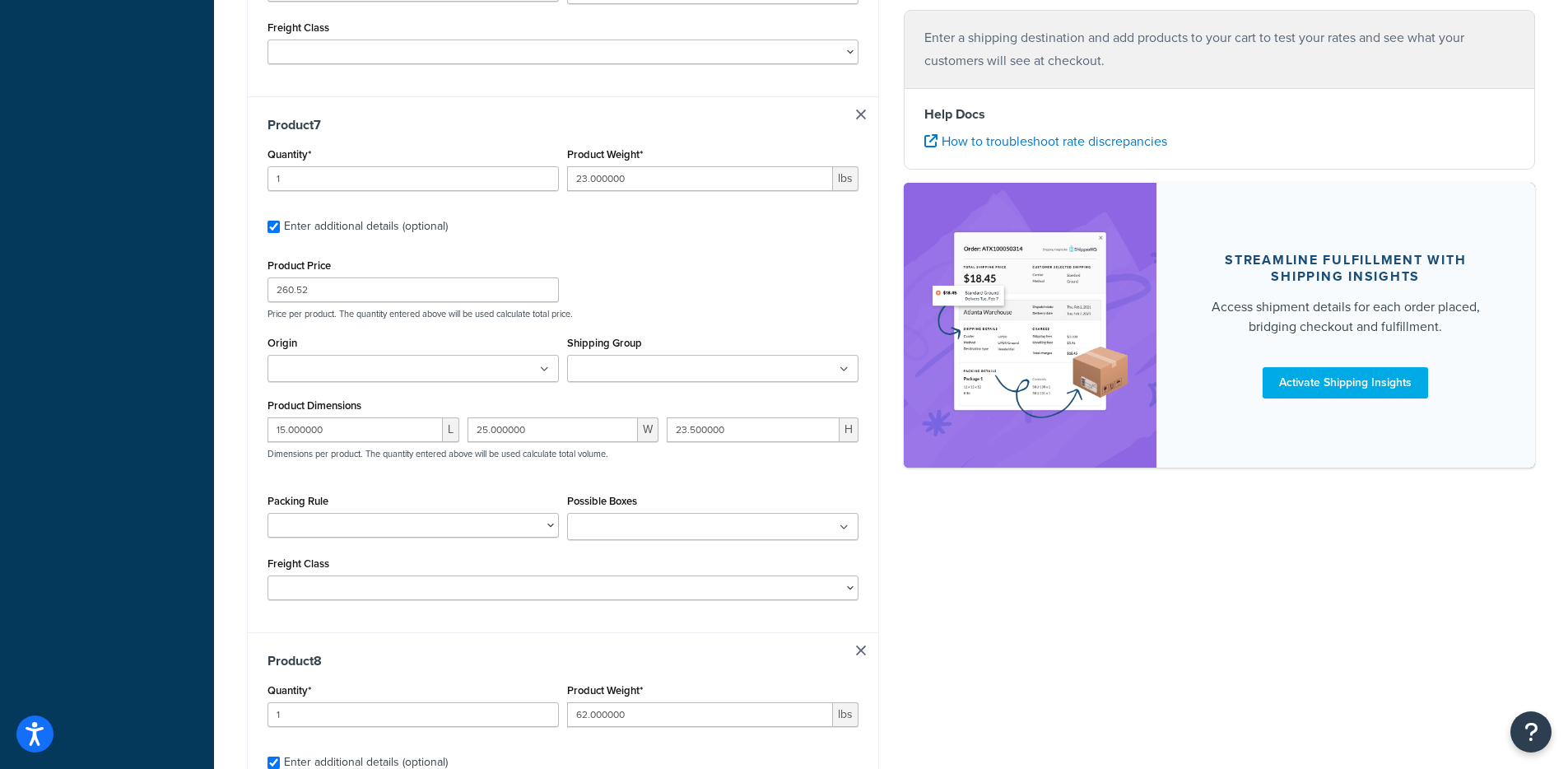
type input "10"
type input "0.100000"
type input "1.45"
type input "0.220000"
type input "0.120000"
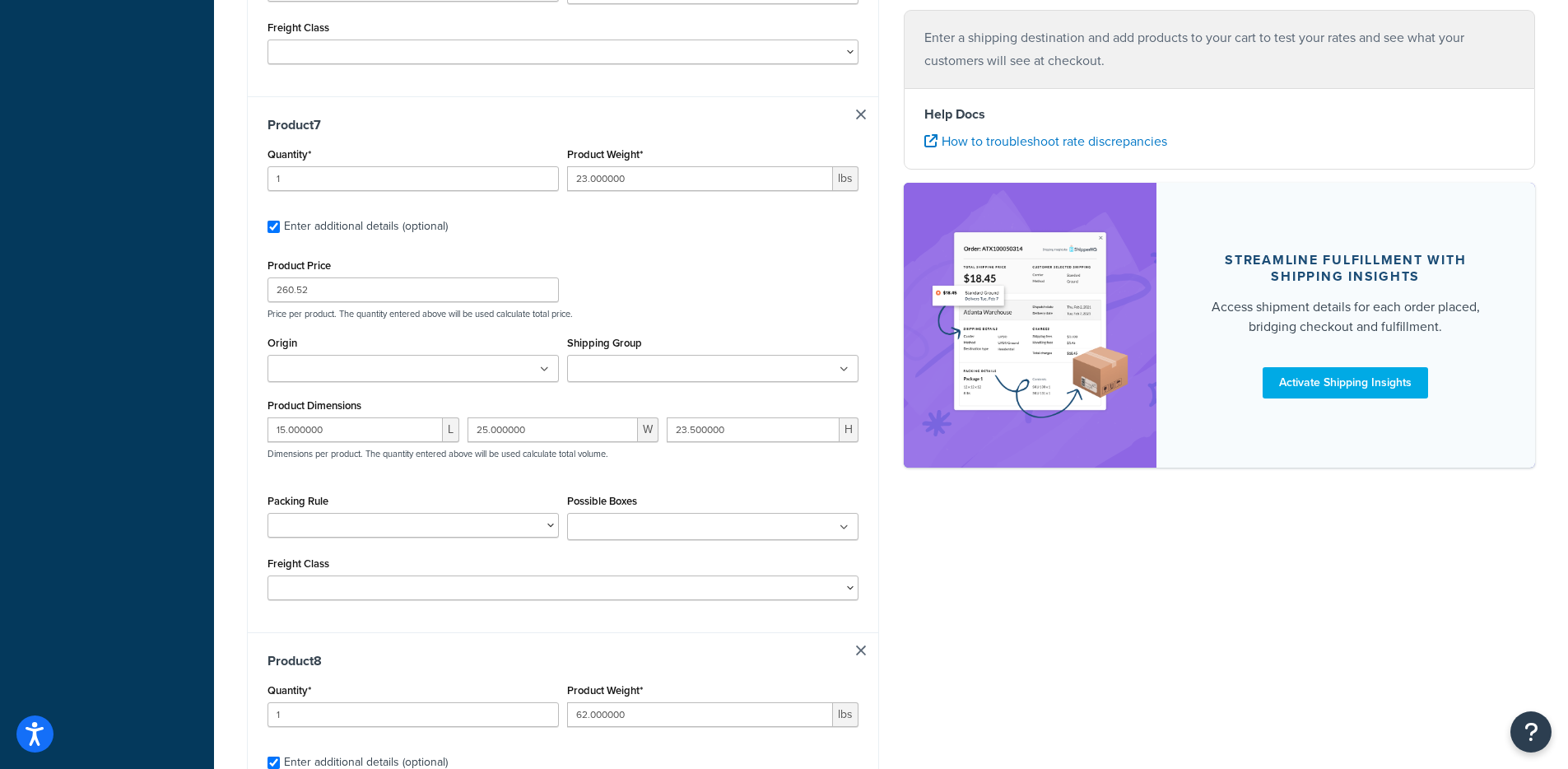
type input "0.070000"
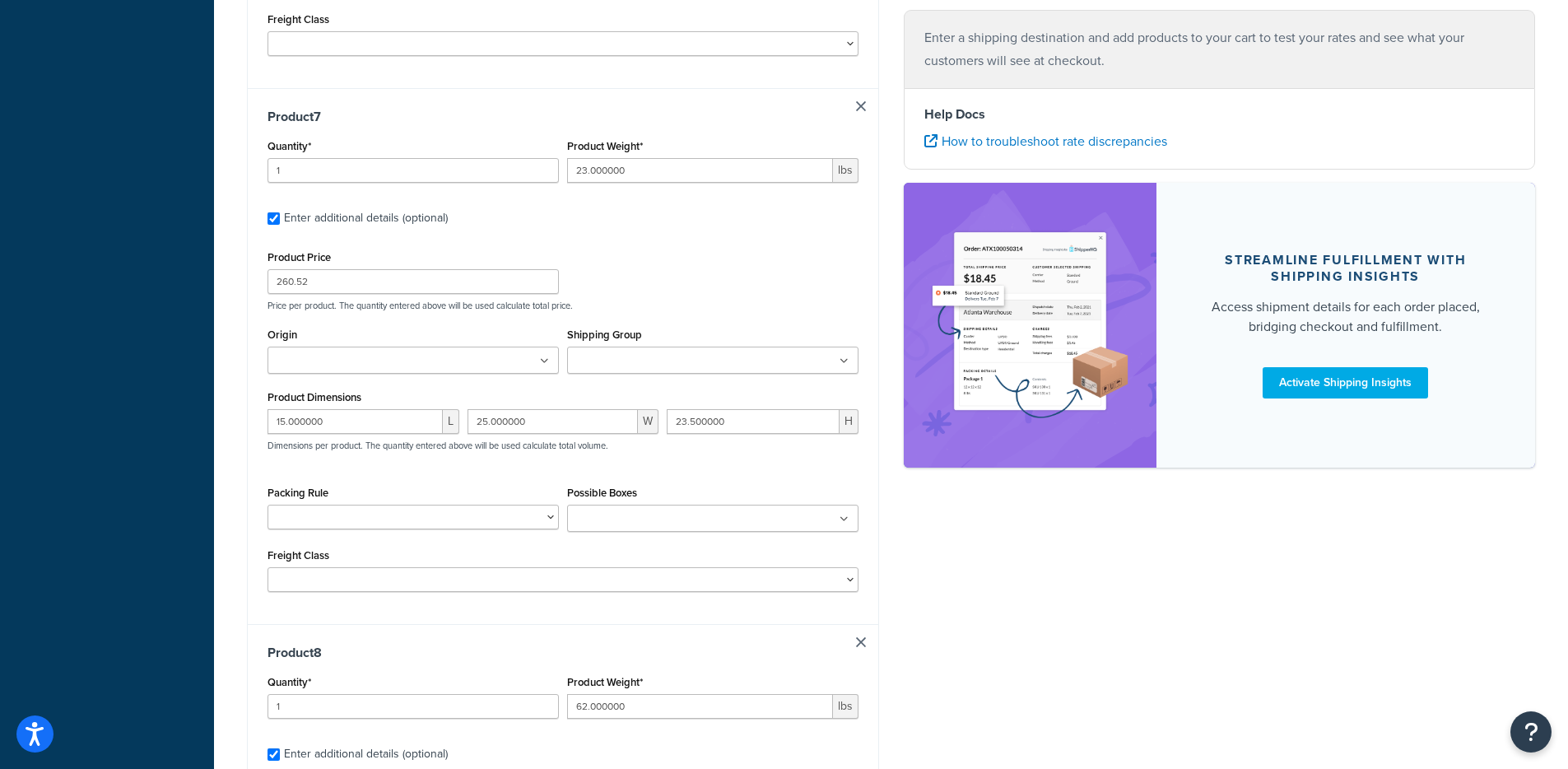
type input "1"
type input "0.170000"
type input "11.14"
type input "13.000000"
type input "3.000000"
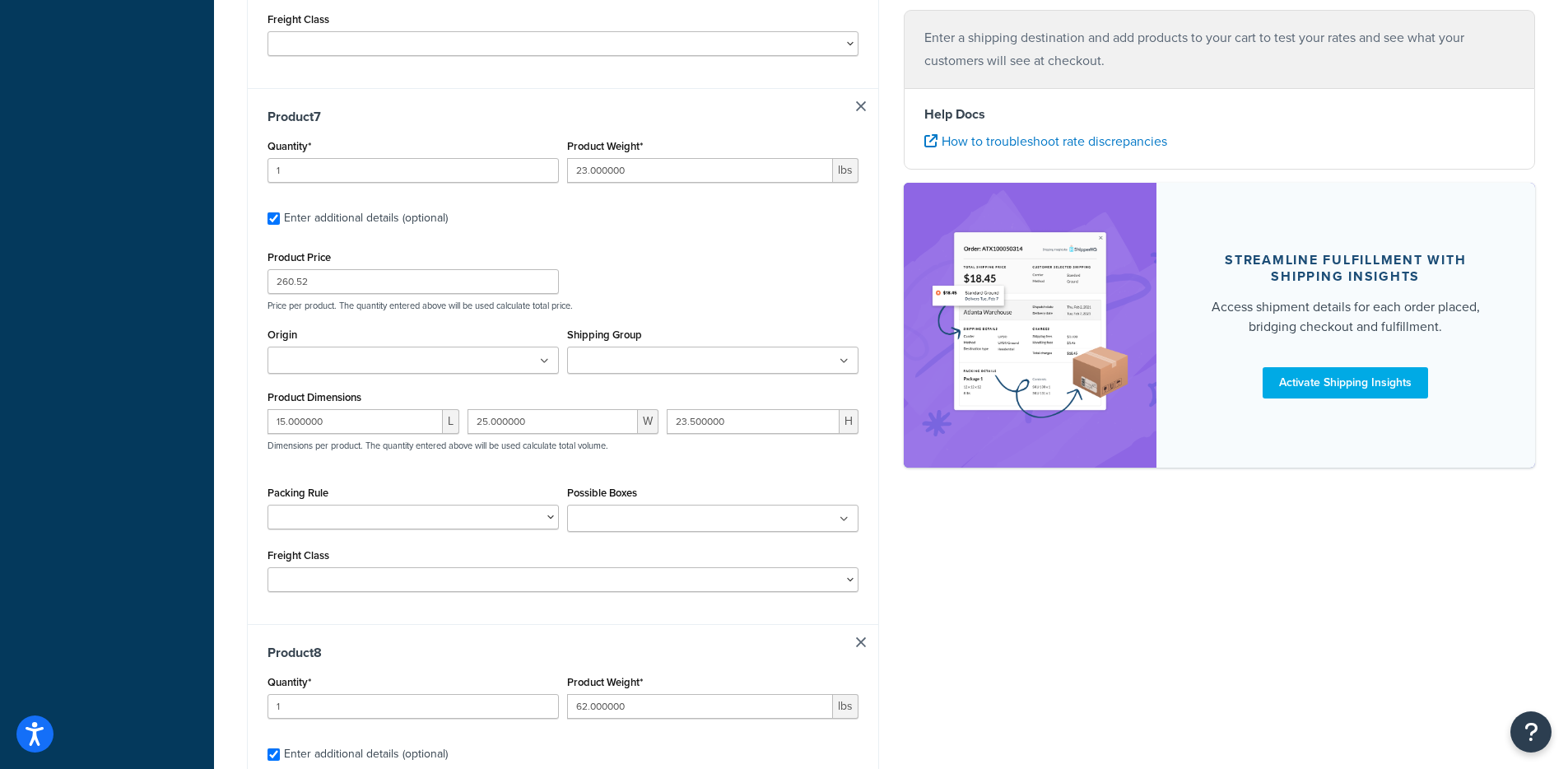
type input "9.000000"
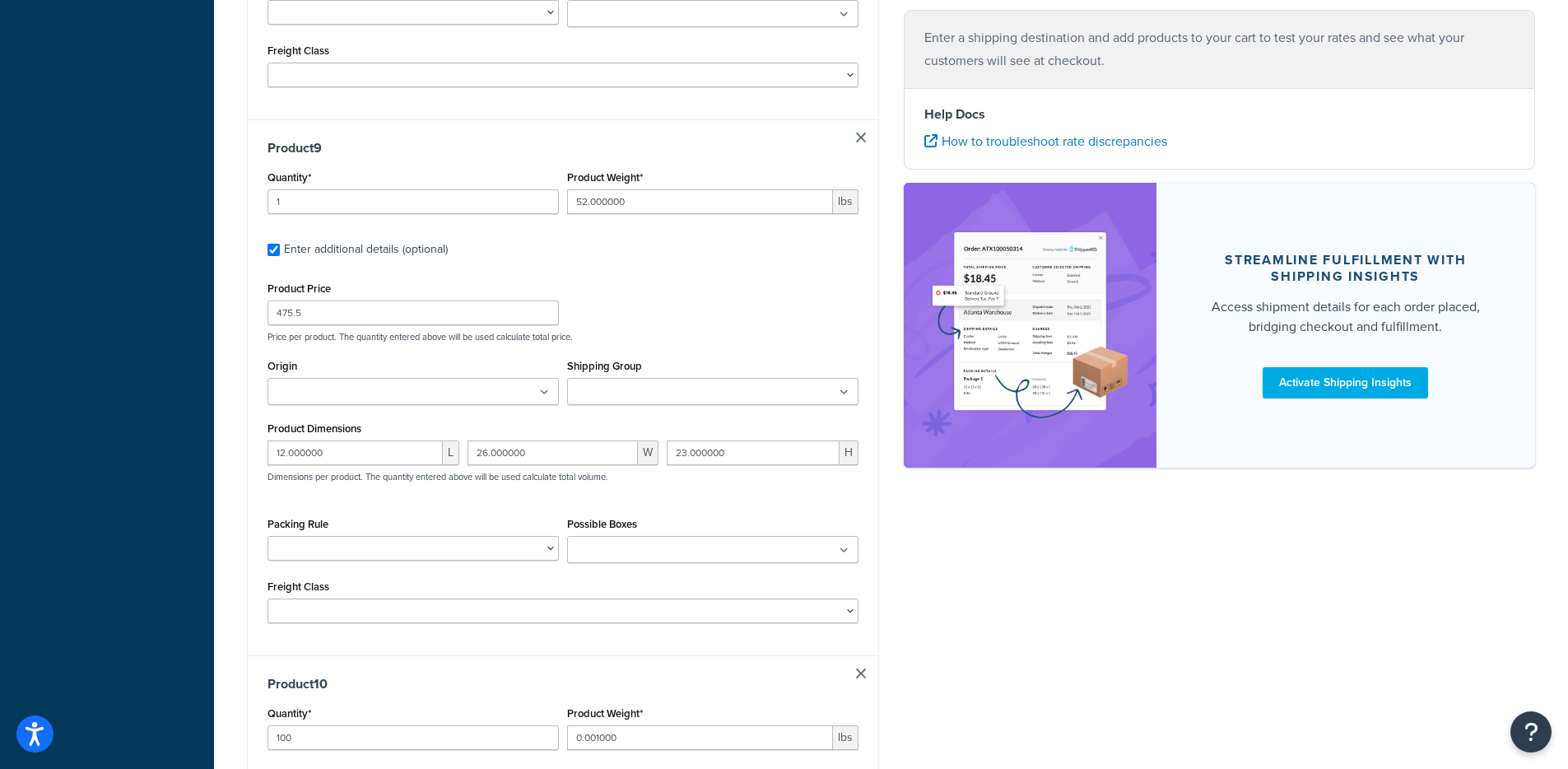
type input "100"
type input "0.010000"
type input "0.14"
type input "6"
type input "0.030000"
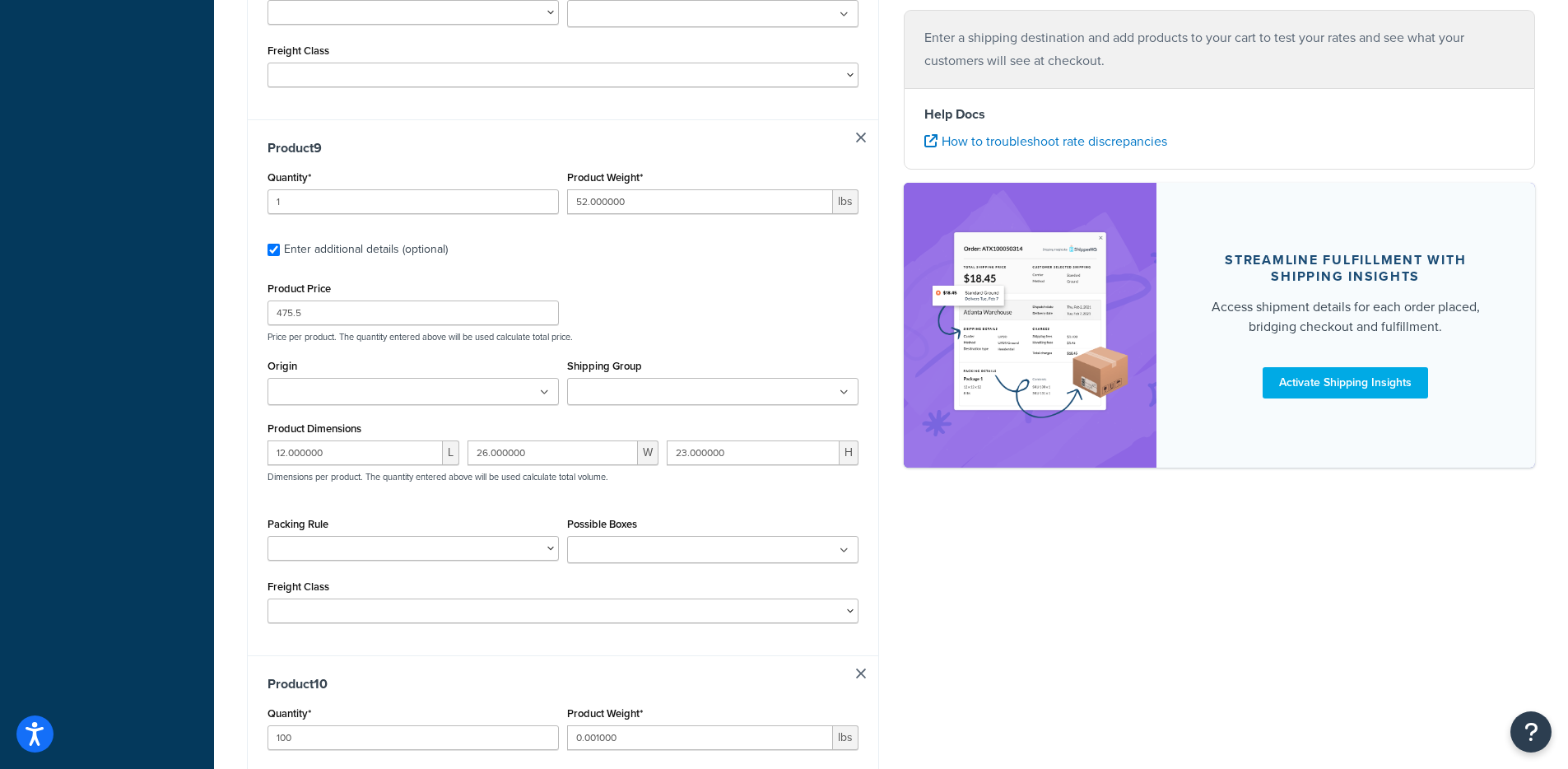
type input "3.11"
type input "2.500000"
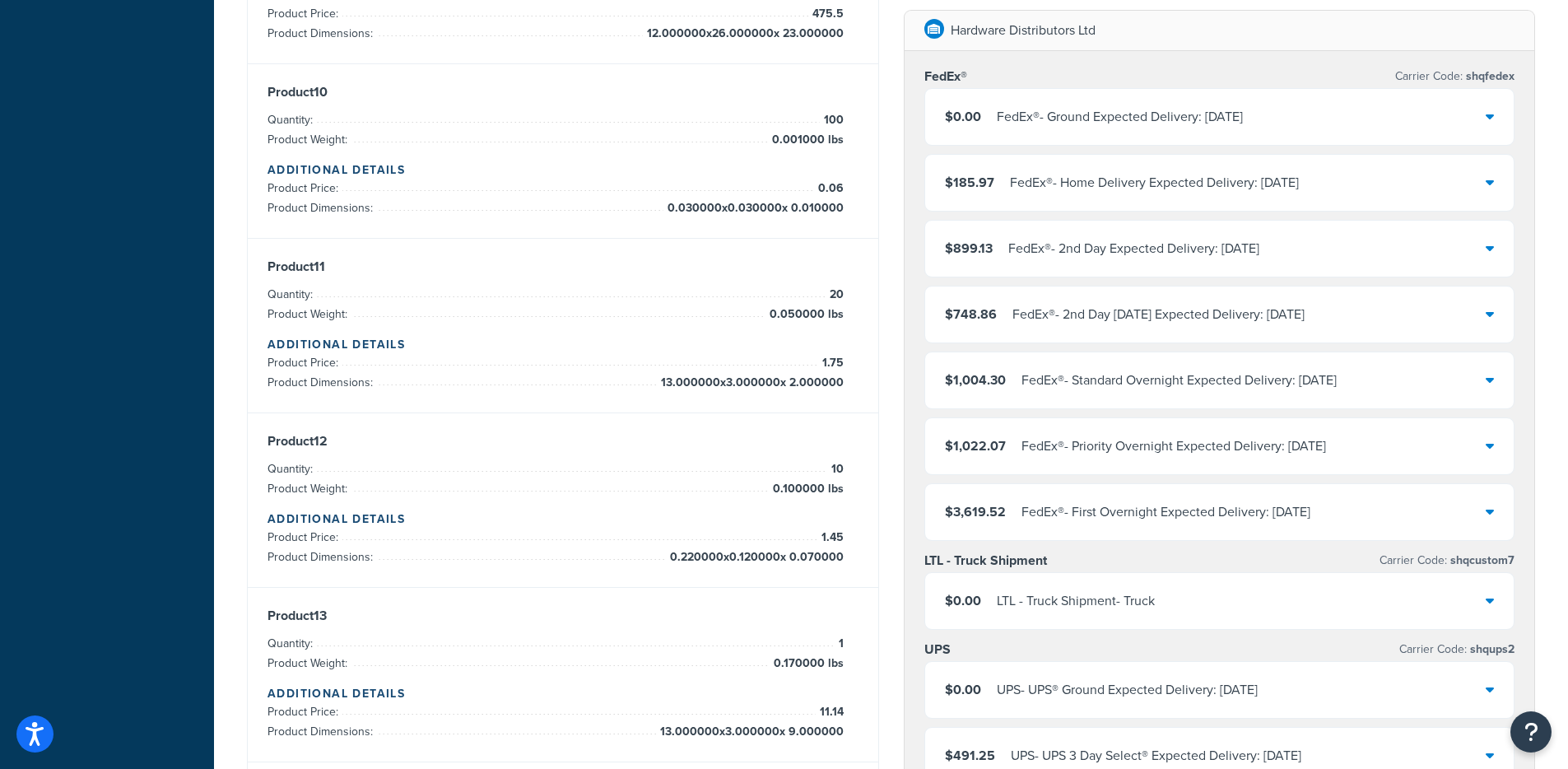
scroll to position [1977, 0]
click at [1120, 113] on div "FedEx® - Ground Expected Delivery: Fri, Sep 12" at bounding box center [1120, 116] width 246 height 23
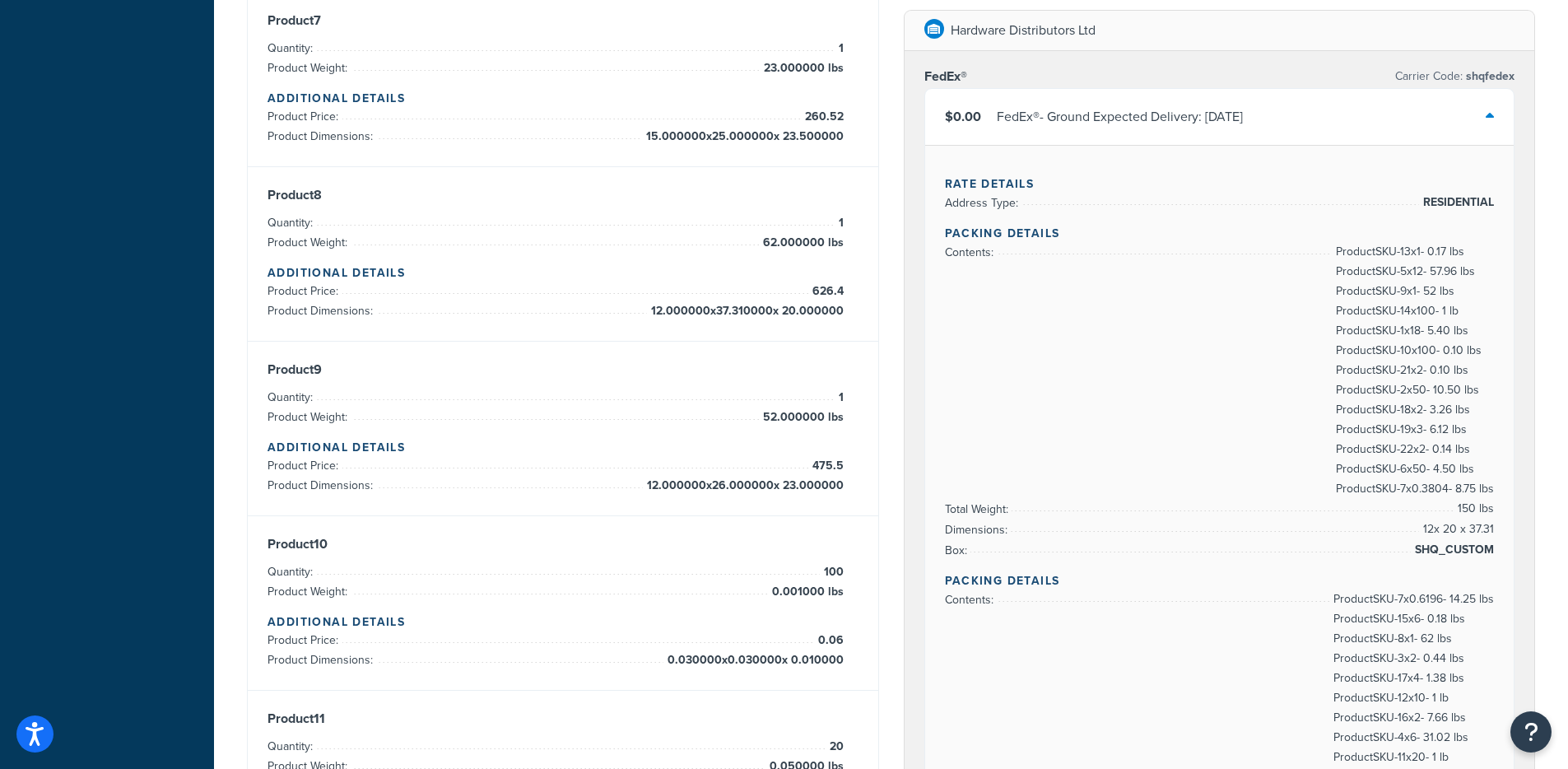
scroll to position [1527, 0]
click at [1101, 124] on div "FedEx® - Ground Expected Delivery: Fri, Sep 12" at bounding box center [1120, 116] width 246 height 23
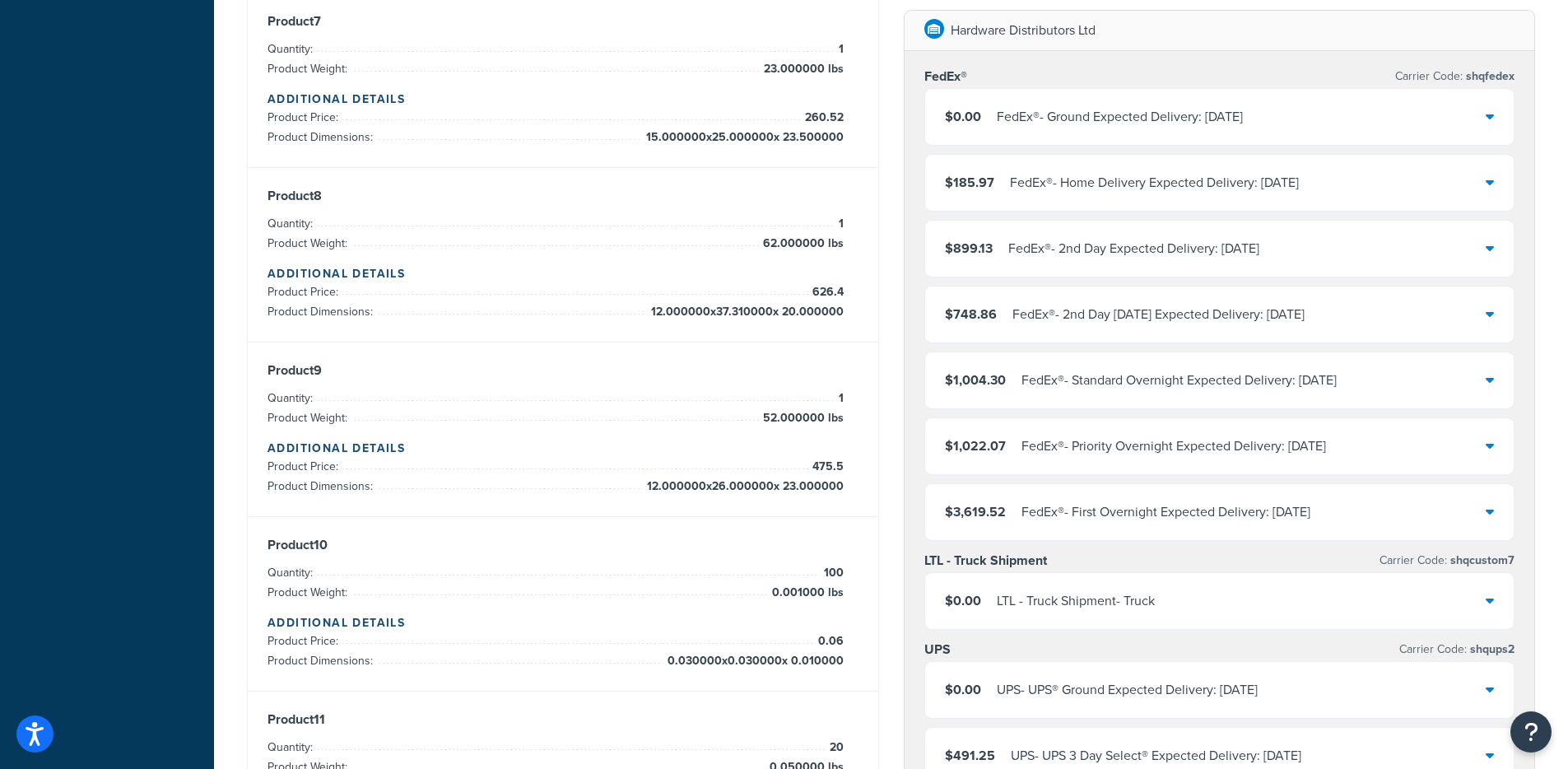
click at [1070, 184] on div "FedEx® - Home Delivery Expected Delivery: Fri, Sep 12" at bounding box center [1154, 182] width 289 height 23
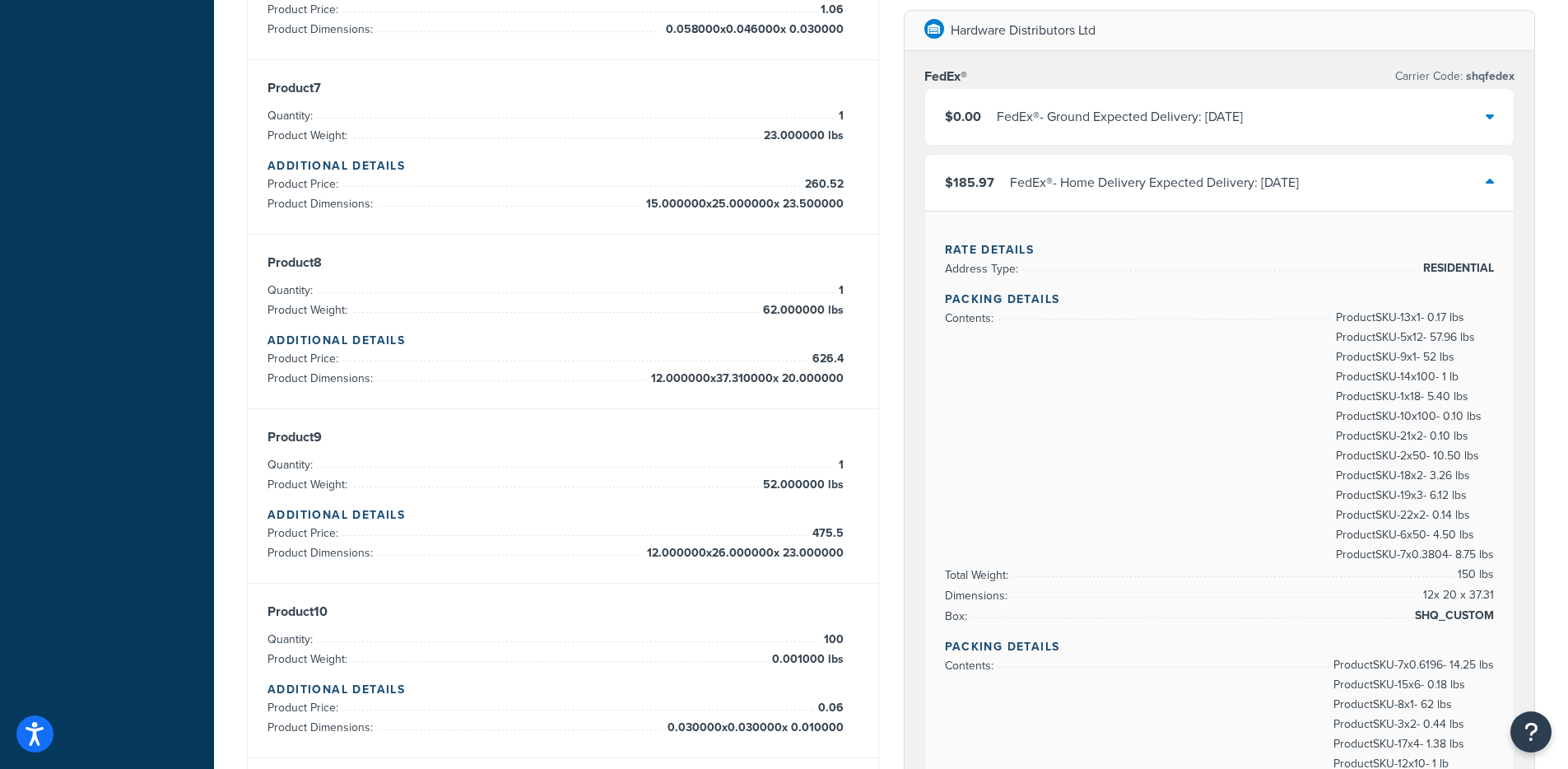
scroll to position [1398, 0]
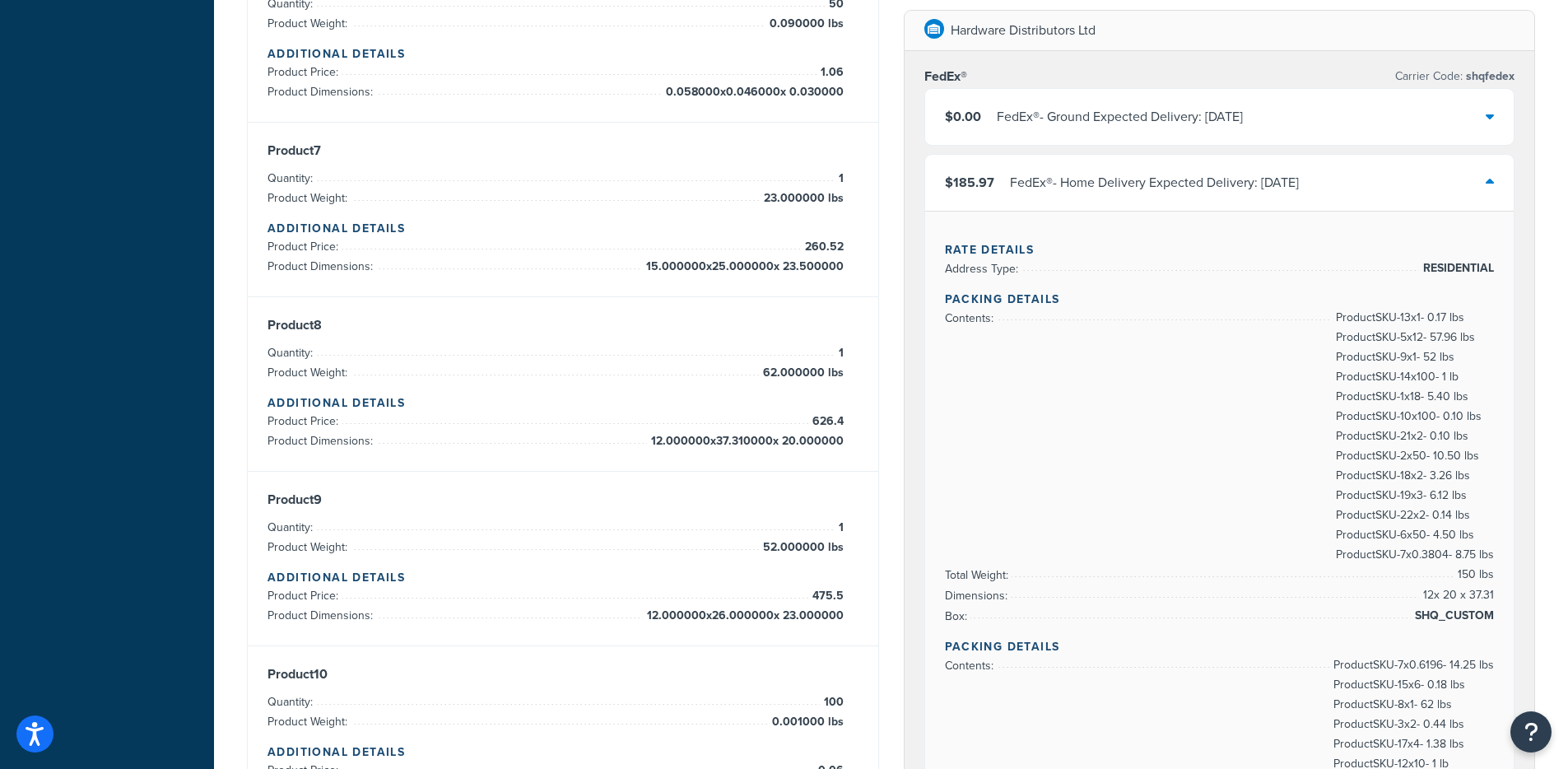
click at [1115, 190] on div "FedEx® - Home Delivery Expected Delivery: Fri, Sep 12" at bounding box center [1154, 182] width 289 height 23
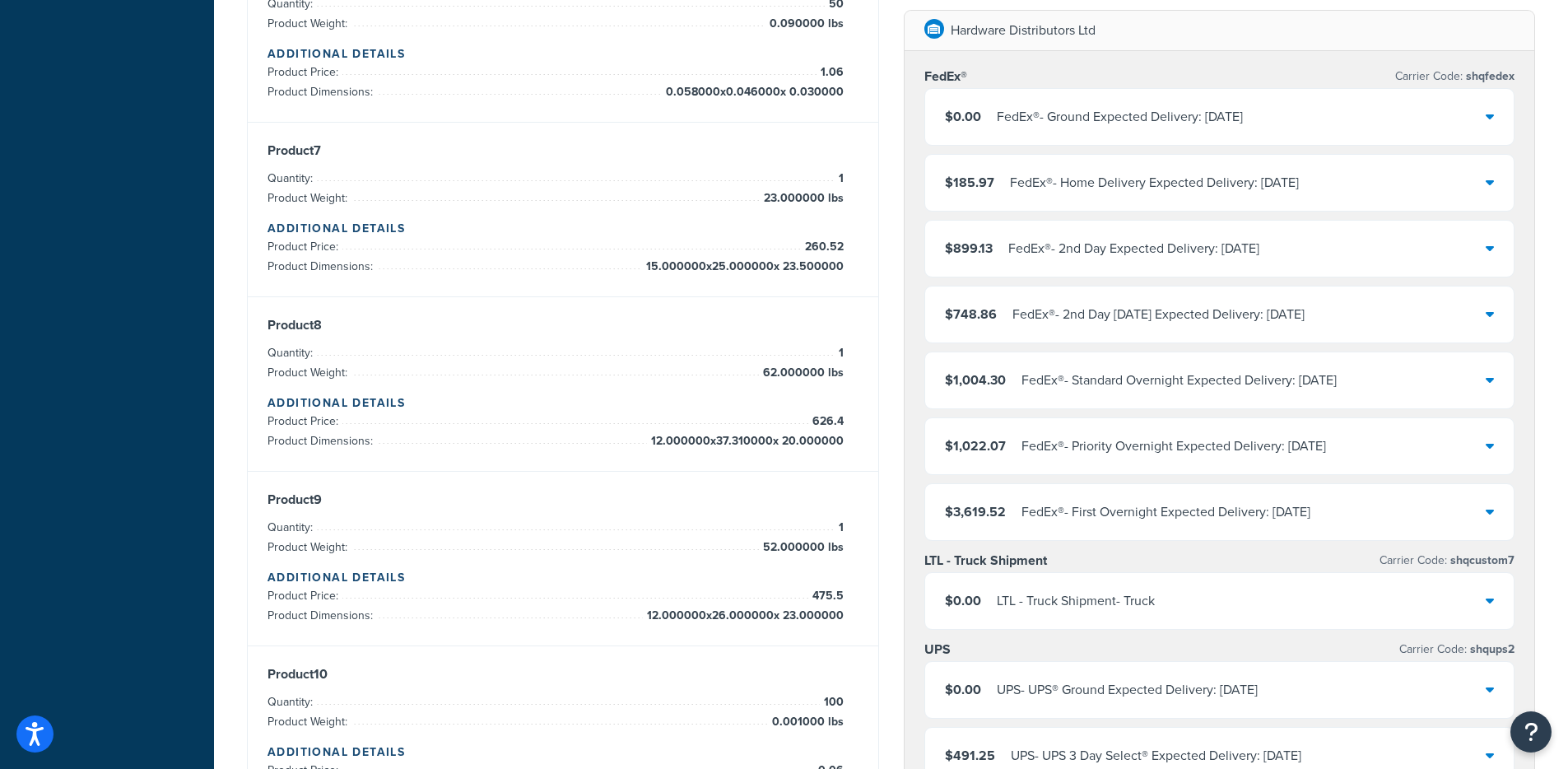
click at [1061, 236] on div "$899.13 FedEx® - 2nd Day Expected Delivery: Thu, Sep 11" at bounding box center [1219, 249] width 589 height 56
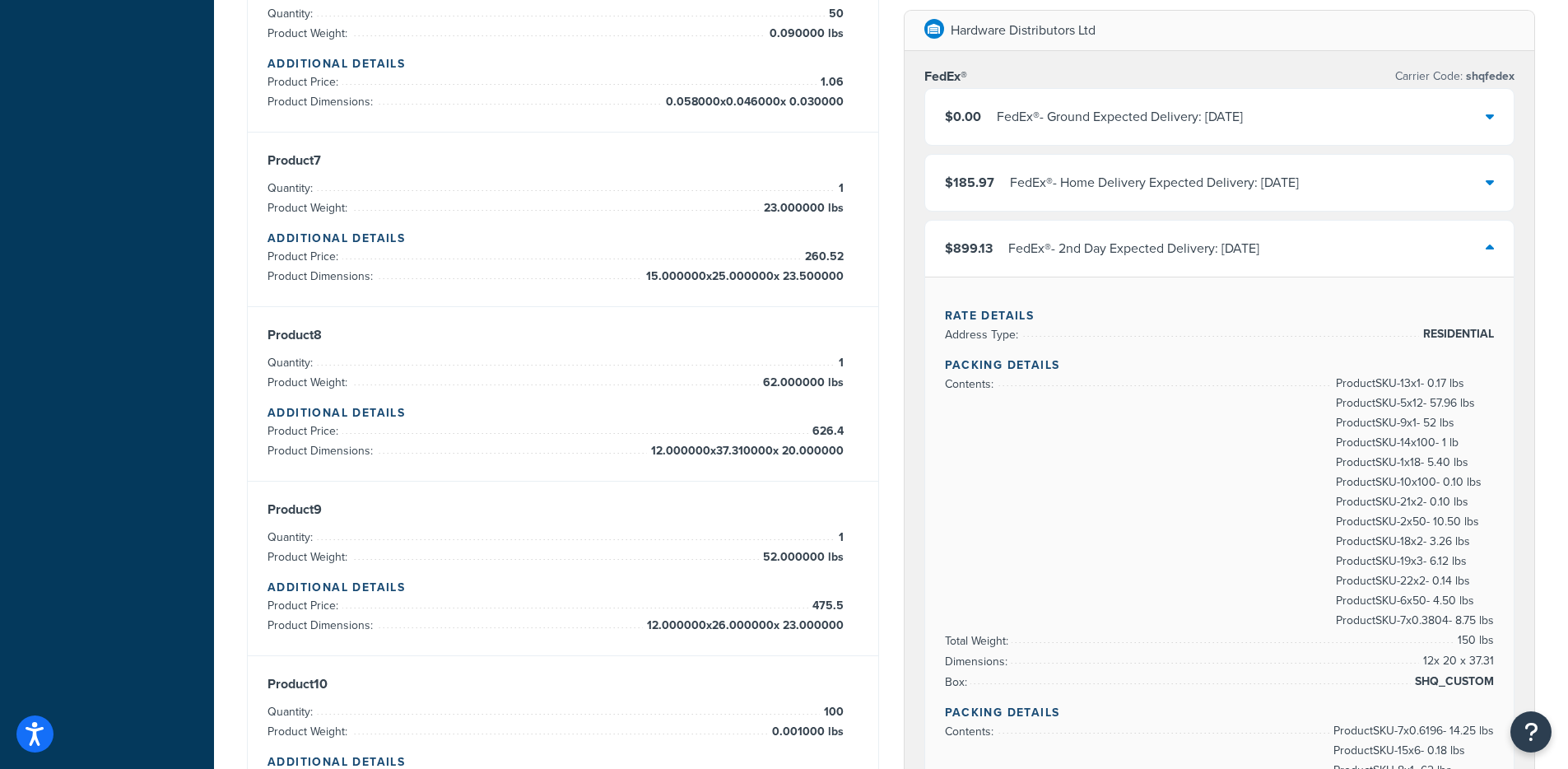
scroll to position [1386, 0]
click at [1077, 250] on div "FedEx® - 2nd Day Expected Delivery: Thu, Sep 11" at bounding box center [1133, 248] width 251 height 23
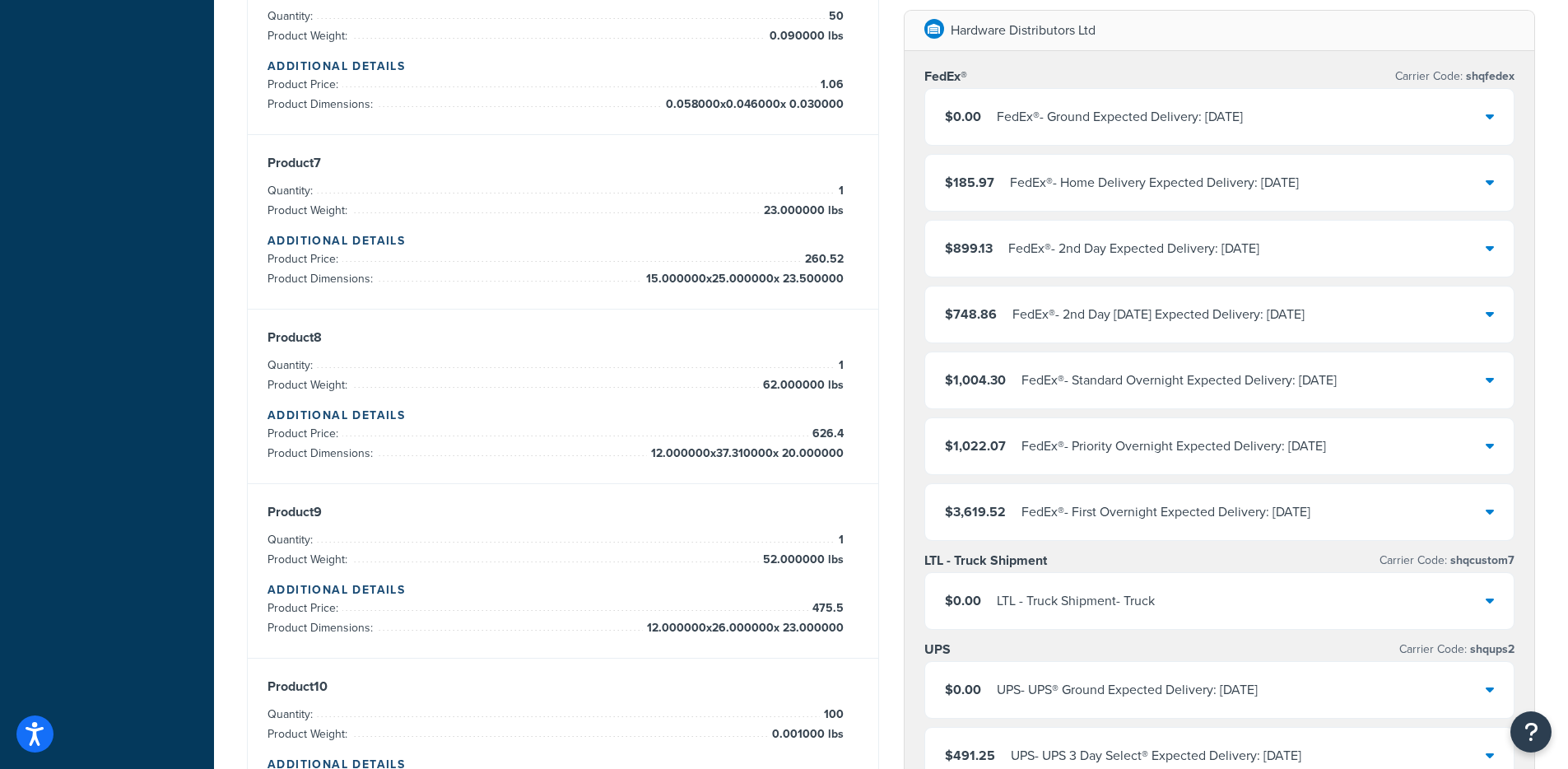
click at [1104, 526] on div "$3,619.52 FedEx® - First Overnight Expected Delivery: Wed, Sep 10" at bounding box center [1219, 511] width 589 height 56
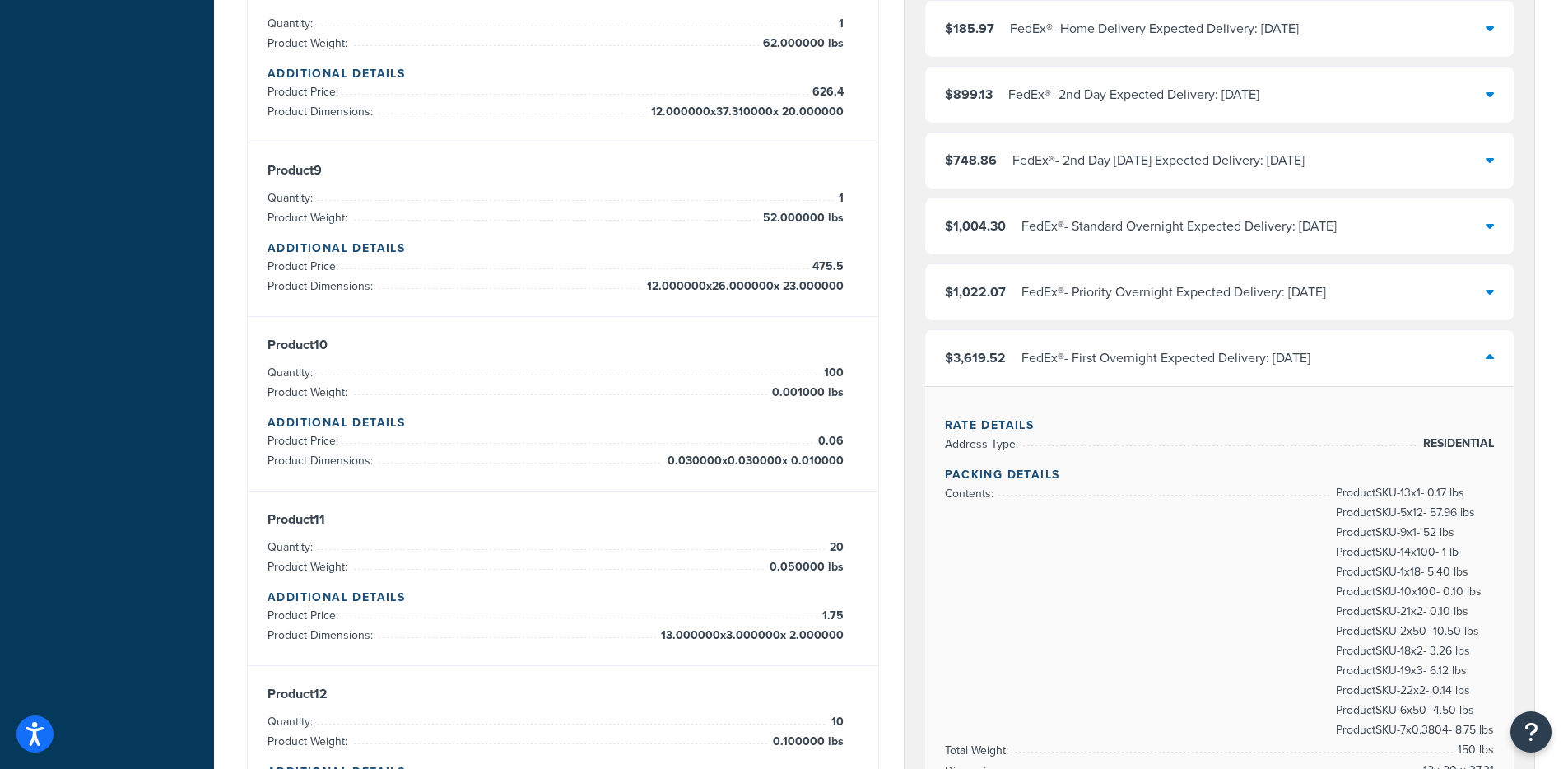
scroll to position [1594, 0]
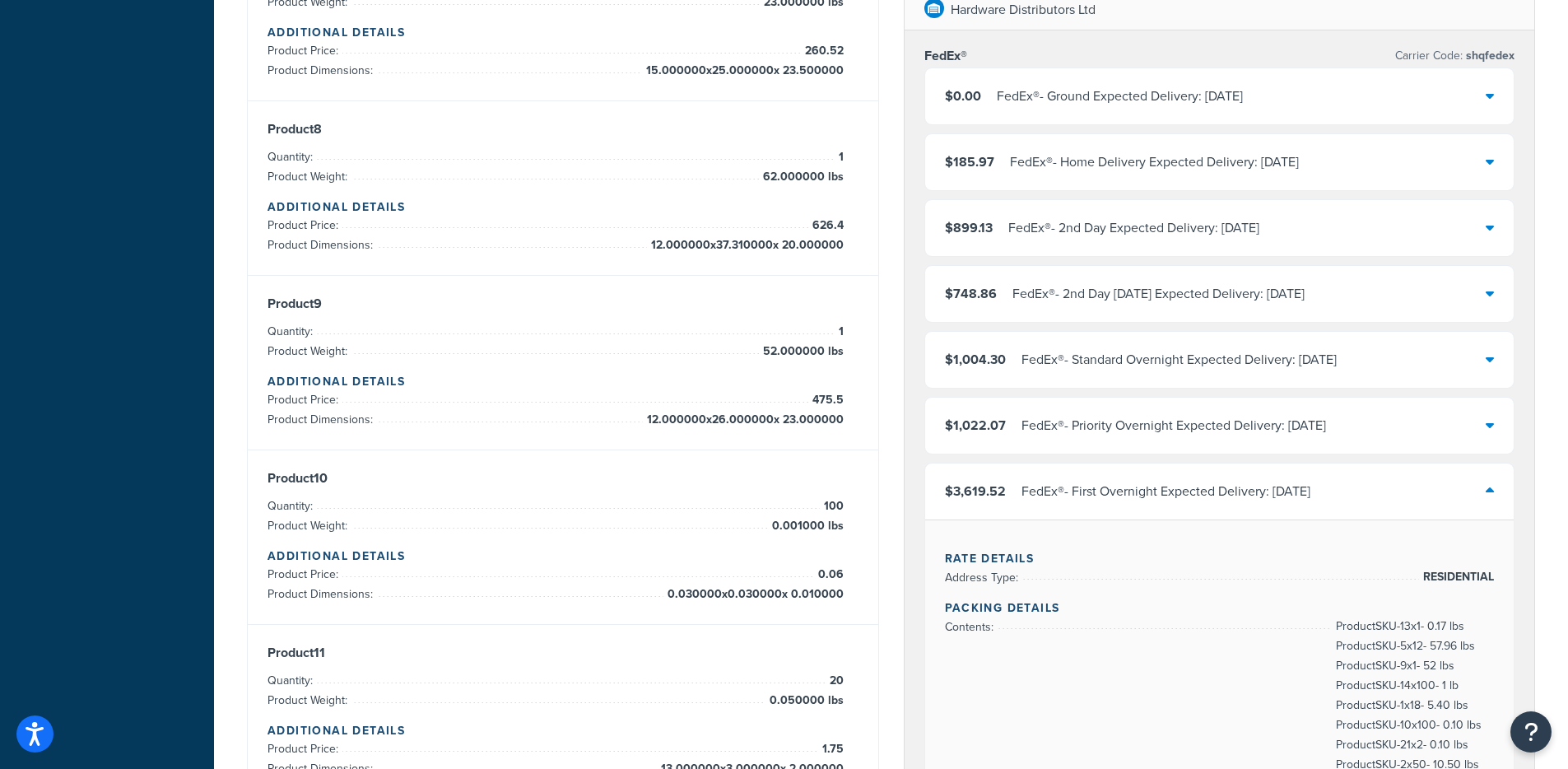
click at [1098, 501] on div "FedEx® - First Overnight Expected Delivery: Wed, Sep 10" at bounding box center [1166, 491] width 289 height 23
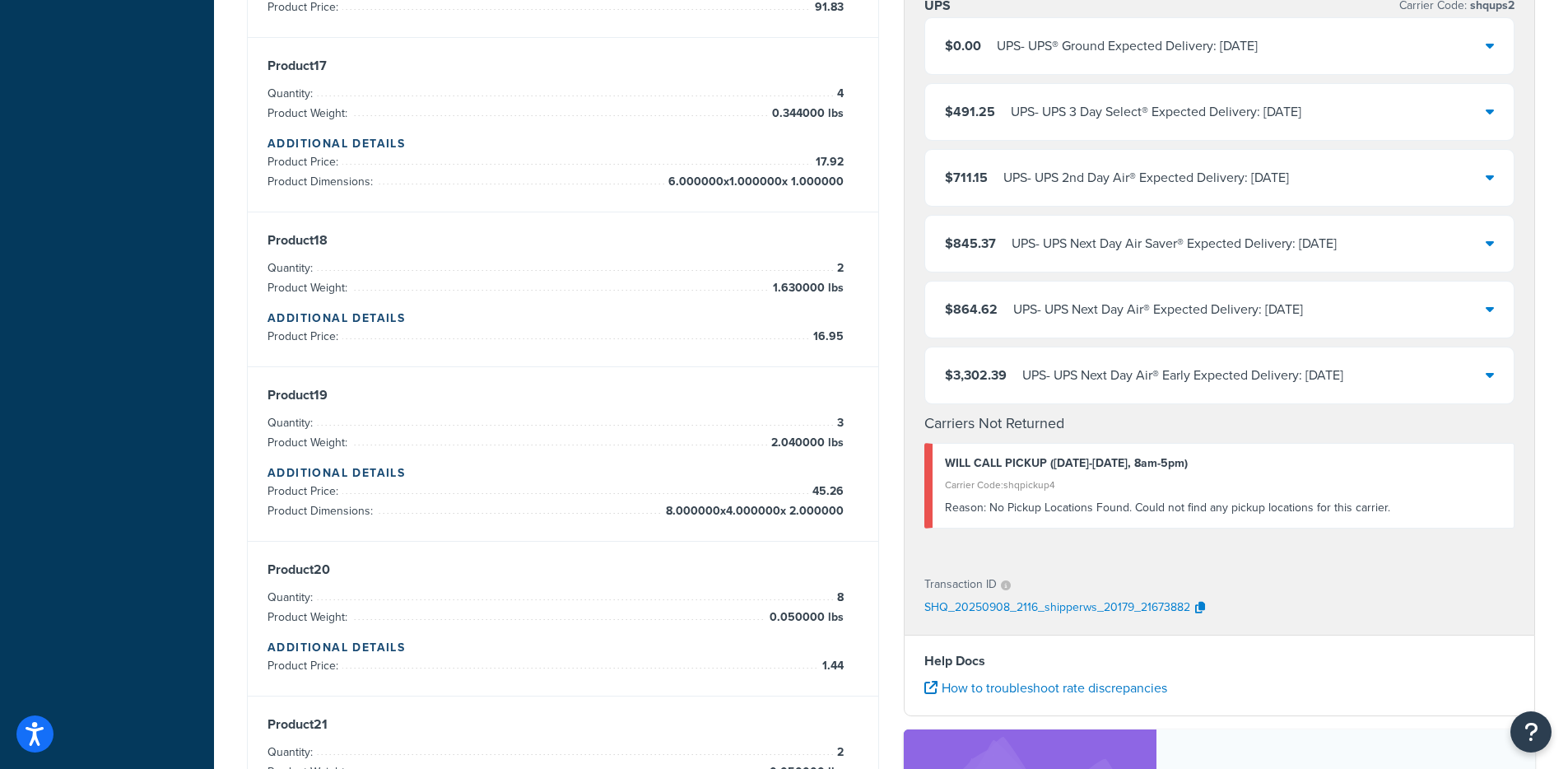
scroll to position [3093, 0]
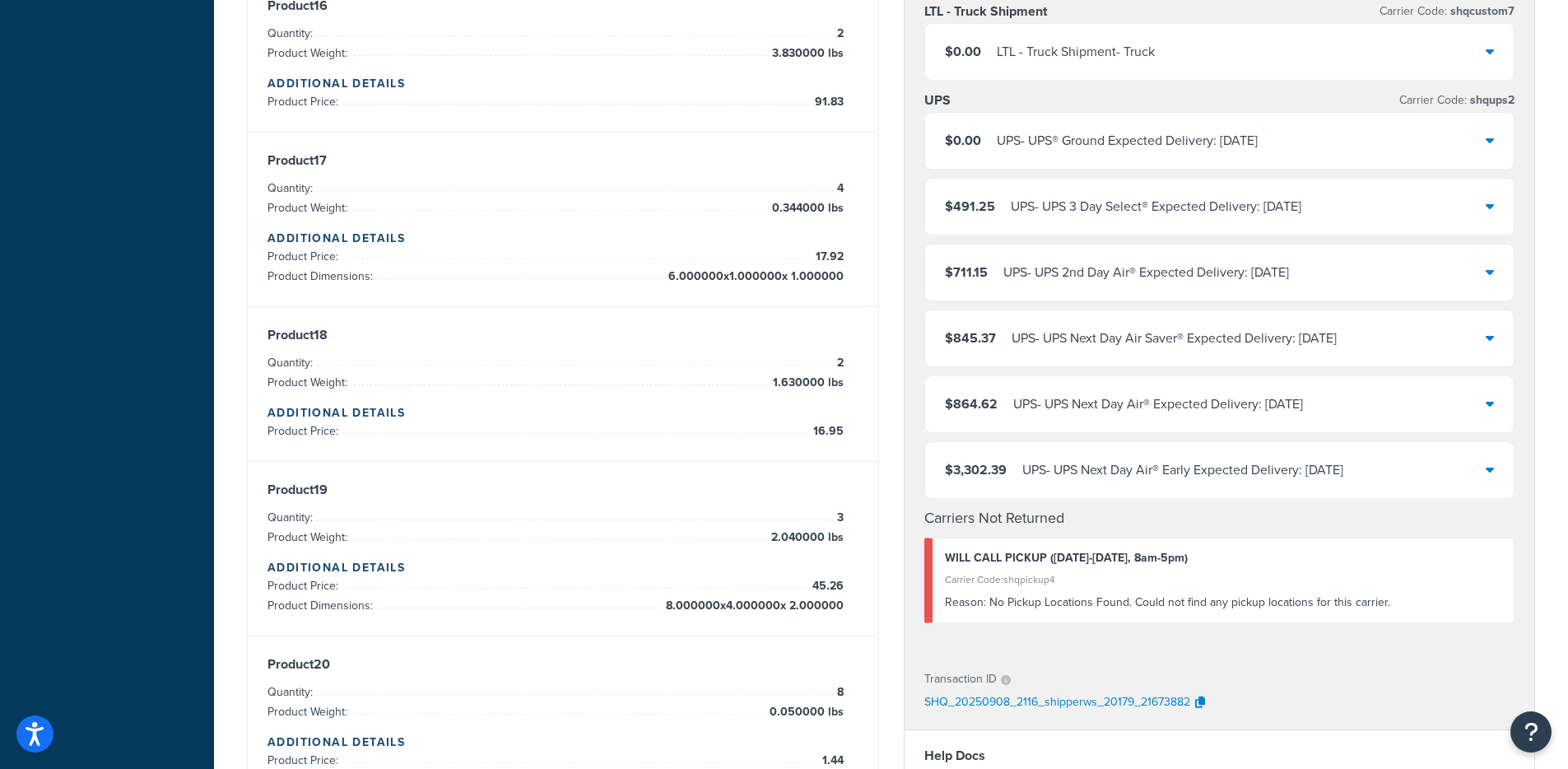
click at [1088, 500] on div "FedEx® Carrier Code: shqfedex $0.00 FedEx® - Ground Expected Delivery: Fri, Sep…" at bounding box center [1219, 78] width 630 height 1152
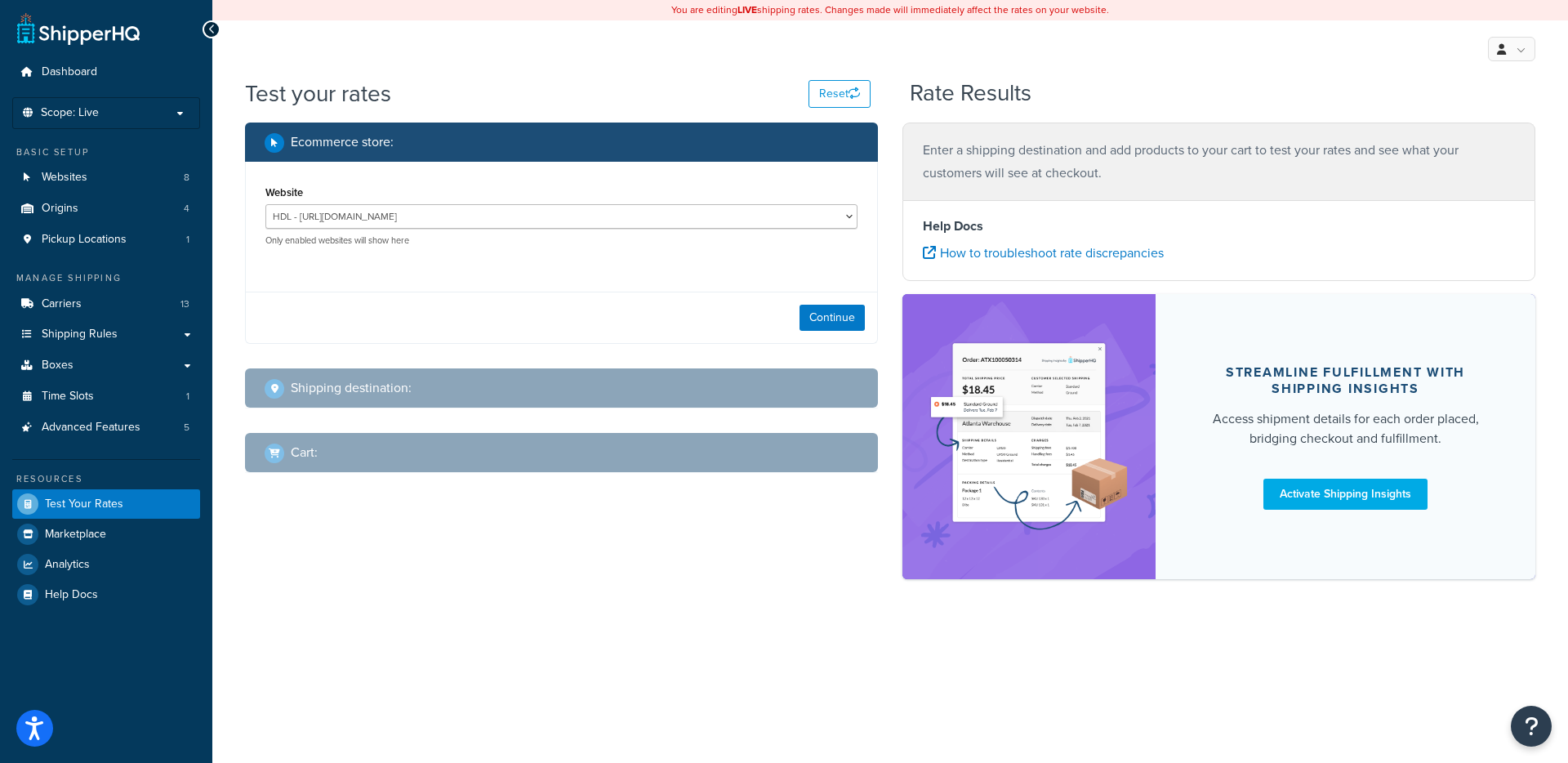
click at [355, 202] on div "Website HDL - [URL][DOMAIN_NAME] HDL Quote Tool - HDL Quotes HDL Traverse Sink …" at bounding box center [561, 214] width 592 height 65
click at [355, 212] on select "HDL - [URL][DOMAIN_NAME] HDL Quote Tool - HDL Quotes HDL Traverse Sink - [URL][…" at bounding box center [561, 216] width 592 height 25
select select "3703c41c4ba06e08a53df91ea4a511ca"
click at [266, 204] on select "HDL - [URL][DOMAIN_NAME] HDL Quote Tool - HDL Quotes HDL Traverse Sink - [URL][…" at bounding box center [561, 216] width 592 height 25
click at [844, 324] on button "Continue" at bounding box center [833, 317] width 65 height 26
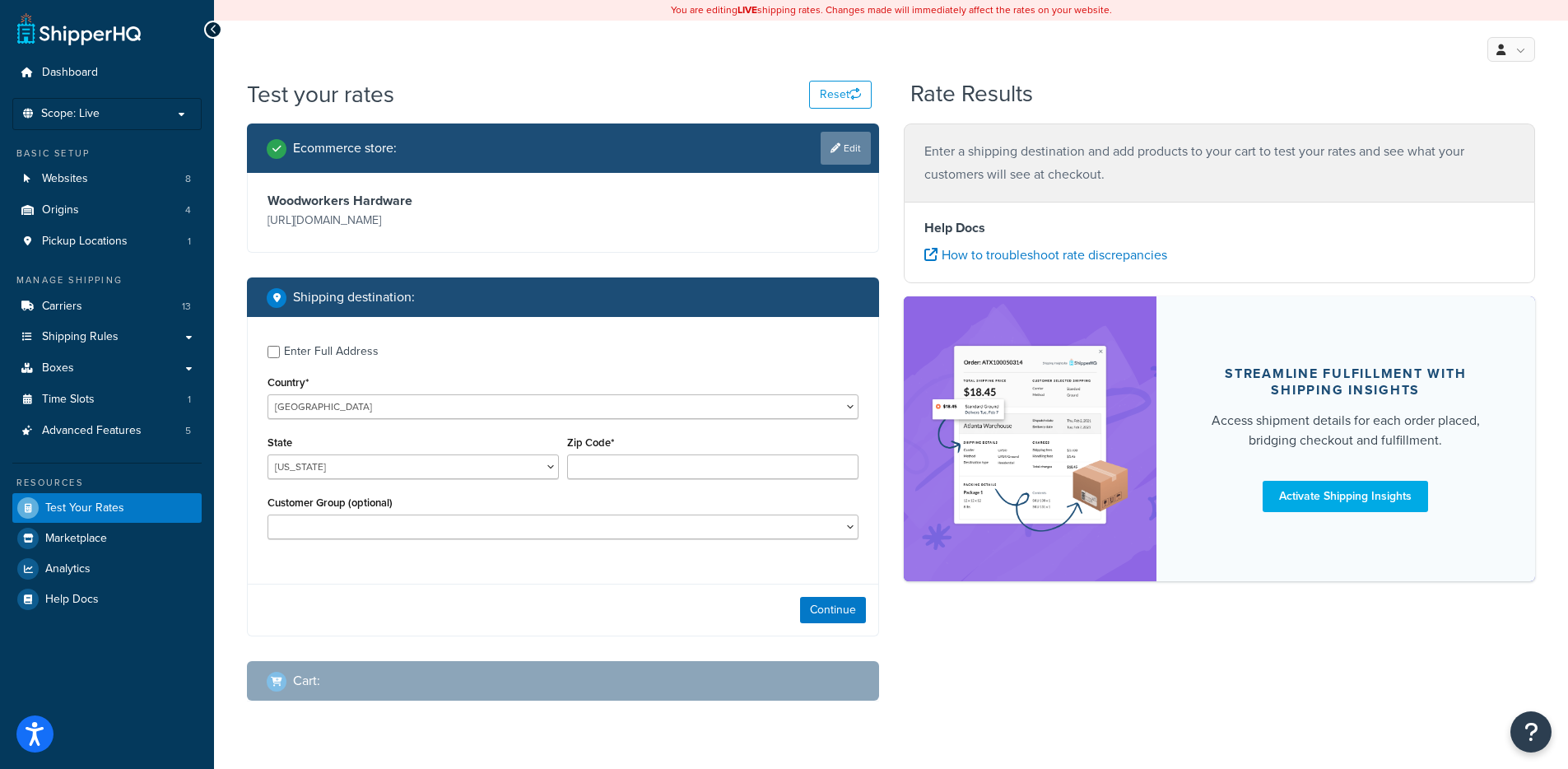
click at [848, 151] on link "Edit" at bounding box center [845, 148] width 50 height 33
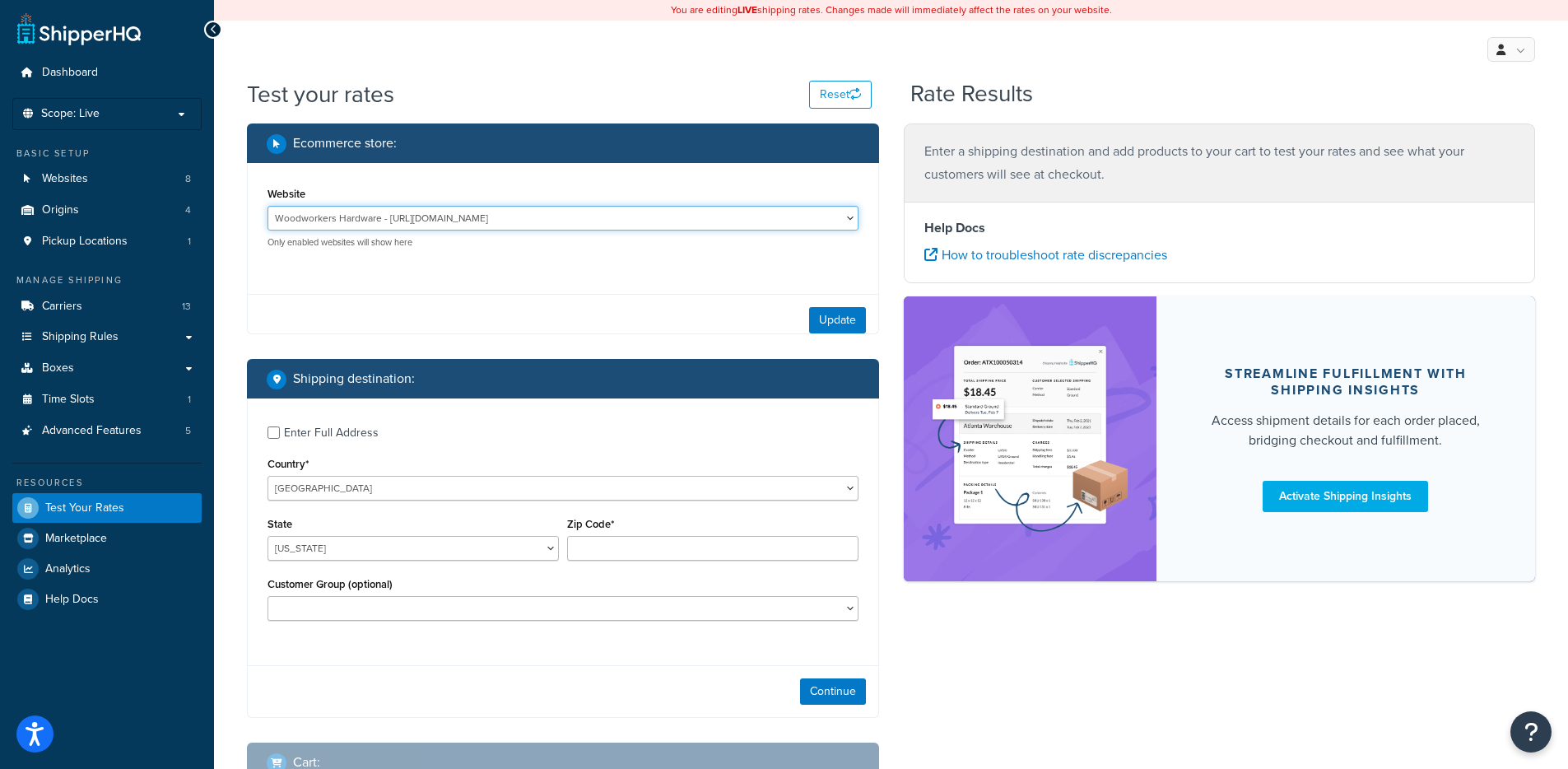
click at [365, 227] on select "HDL - [URL][DOMAIN_NAME] HDL Quote Tool - HDL Quotes HDL Traverse Sink - [URL][…" at bounding box center [563, 218] width 591 height 25
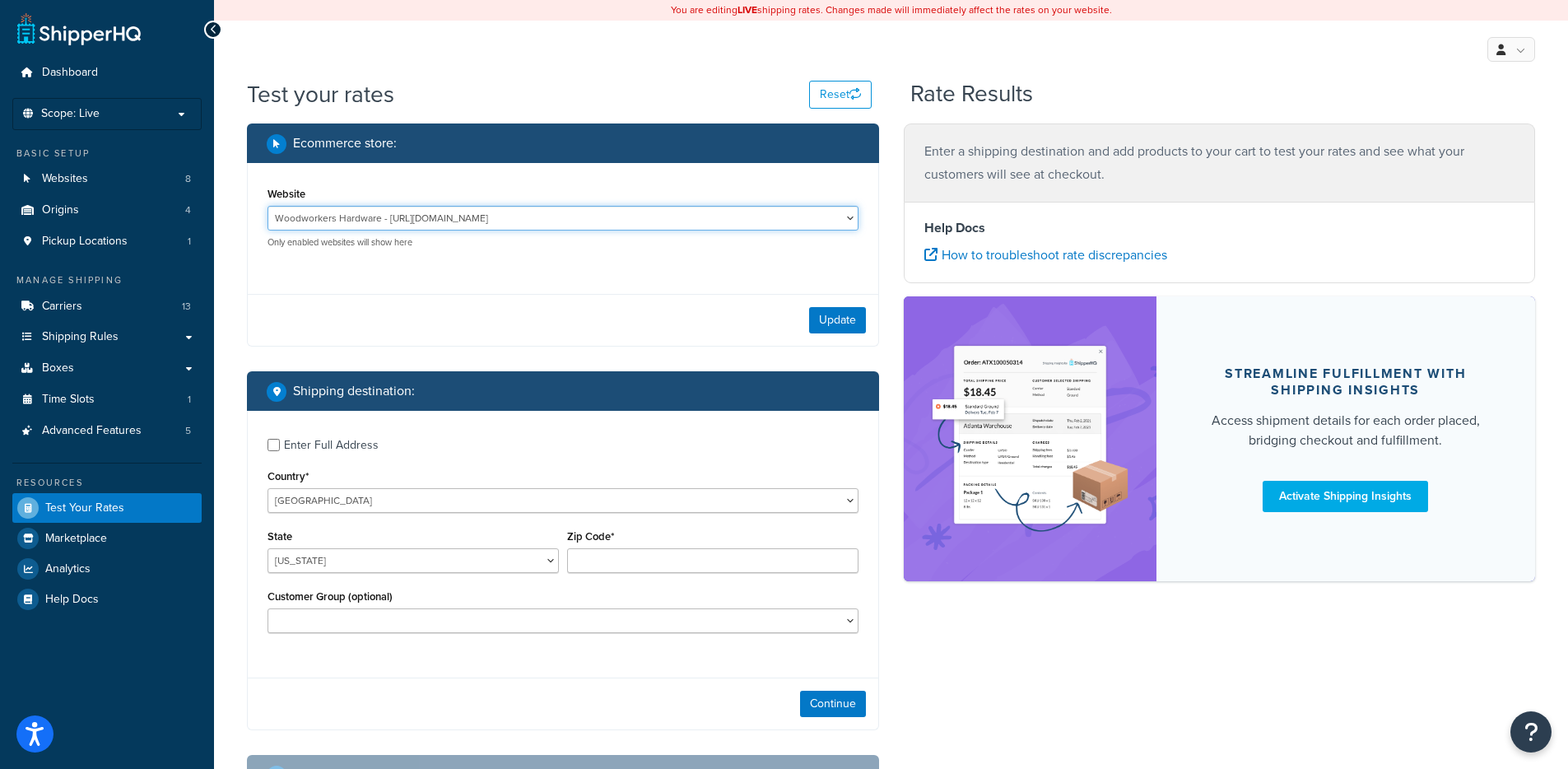
select select "2f4f102b29ea5e28129a7abdc664d5cd"
click at [268, 206] on select "HDL - [URL][DOMAIN_NAME] HDL Quote Tool - HDL Quotes HDL Traverse Sink - [URL][…" at bounding box center [563, 218] width 591 height 25
click at [834, 312] on button "Update" at bounding box center [837, 320] width 57 height 26
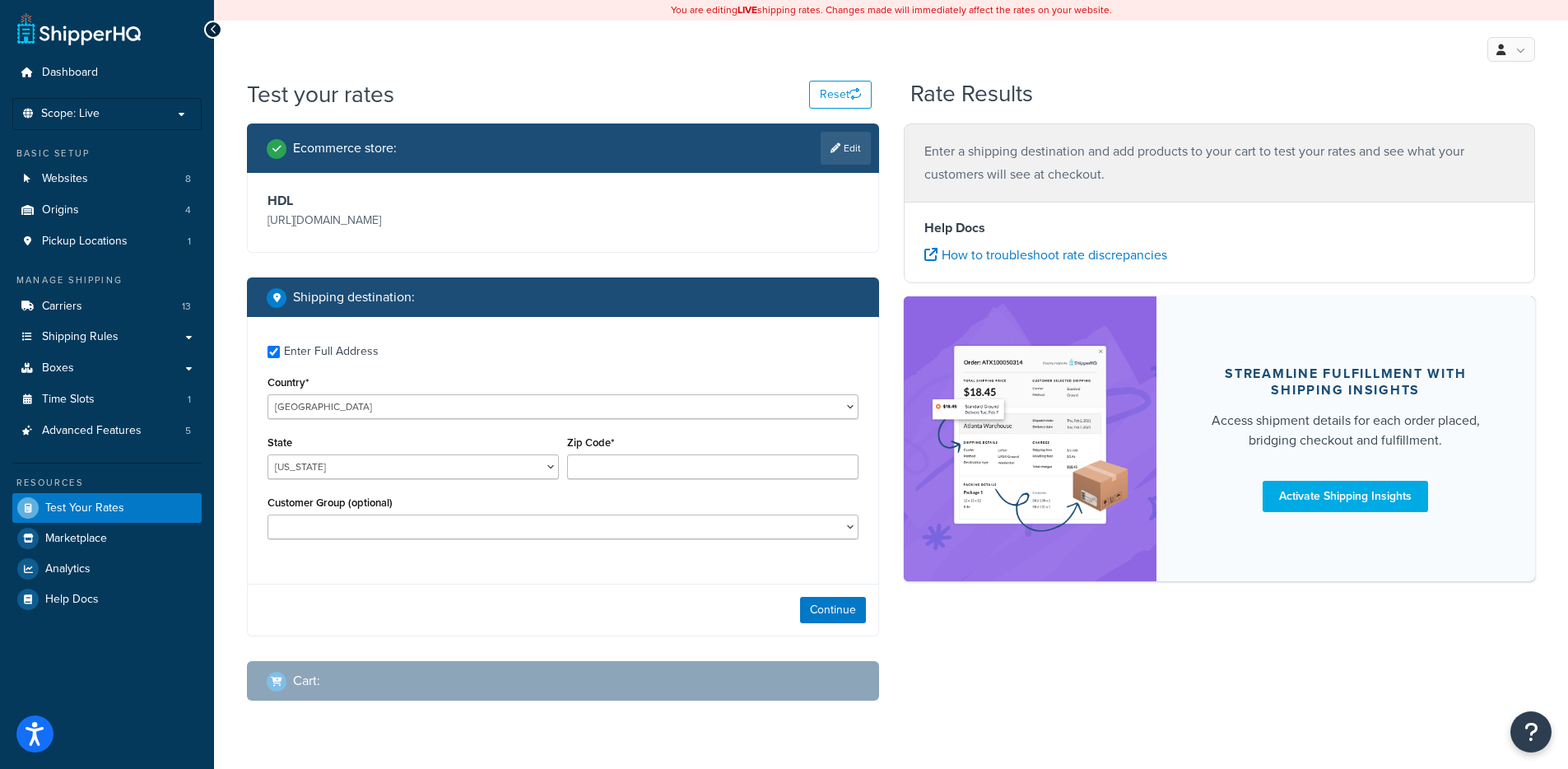
checkbox input "true"
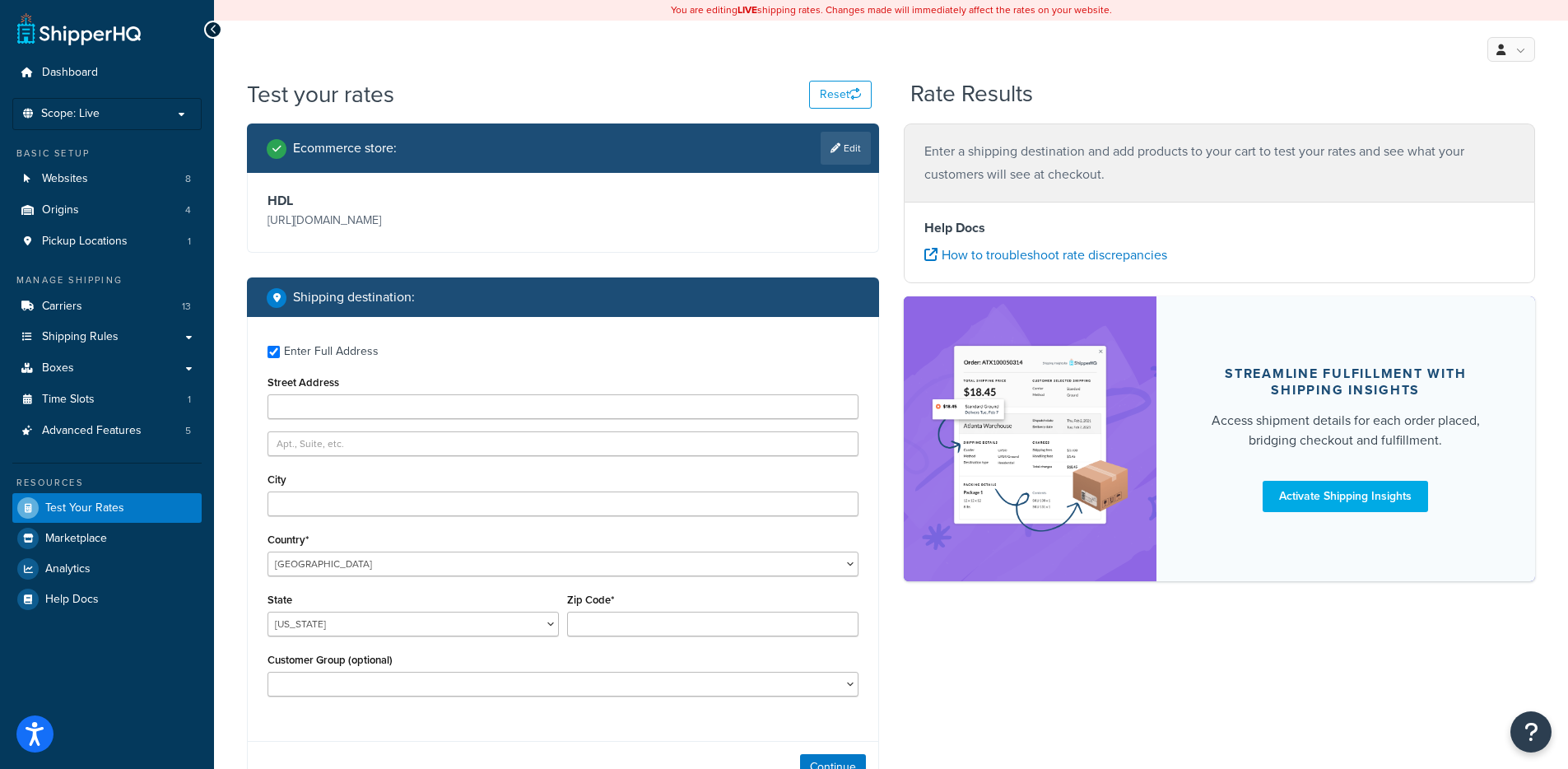
type input "[STREET_ADDRESS]"
type input "[GEOGRAPHIC_DATA]"
type input "49629-9773"
select select "MI"
select select "General"
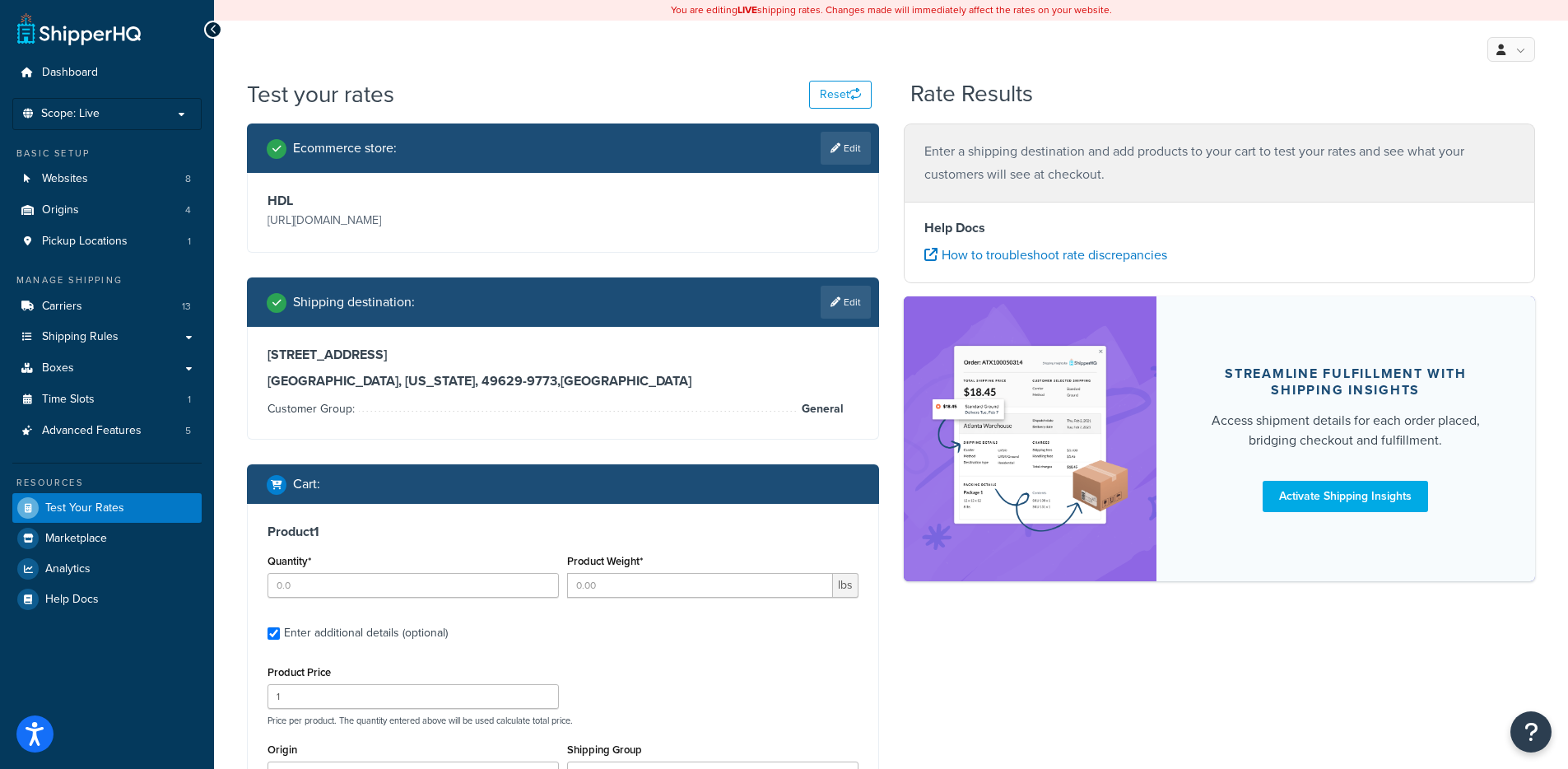
type input "1"
type input "21.000000"
type input "182.82"
type input "23.000000"
type input "16.000000"
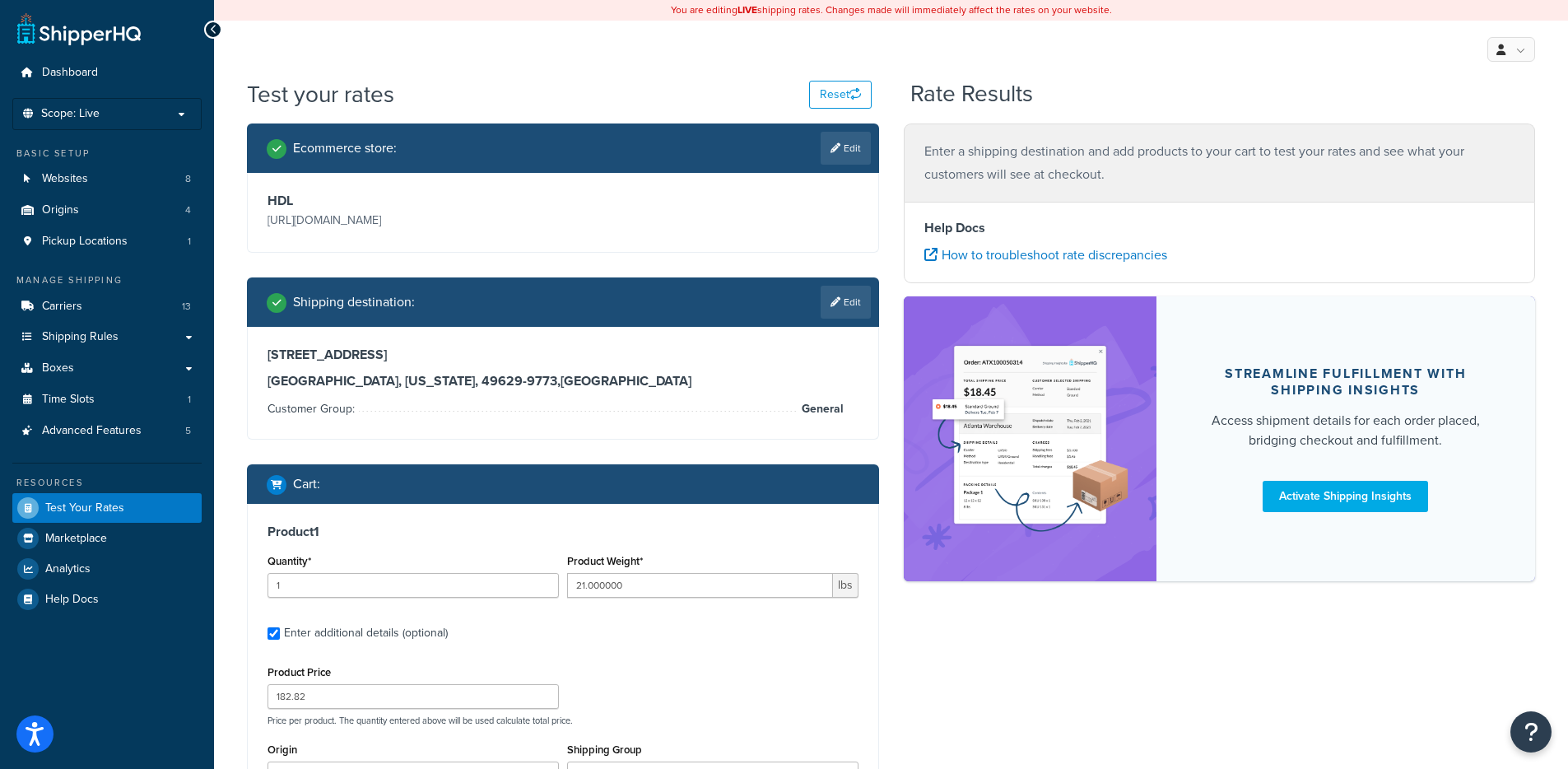
type input "19.000000"
type input "1"
type input "71.000000"
type input "629.39"
type input "30.000000"
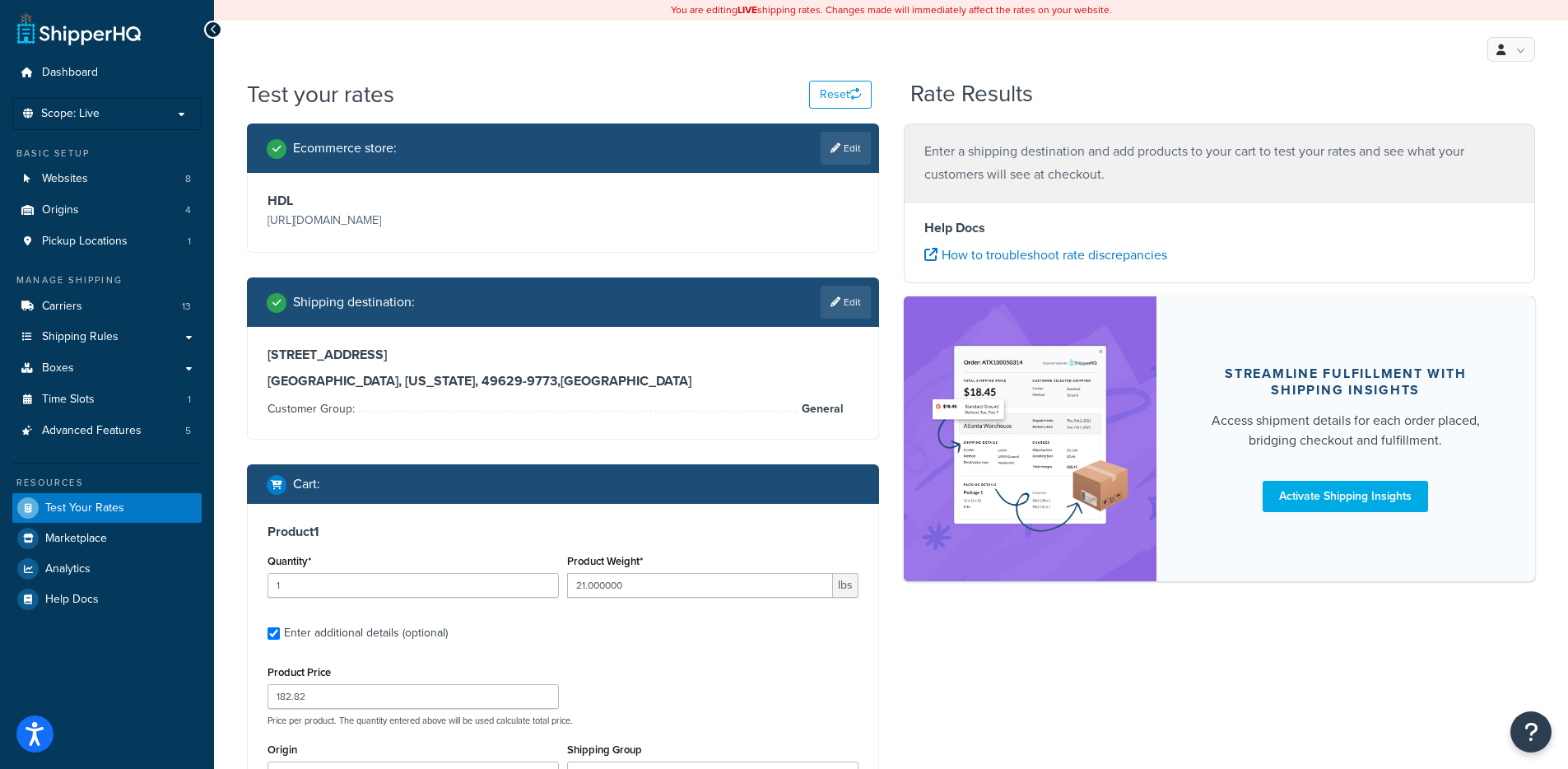
type input "23.000000"
type input "17.000000"
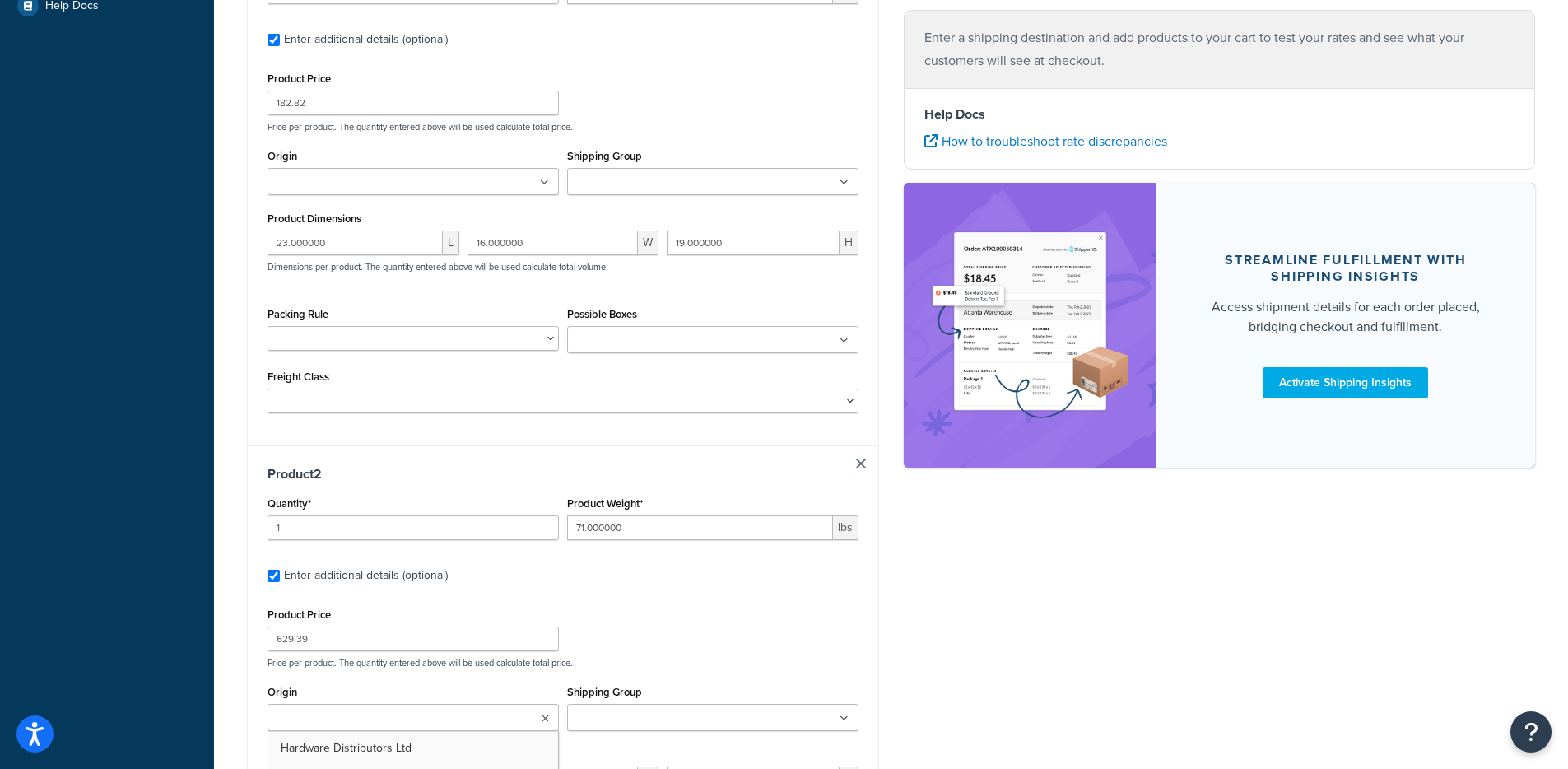
scroll to position [70, 0]
type input "2"
type input "0.350000"
type input "144.49"
type input "10.000000"
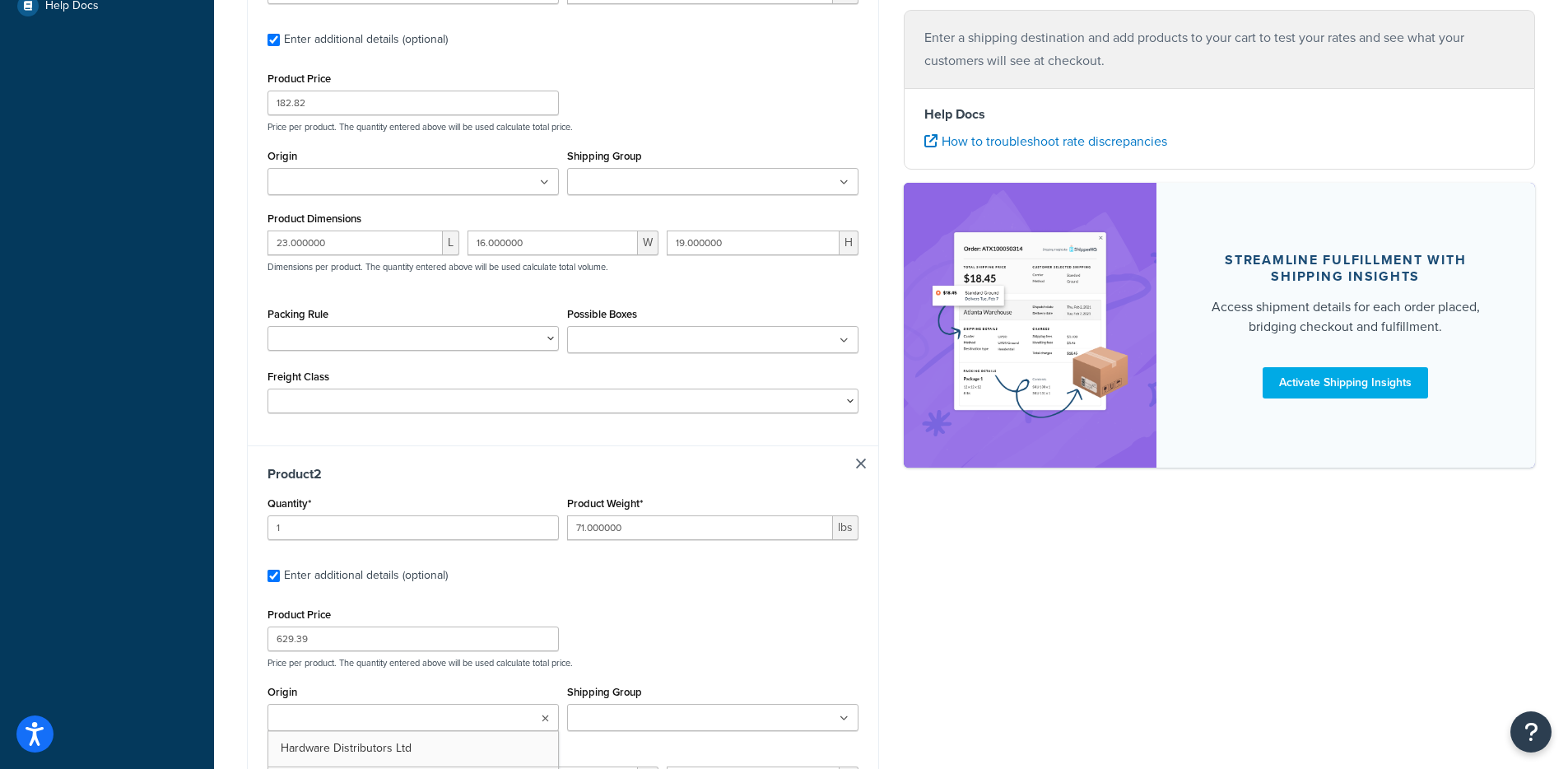
type input "10.000000"
type input "0.250000"
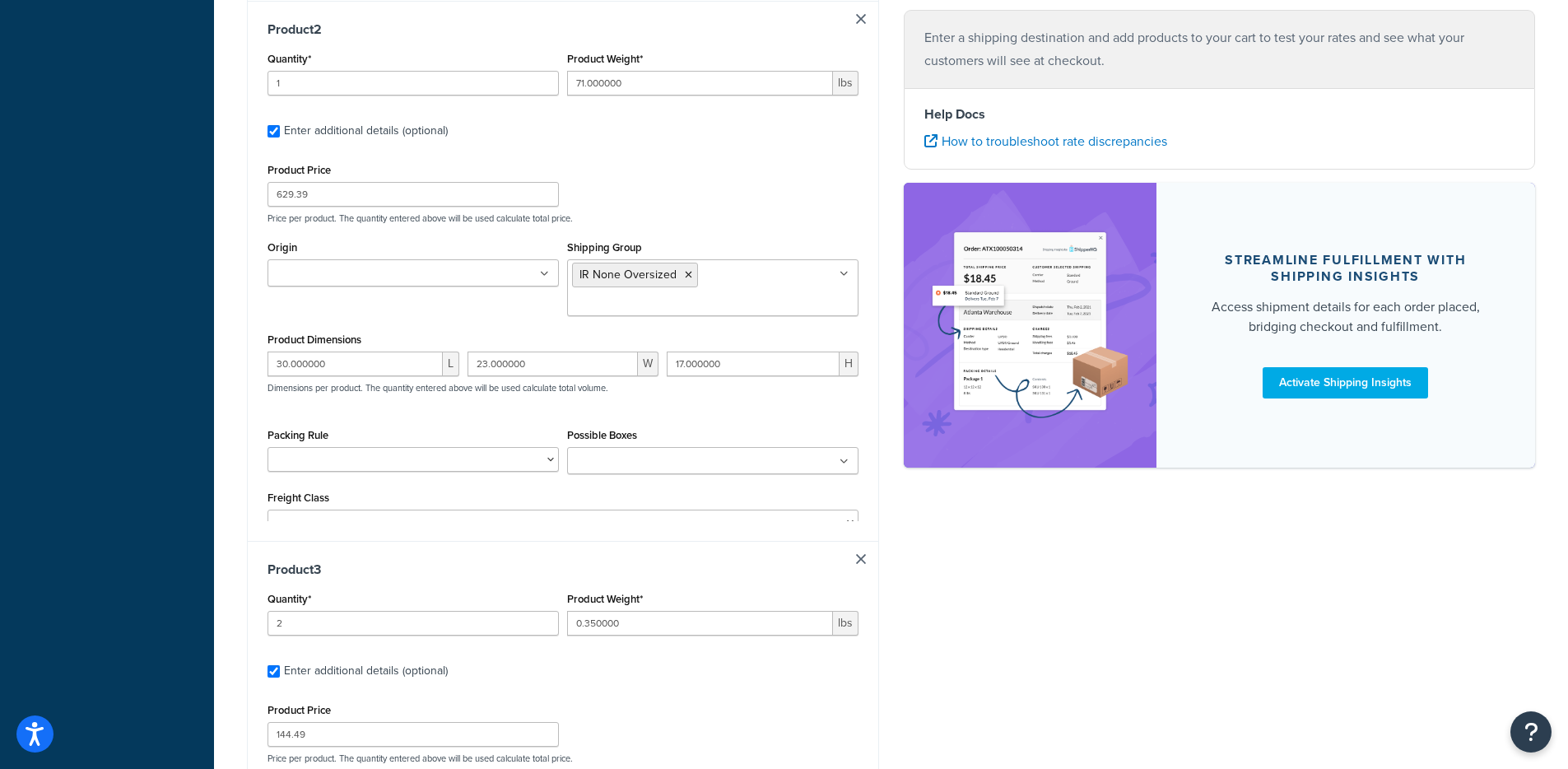
type input "2"
type input "0.400000"
type input "101.47"
type input "7.250000"
type input "2.500000"
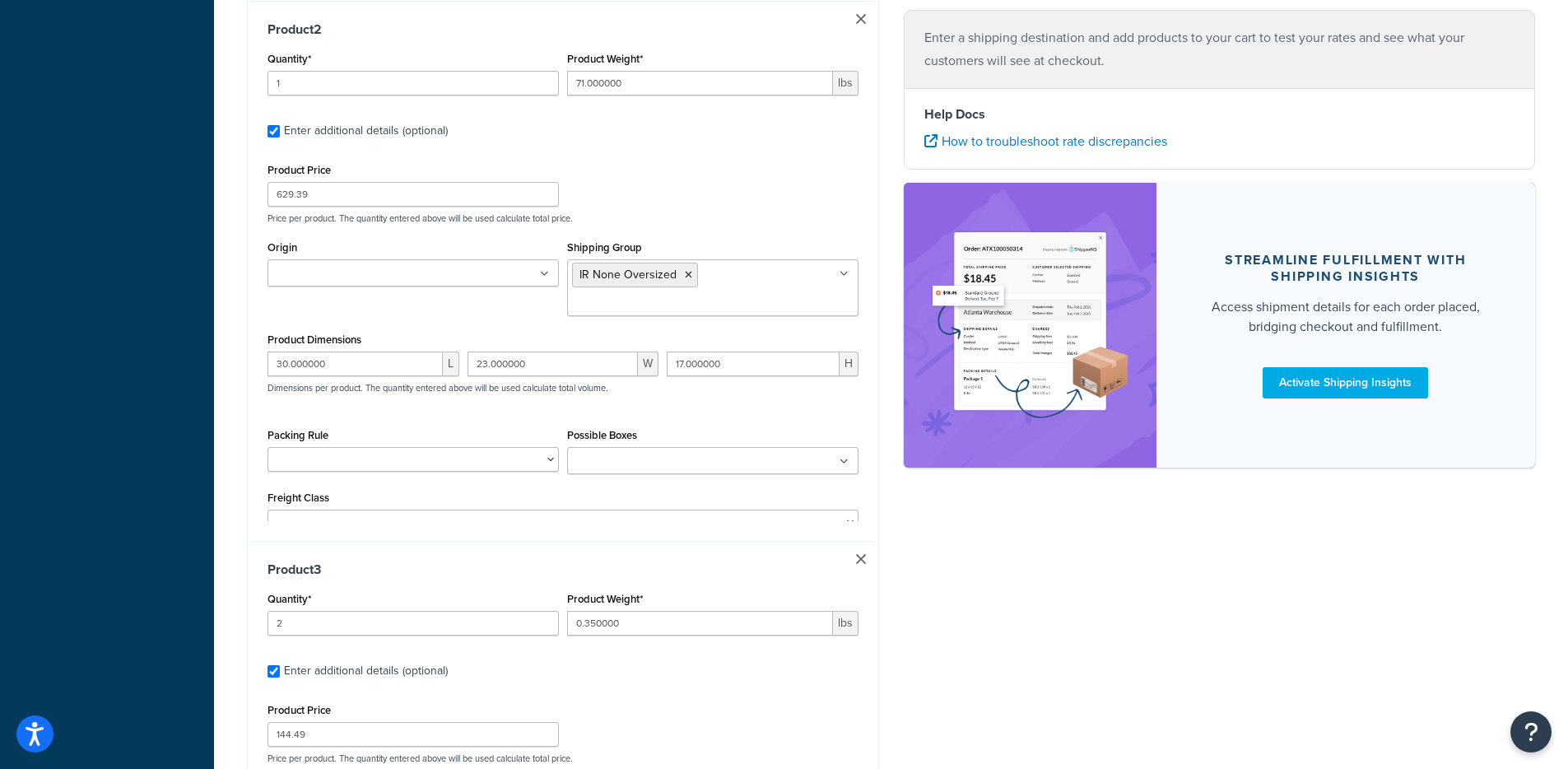
type input "1.750000"
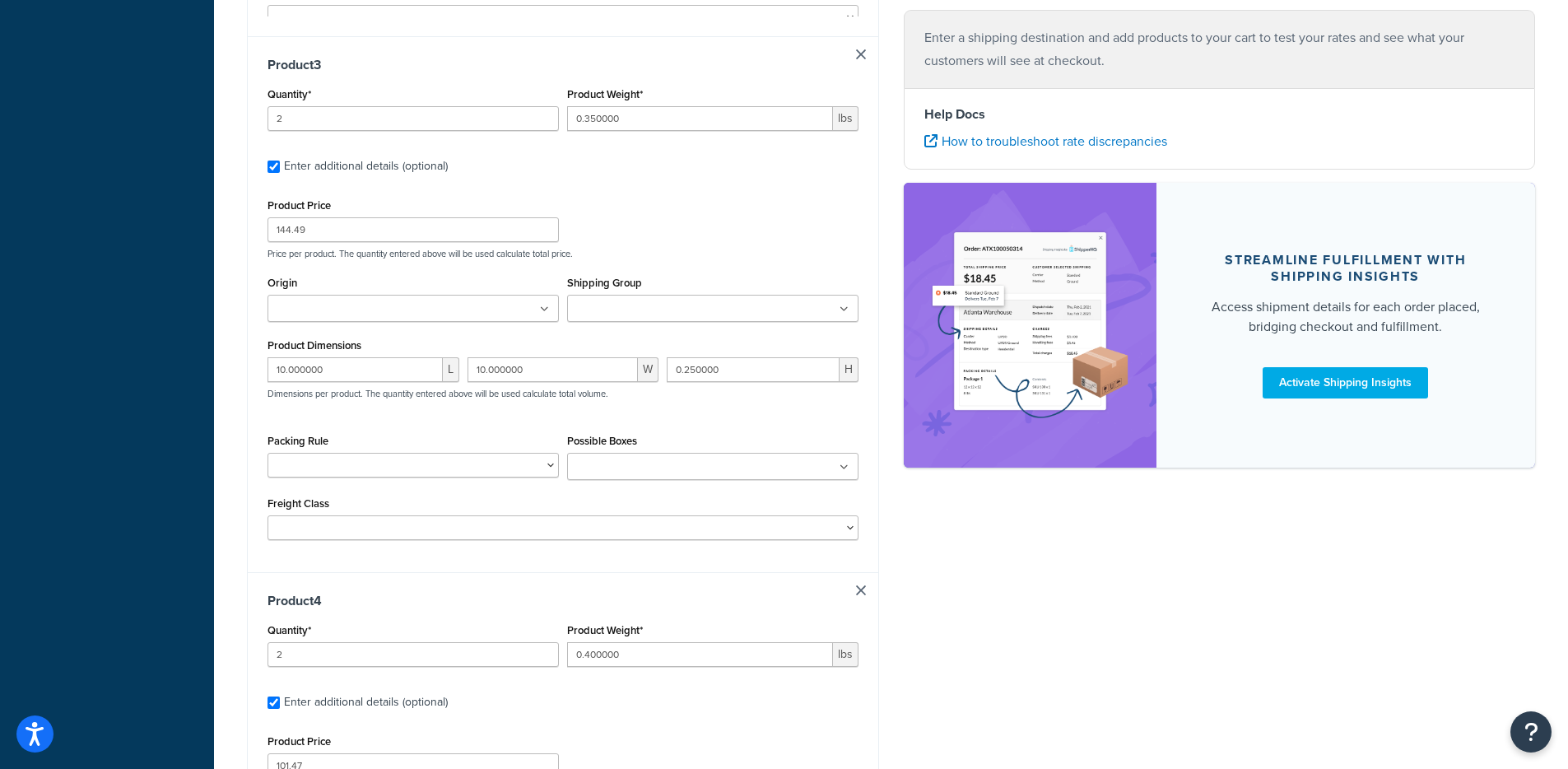
type input "3"
type input "0.600000"
type input "16.44"
type input "72.000000"
type input "0.250000"
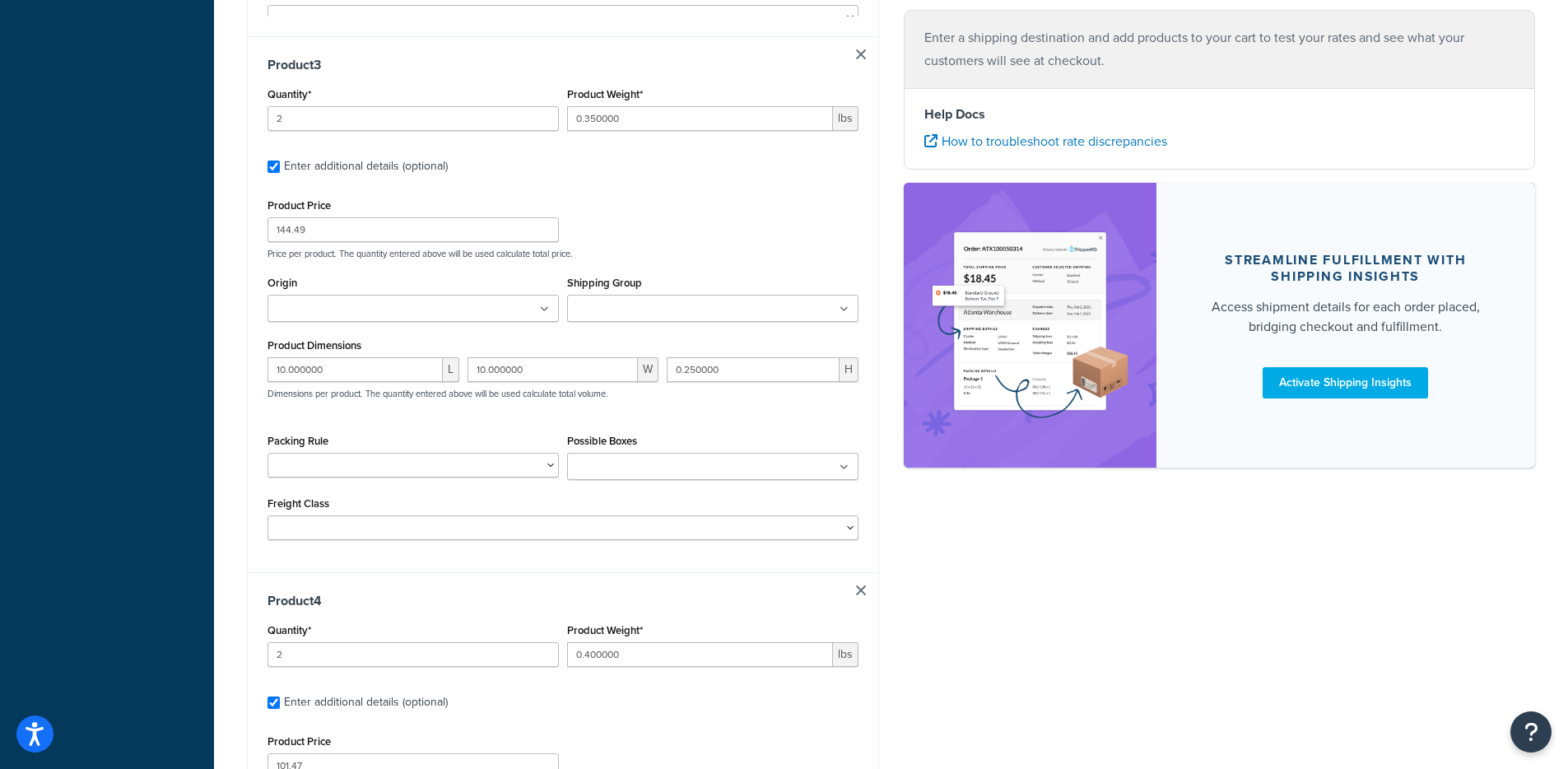
type input "0.500000"
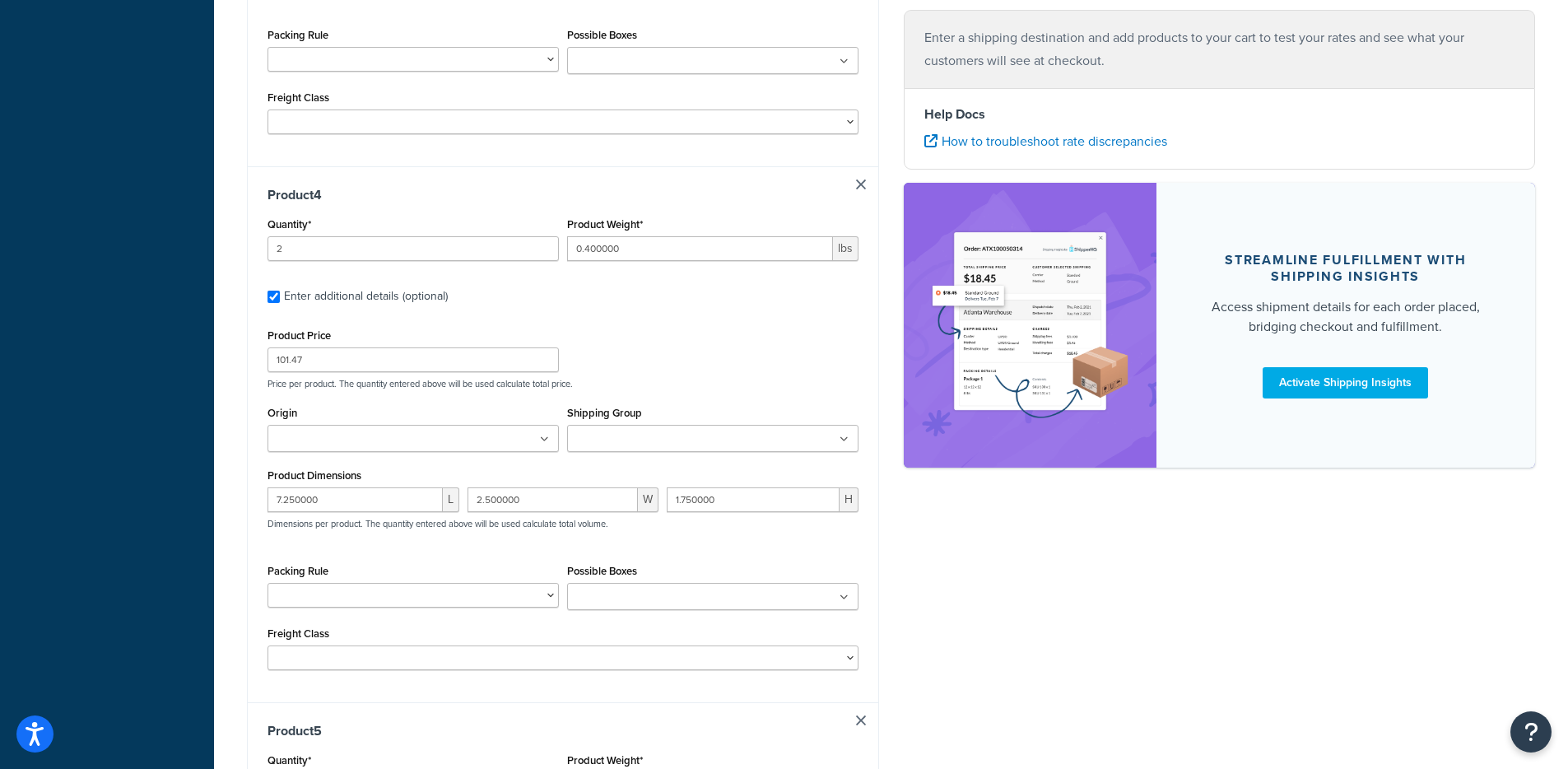
type input "3"
type input "0.150000"
type input "9.95"
type input "72.000000"
type input "0.500000"
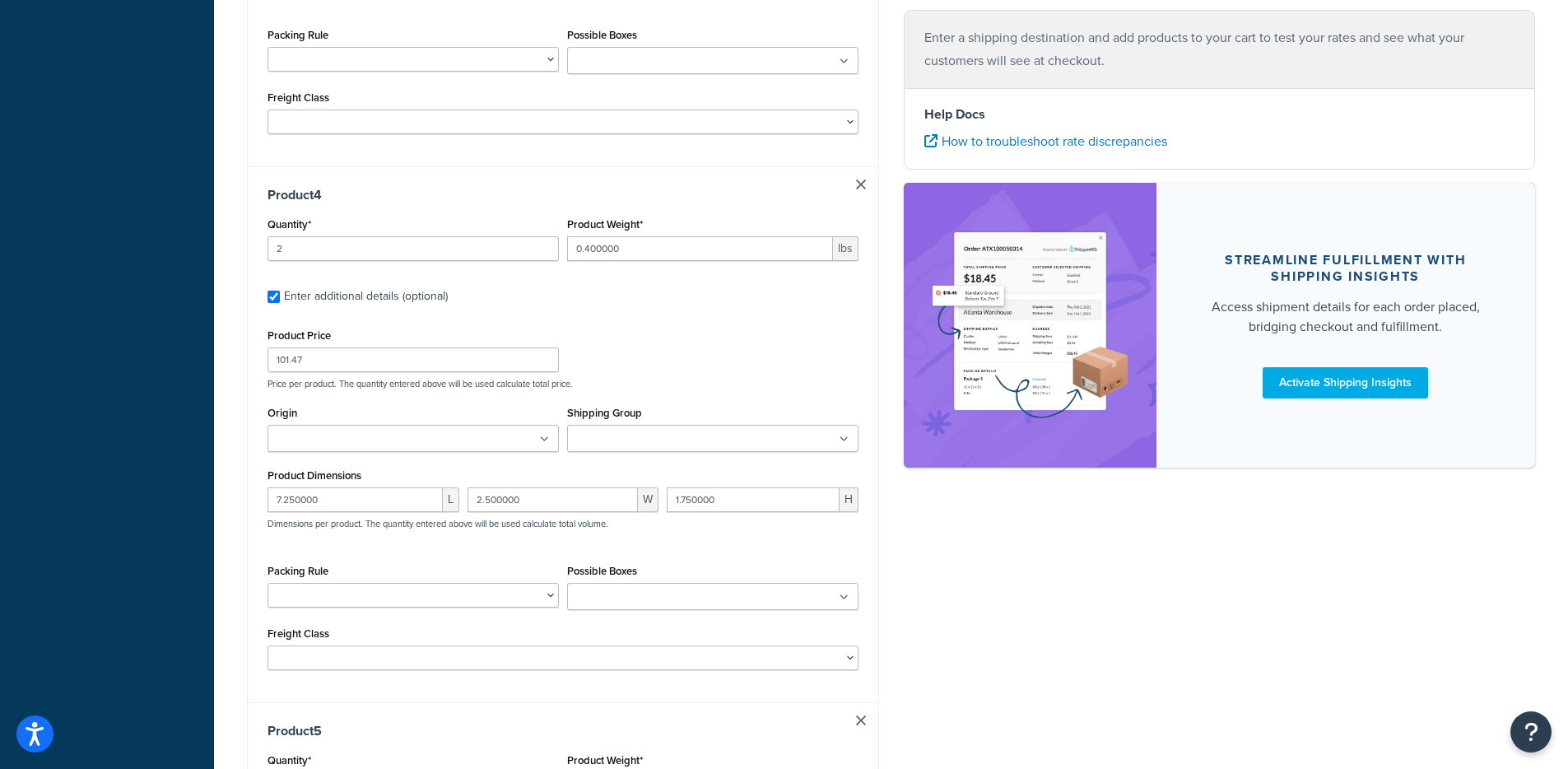
type input "0.250000"
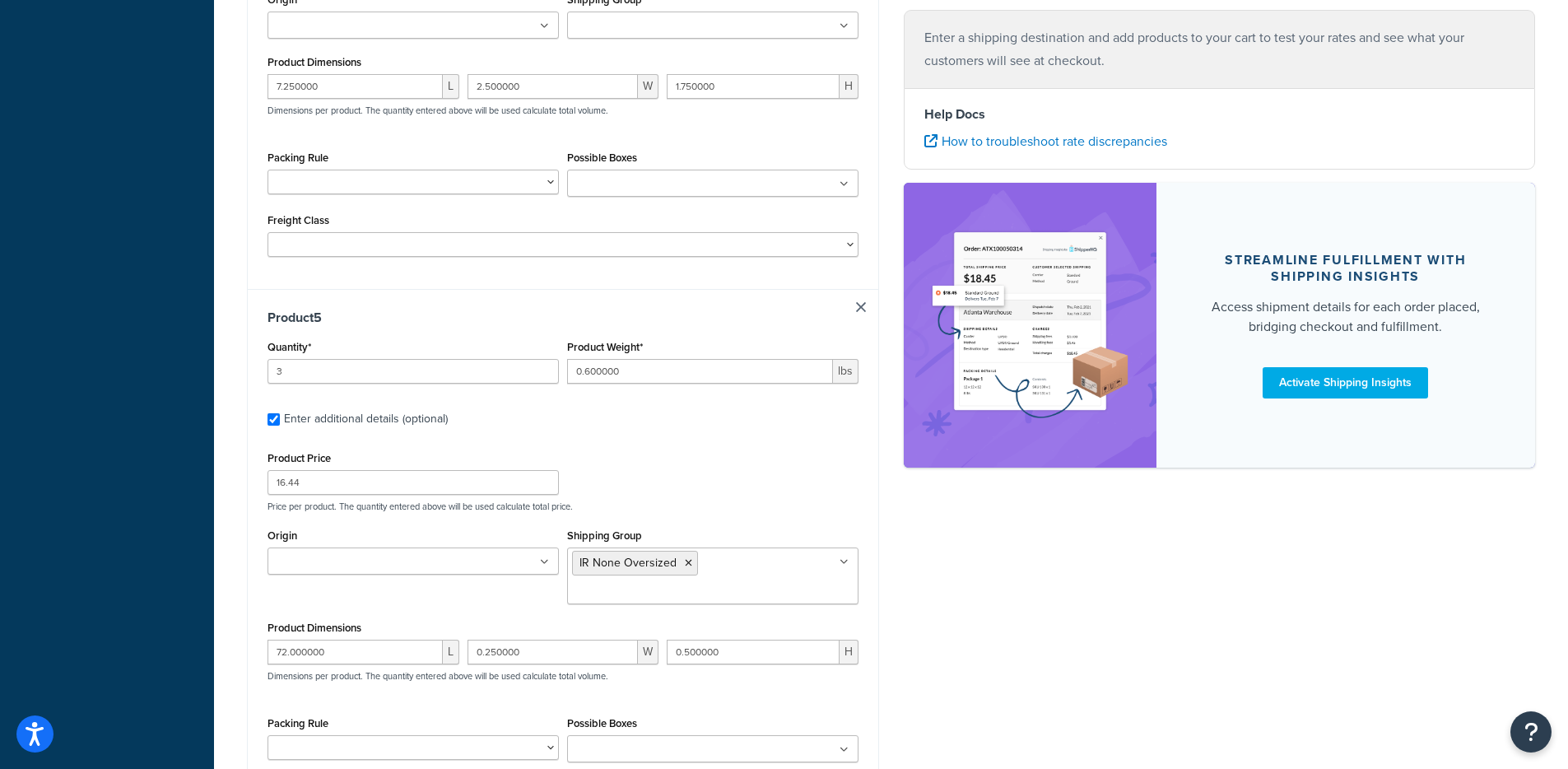
type input "9"
type input "1.170000"
type input "24.06"
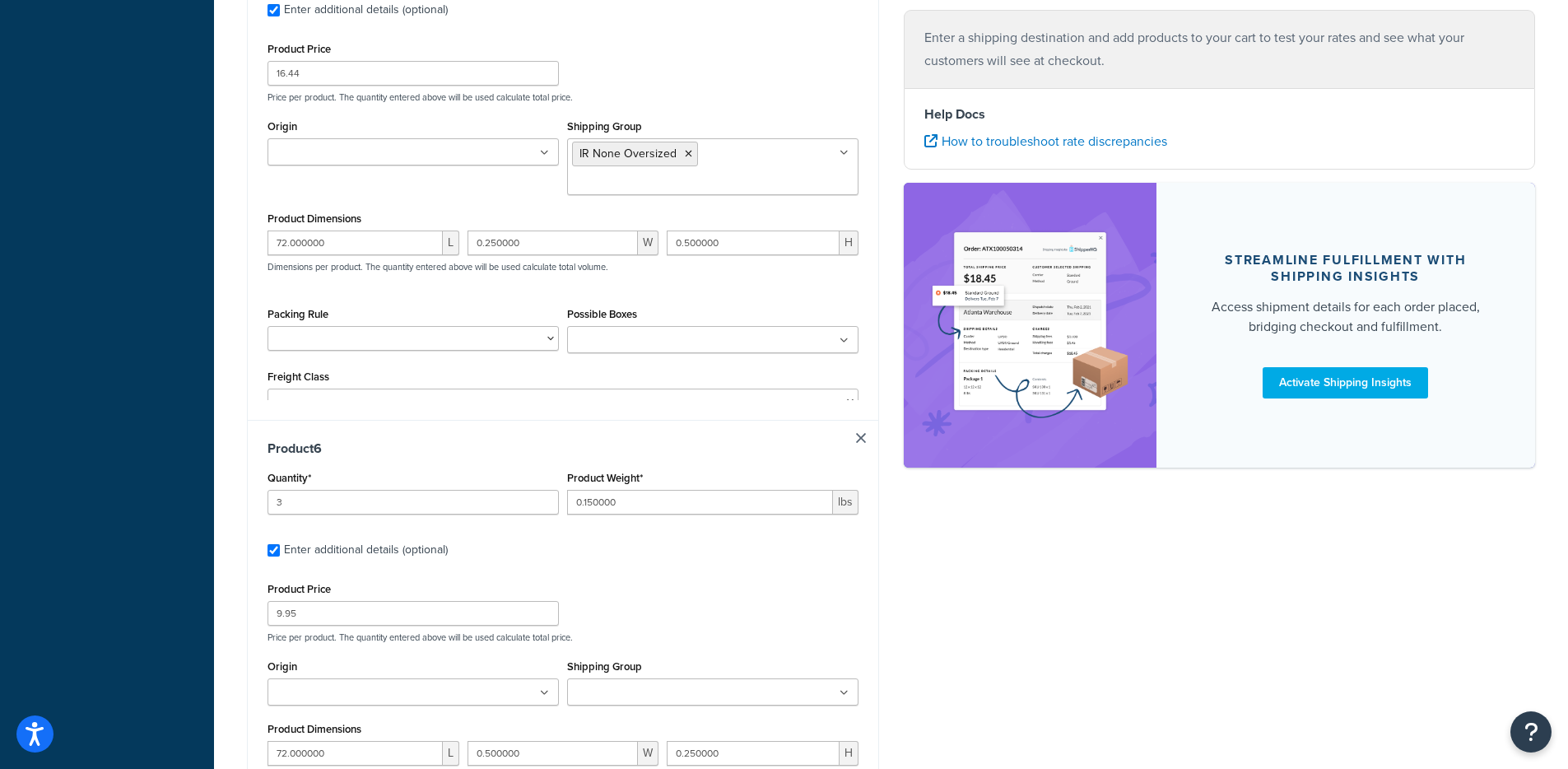
type input "6"
type input "5.330000"
type input "17.87"
type input "14"
type input "6.170000"
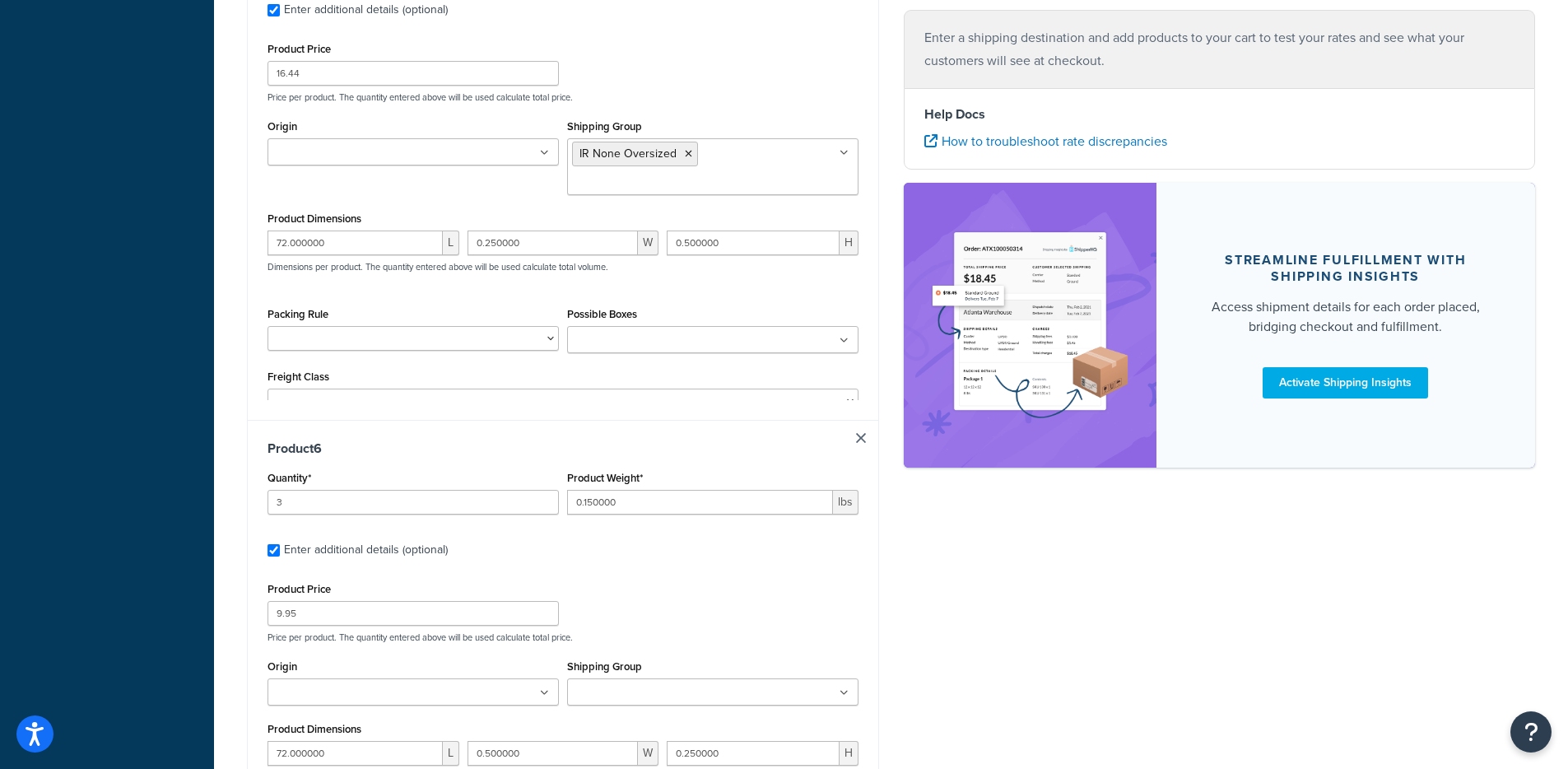
type input "18.39"
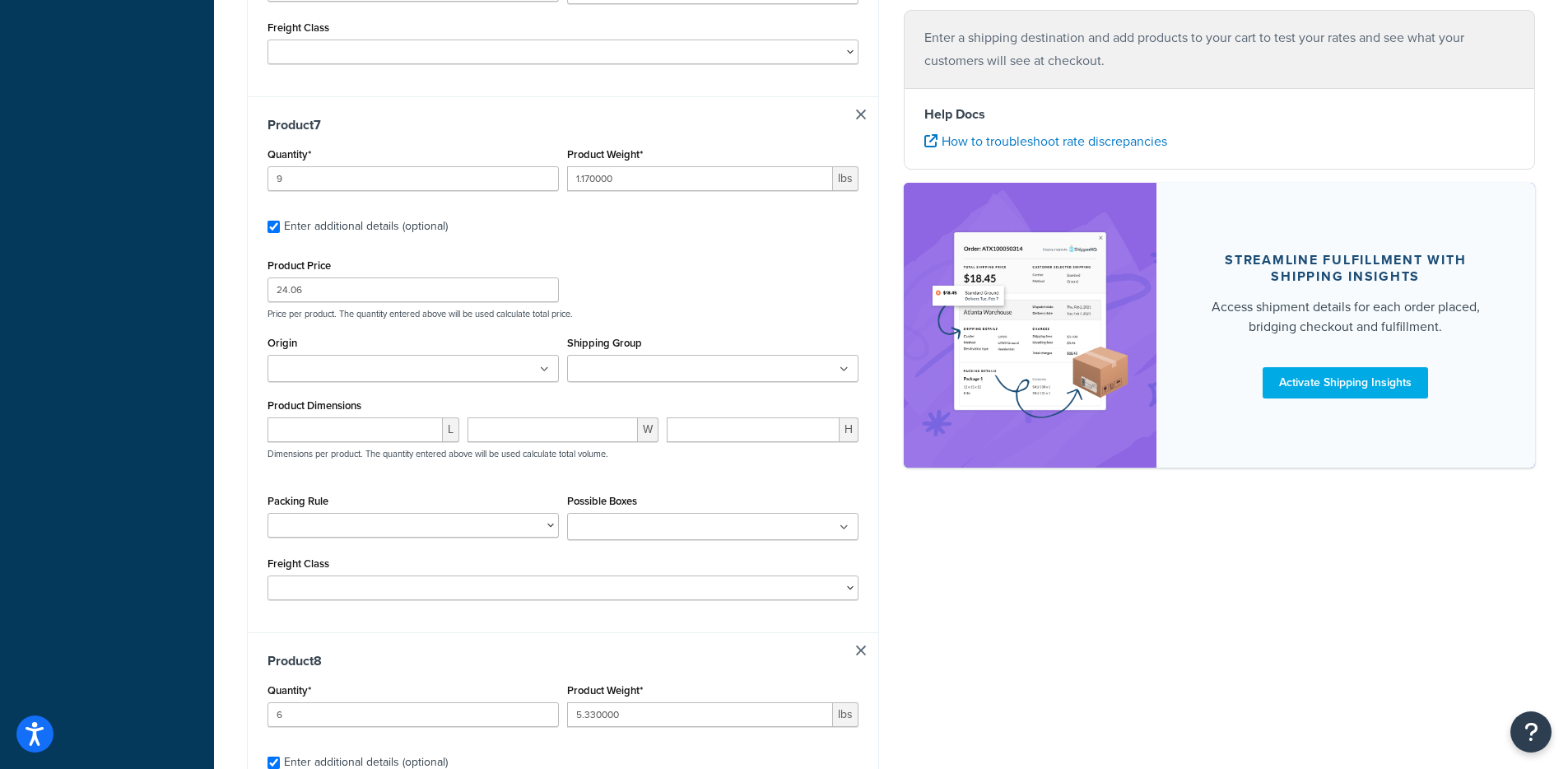
type input "50"
type input "0.190000"
type input "3.97"
type input "0.060000"
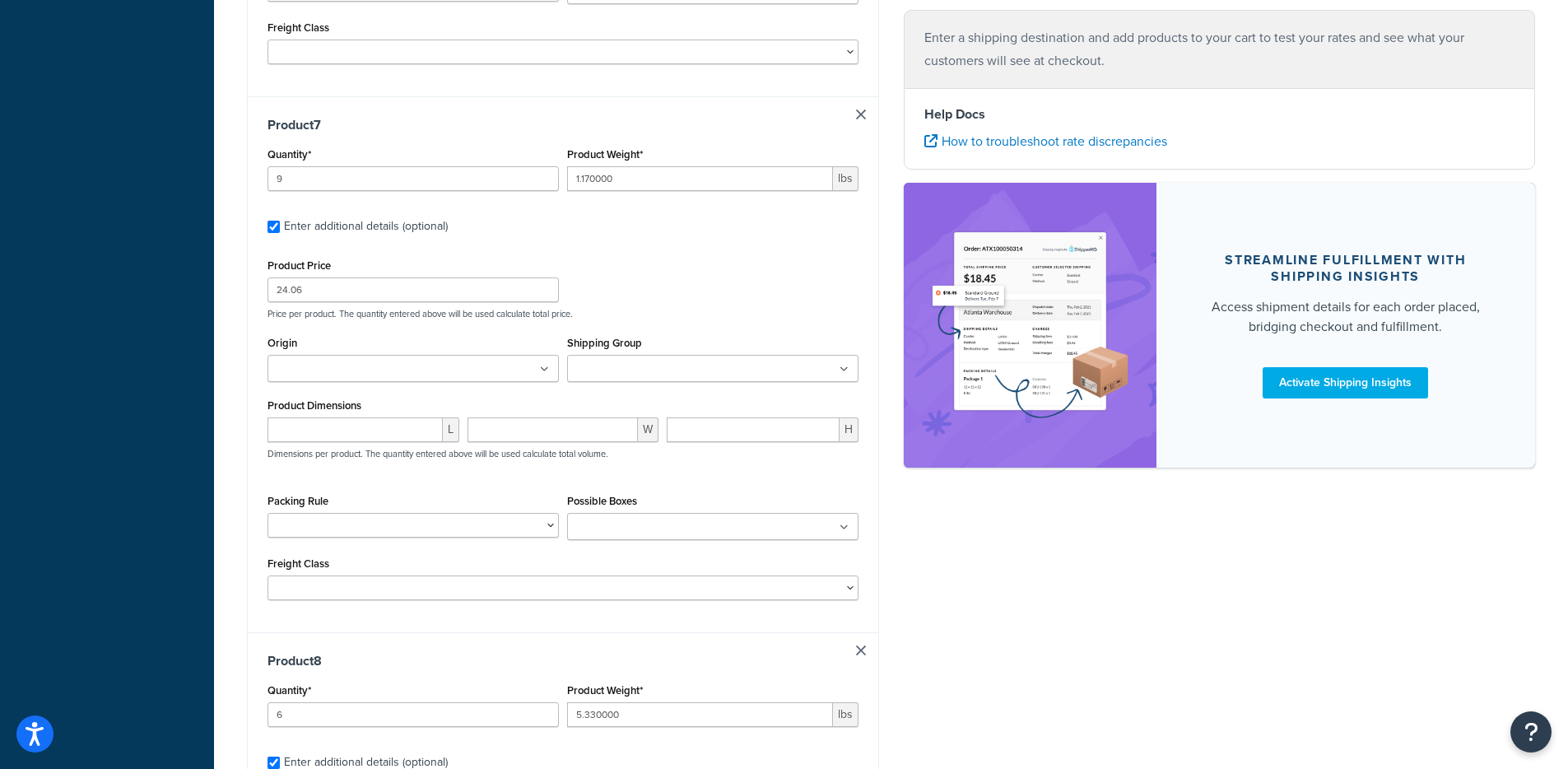
type input "0.040000"
type input "50"
type input "0.080000"
type input "0.85"
type input "0.029000"
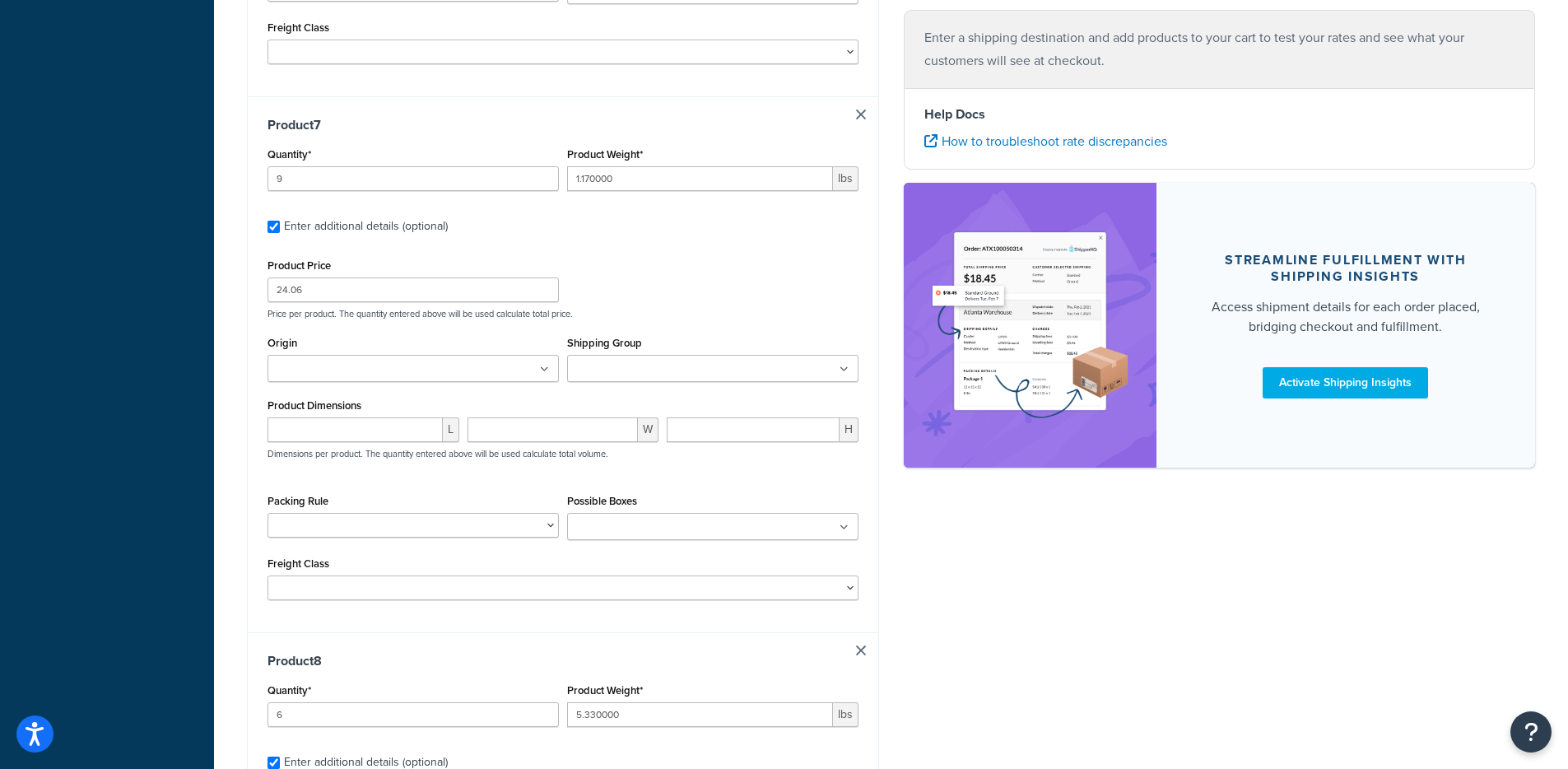
type input "0.015000"
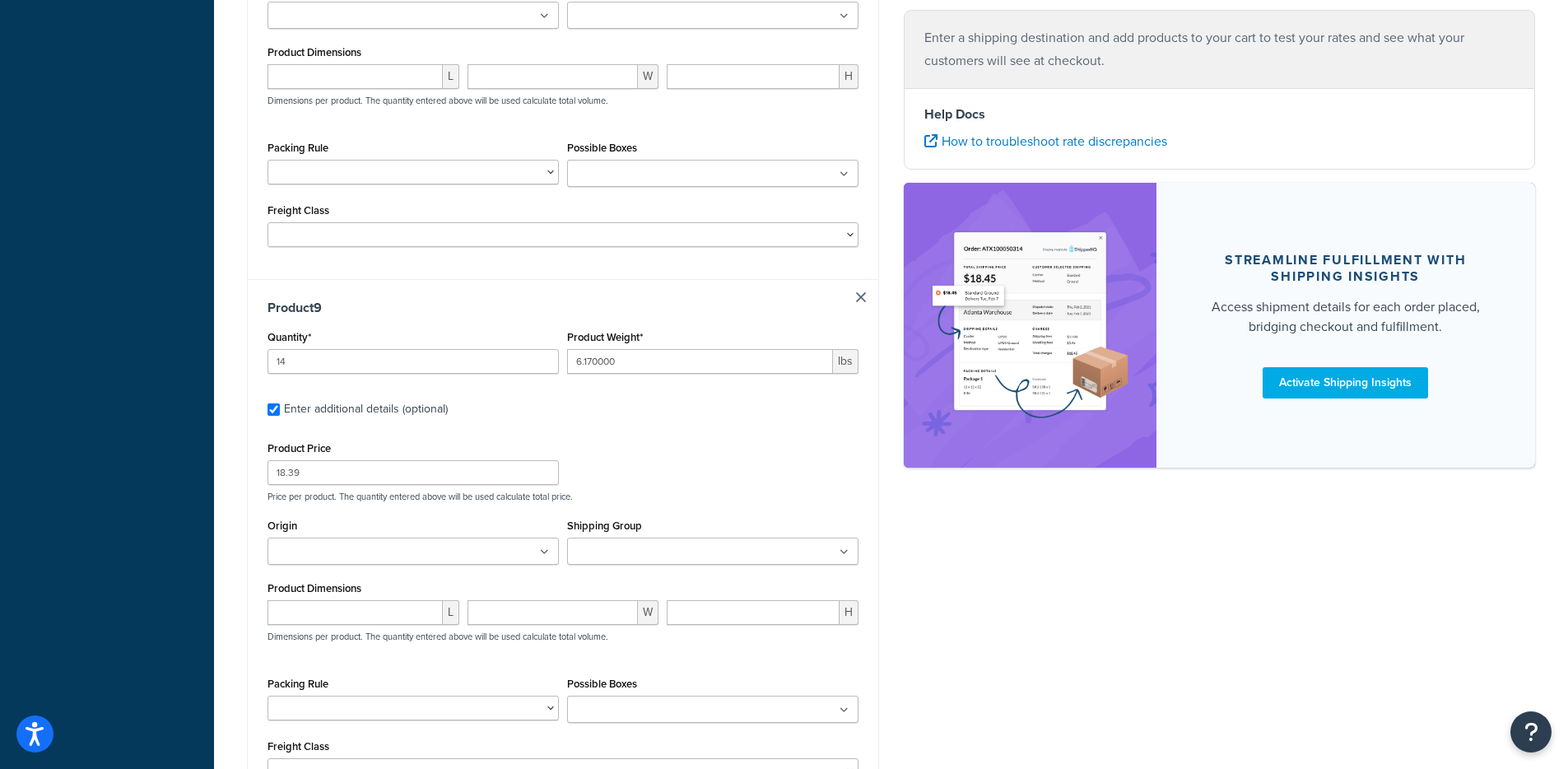
type input "10"
type input "0.090000"
type input "1.38"
type input "0.120000"
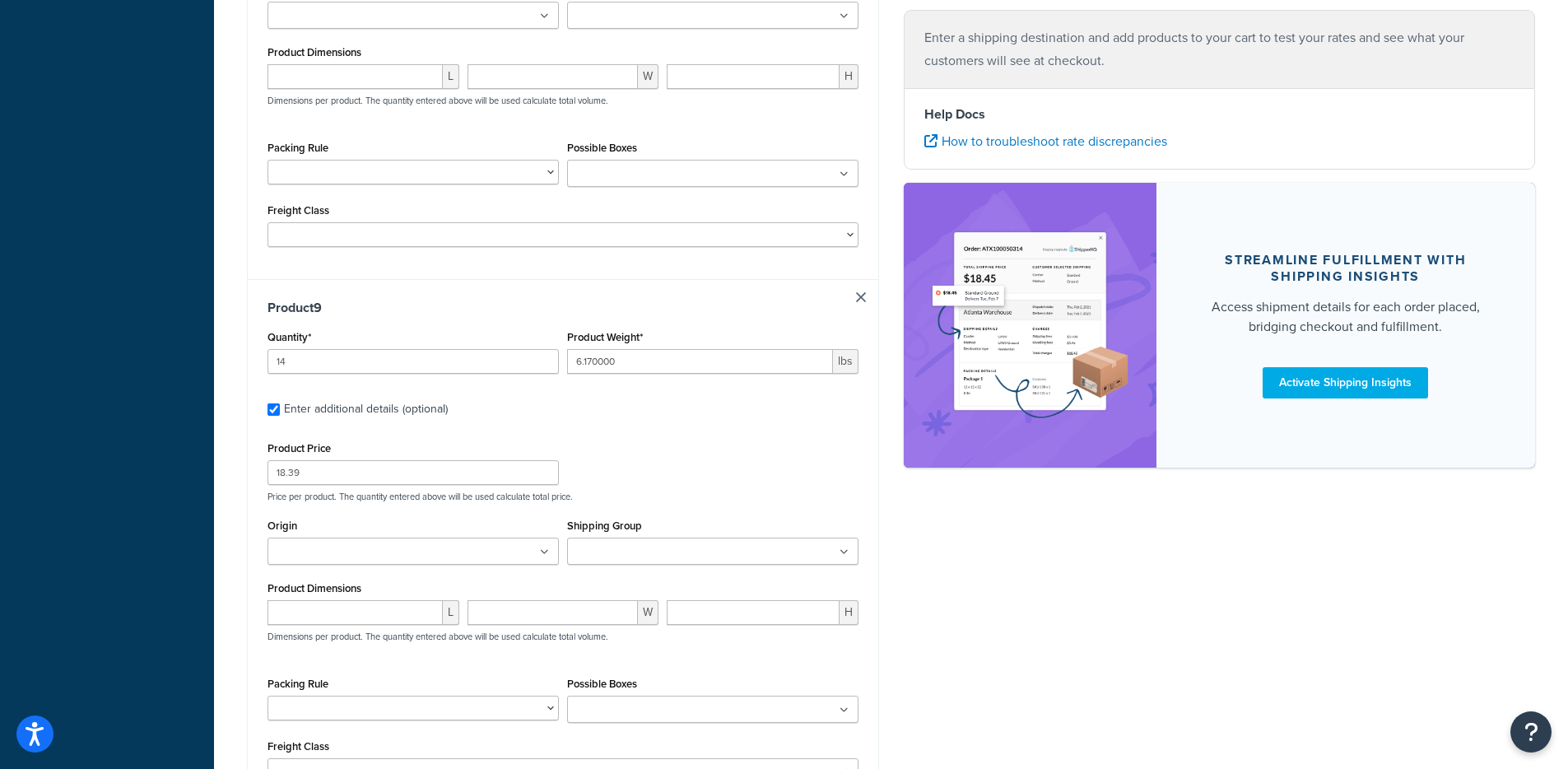
type input "0.060000"
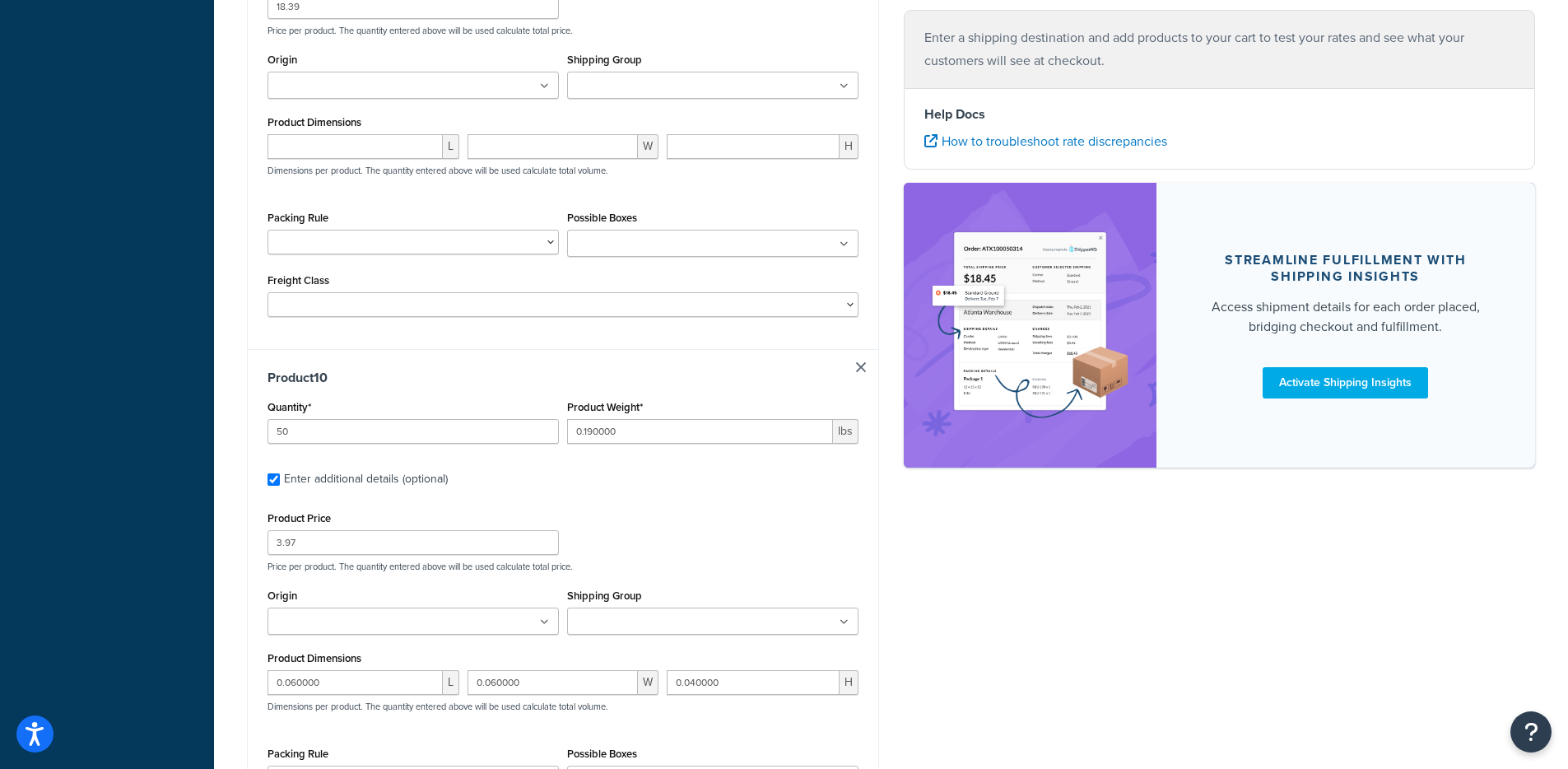
type input "10"
type input "0.110000"
type input "1.43"
type input "0.058000"
type input "0.032000"
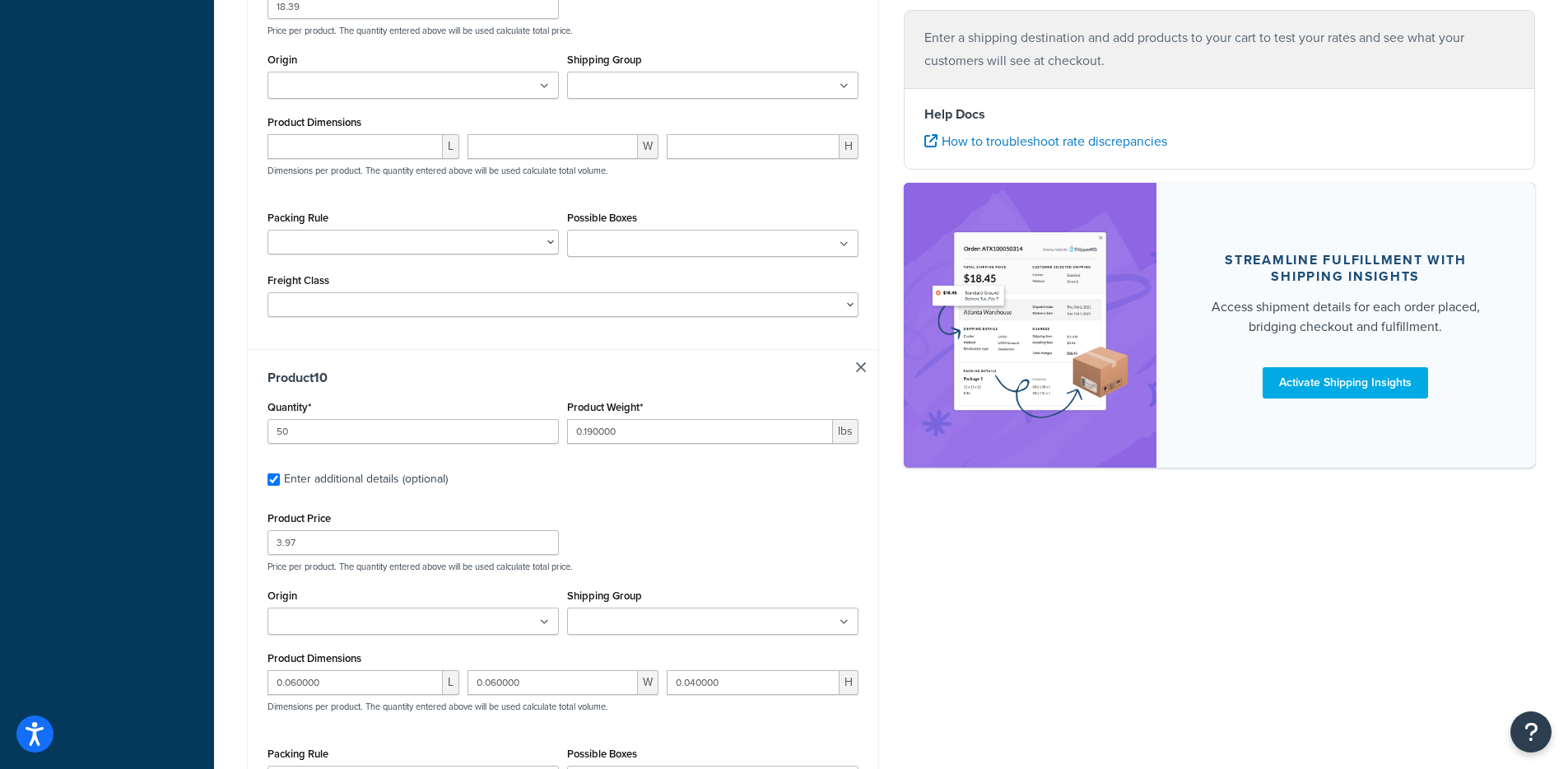
type input "0.030000"
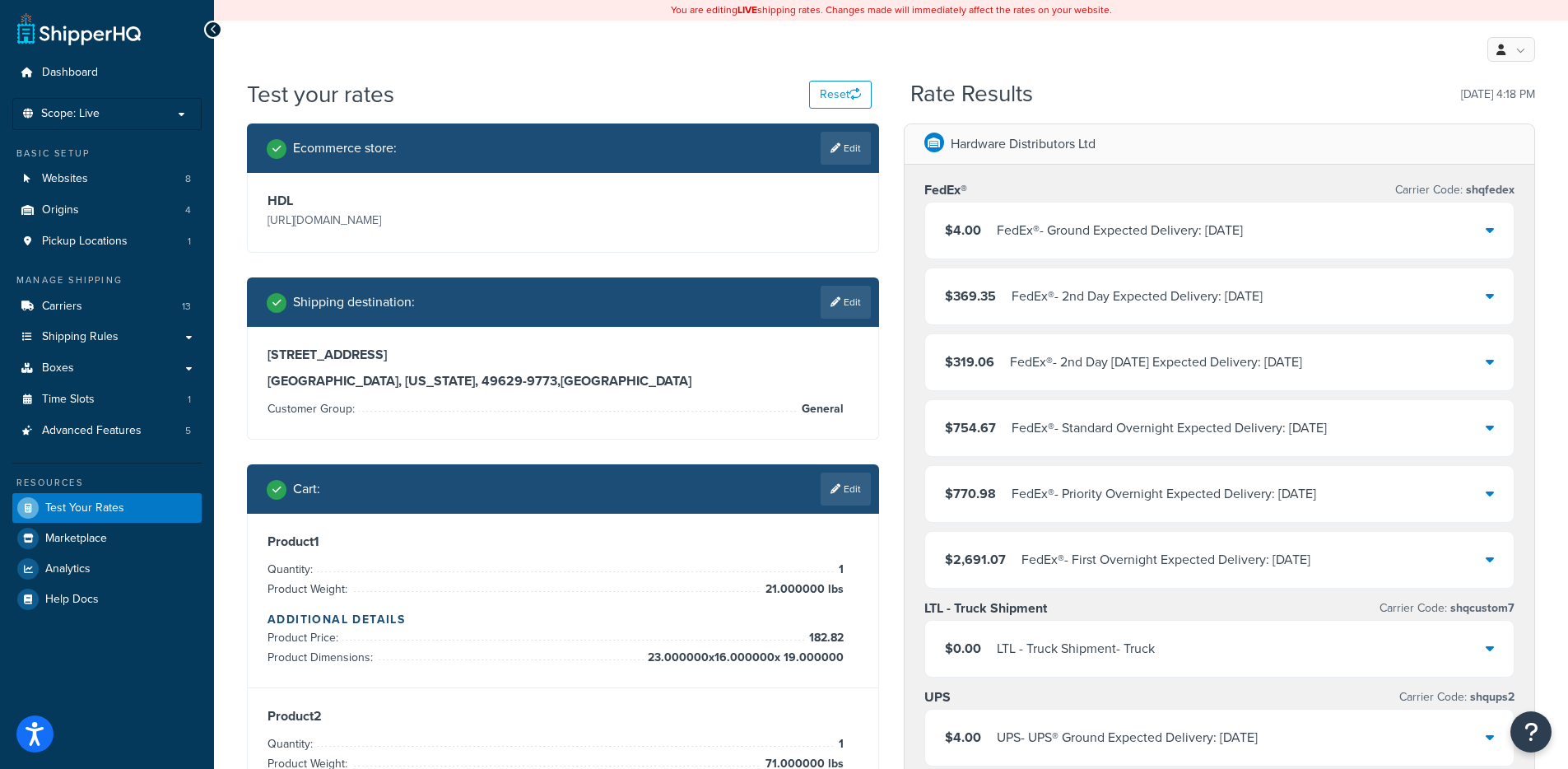
click at [1203, 638] on div "$0.00 LTL - Truck Shipment - Truck" at bounding box center [1219, 648] width 589 height 56
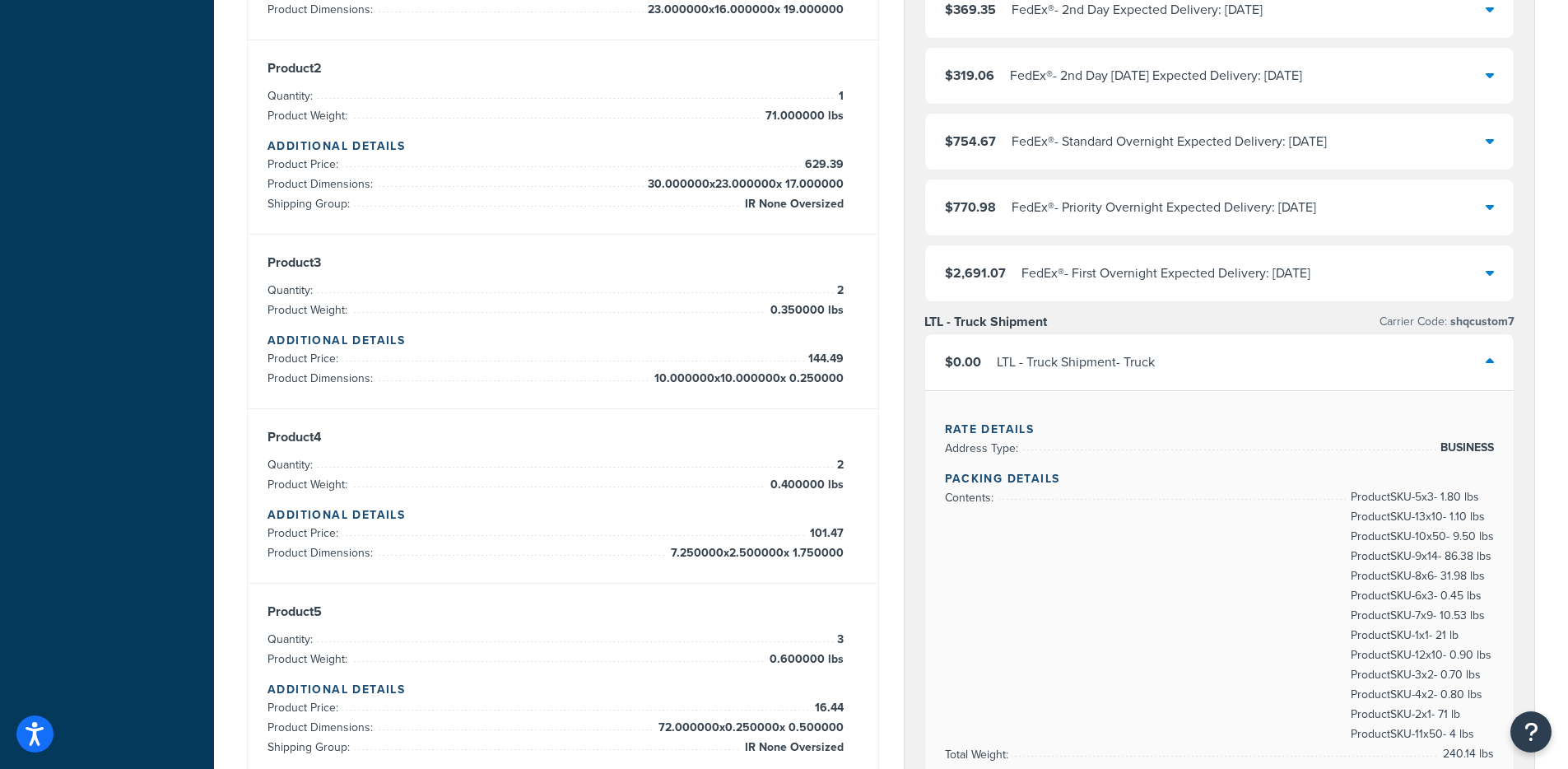
scroll to position [51, 0]
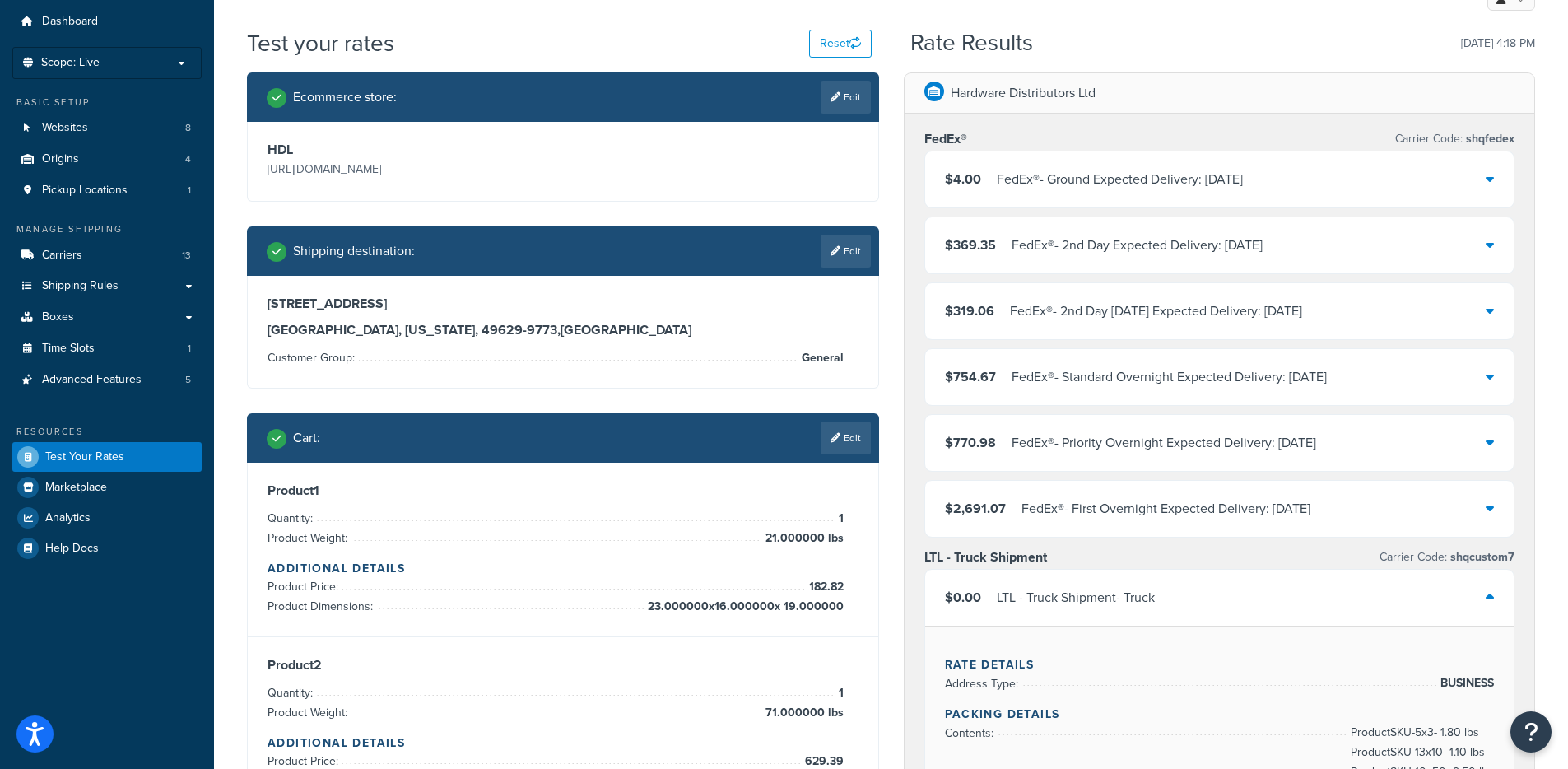
click at [1214, 372] on div "FedEx® - Standard Overnight Expected Delivery: [DATE]" at bounding box center [1170, 377] width 316 height 23
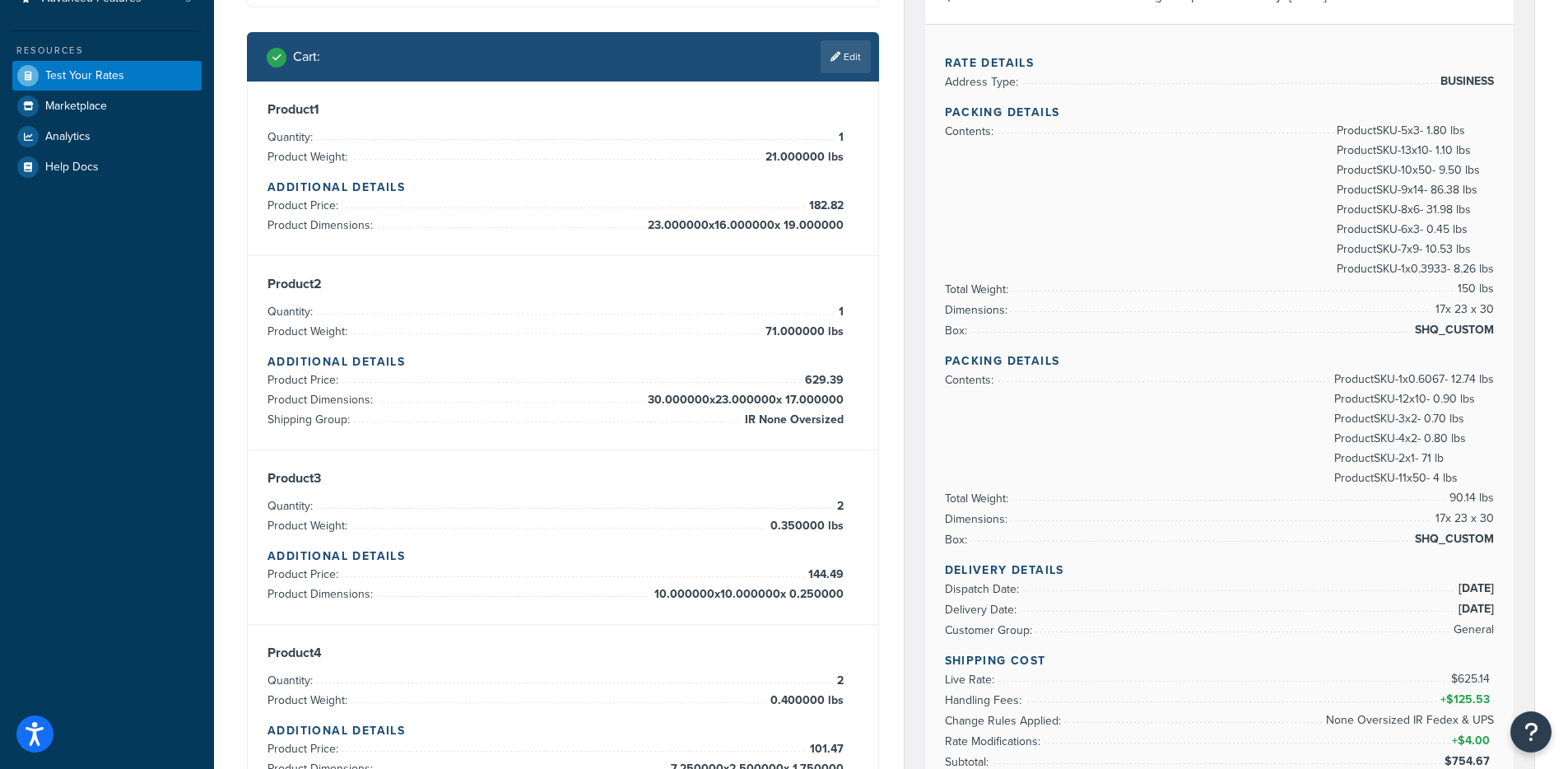
scroll to position [16, 0]
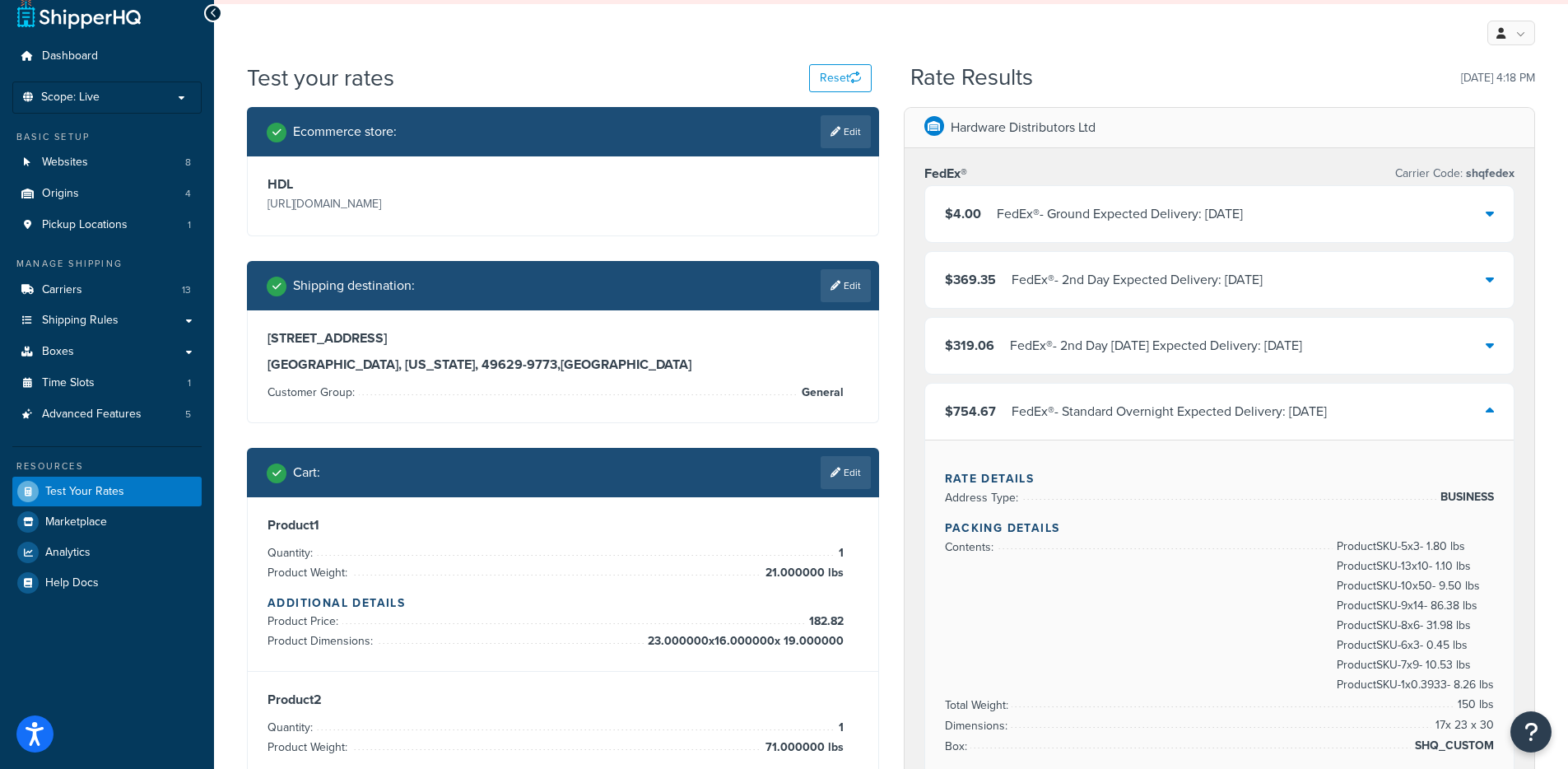
click at [1231, 327] on div "$319.06 FedEx® - 2nd Day [DATE] Expected Delivery: [DATE]" at bounding box center [1219, 346] width 589 height 56
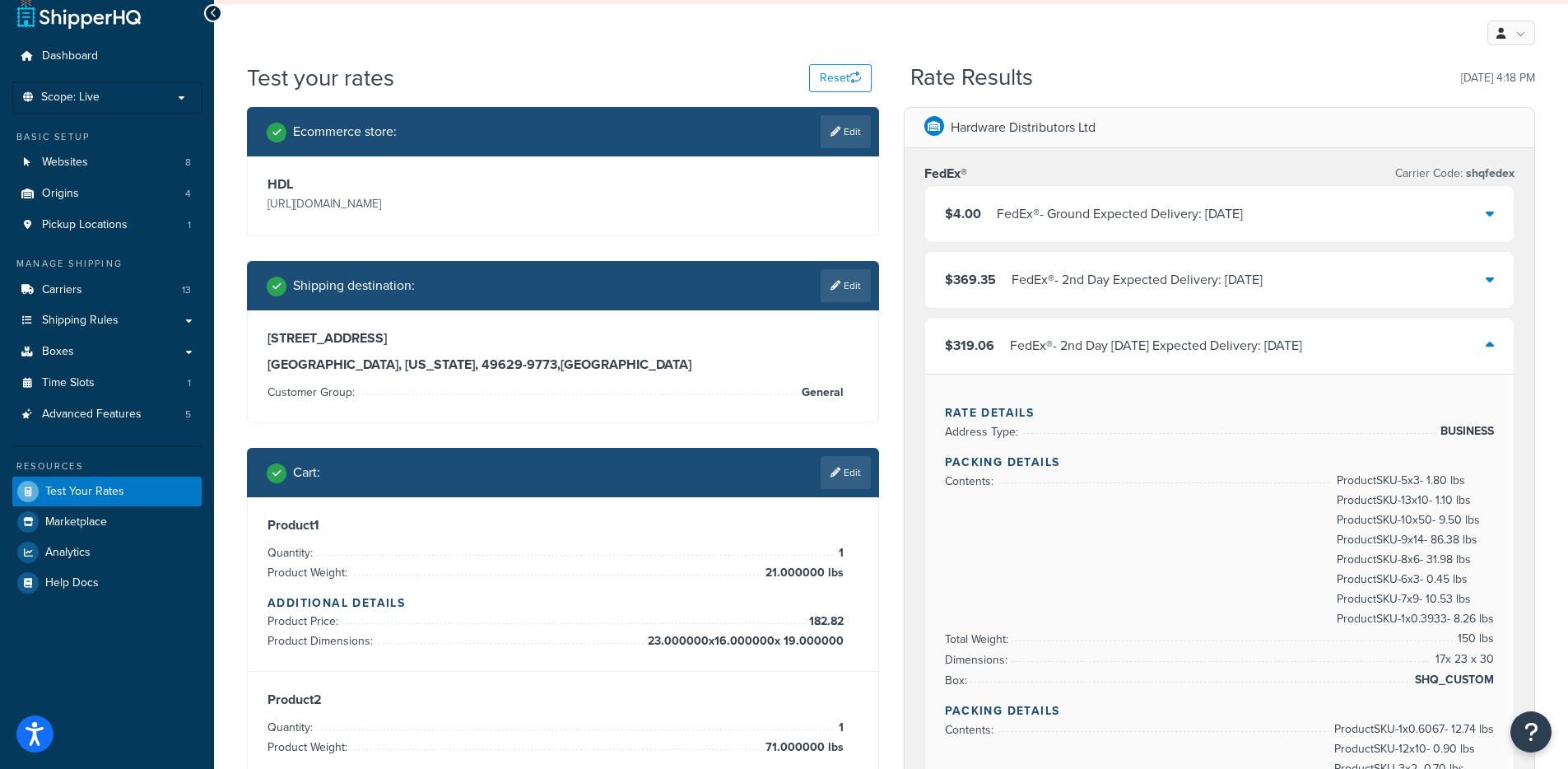
click at [1238, 222] on div "FedEx® - Ground Expected Delivery: [DATE]" at bounding box center [1120, 214] width 246 height 23
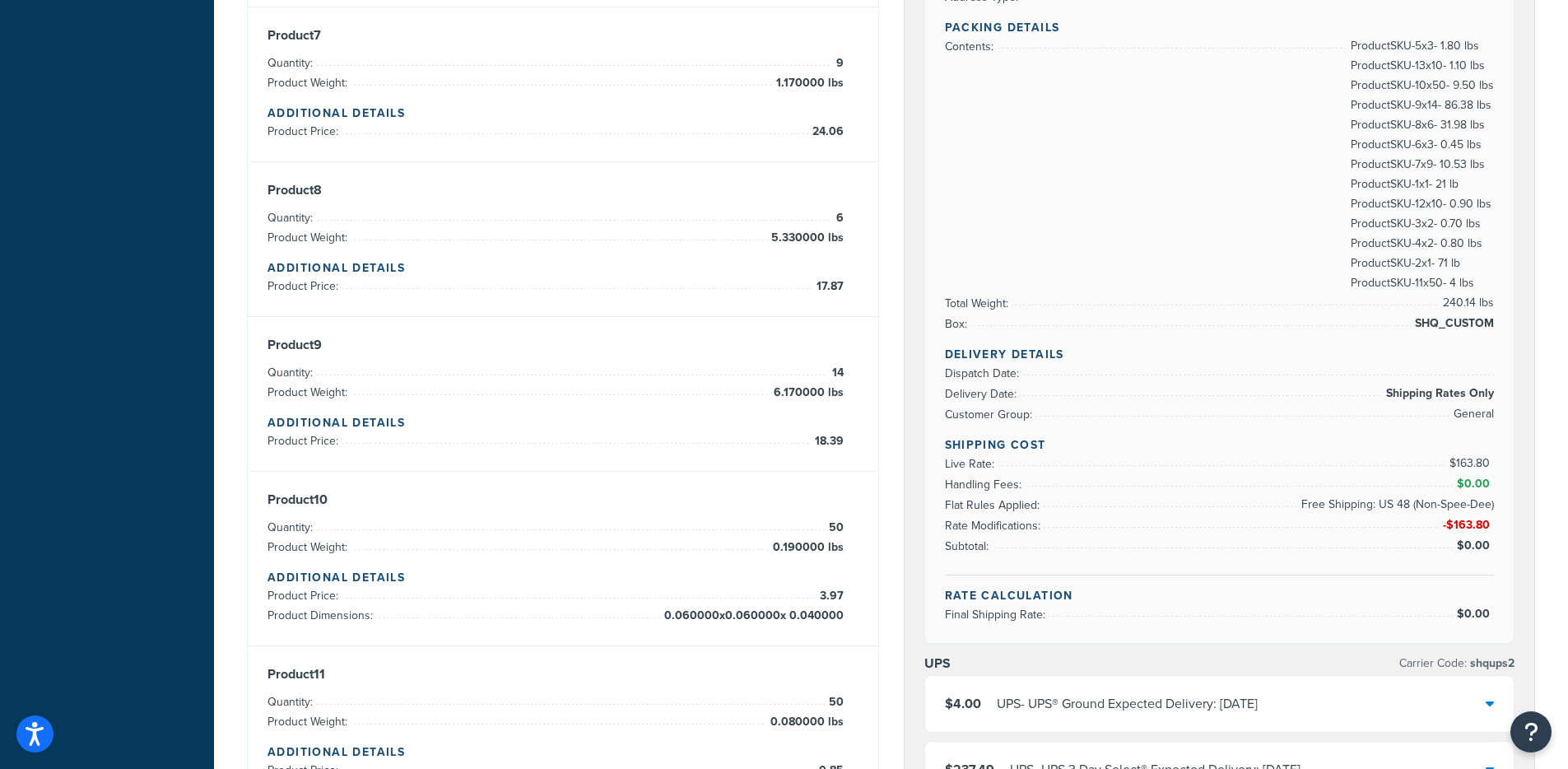
scroll to position [1684, 0]
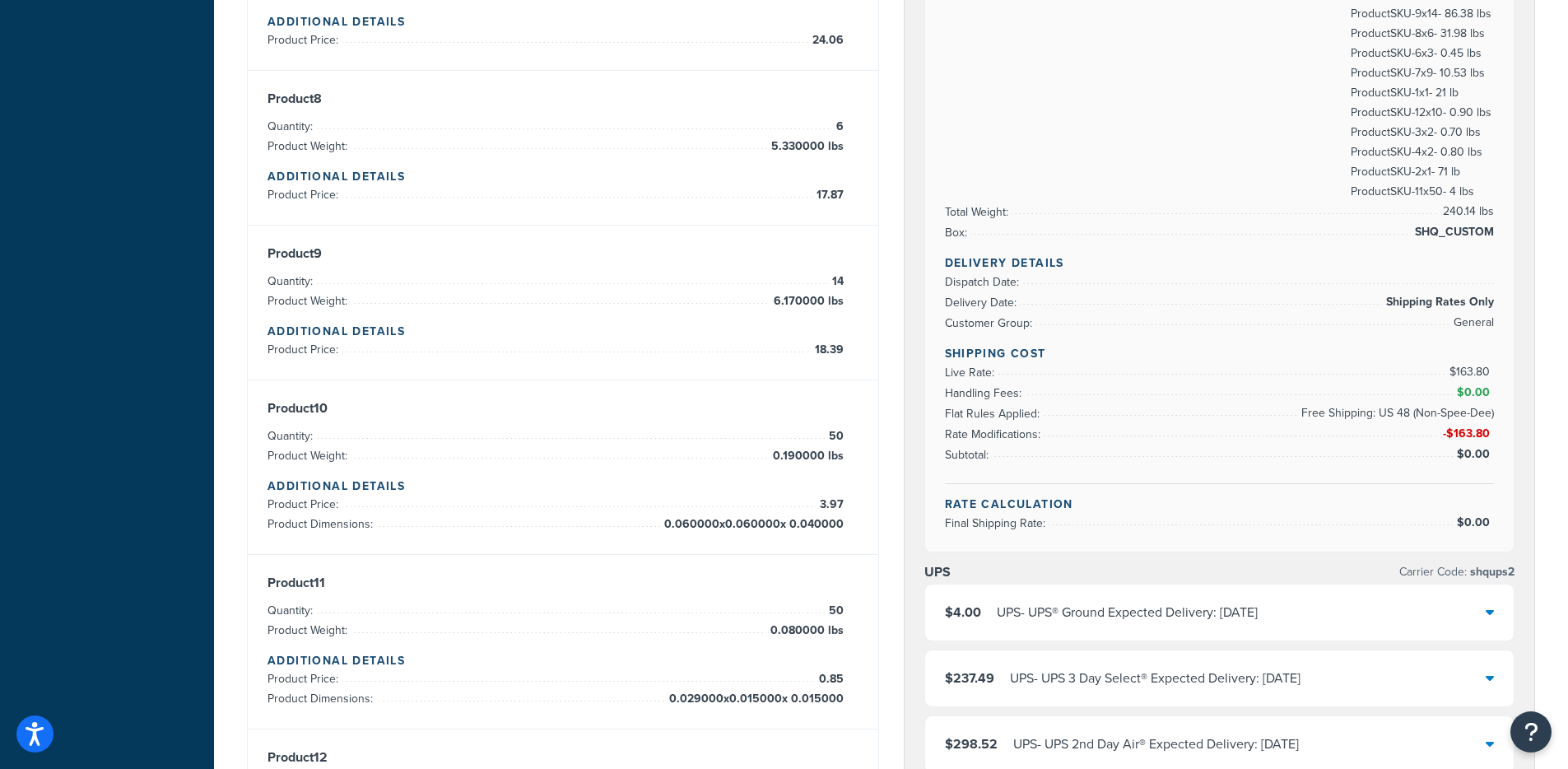
click at [1226, 605] on div "UPS - UPS® Ground Expected Delivery: [DATE]" at bounding box center [1127, 611] width 261 height 23
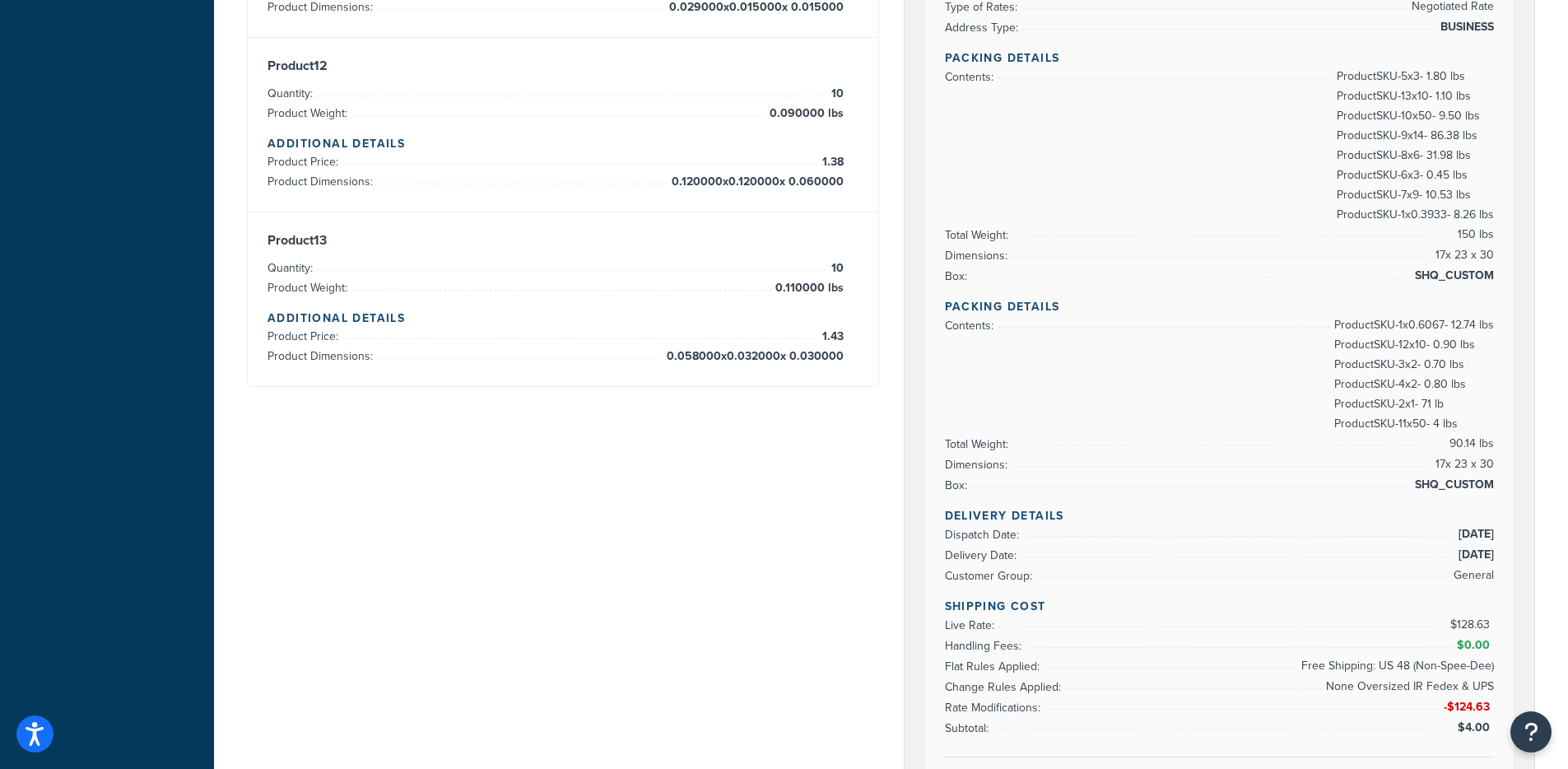
scroll to position [2424, 0]
